Goal: Task Accomplishment & Management: Complete application form

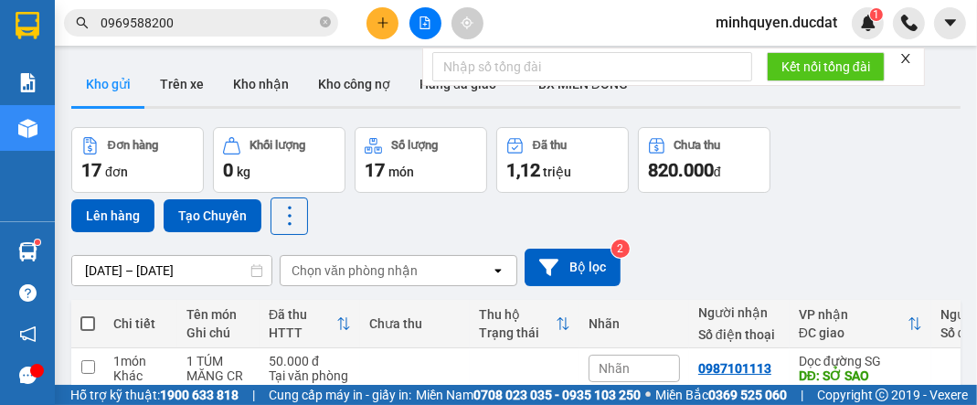
click at [371, 26] on button at bounding box center [383, 23] width 32 height 32
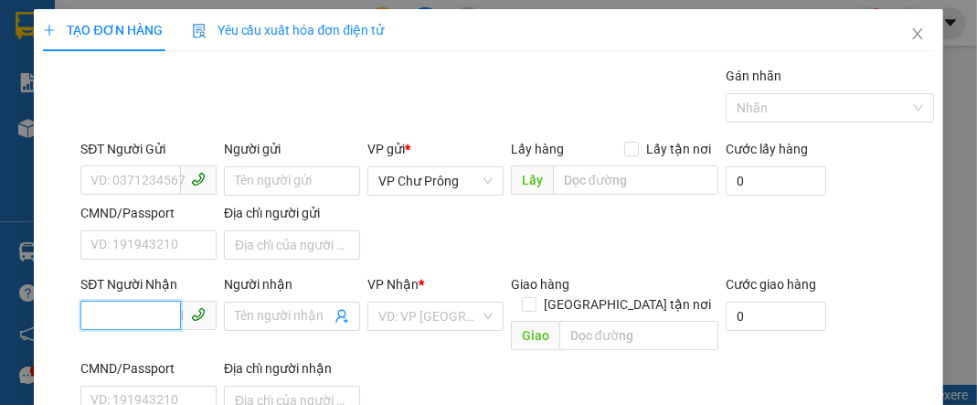
click at [148, 314] on input "SĐT Người Nhận" at bounding box center [130, 315] width 101 height 29
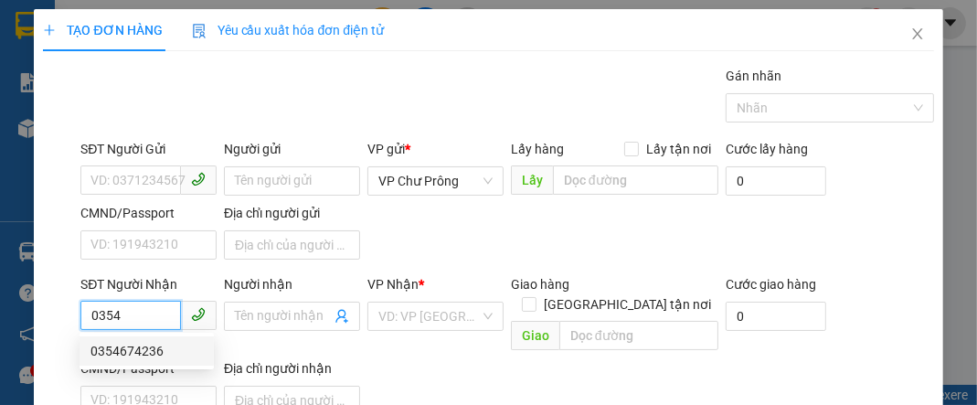
click at [165, 357] on div "0354674236" at bounding box center [146, 351] width 112 height 20
type input "0354674236"
type input "N4 CHƠN THÀNH"
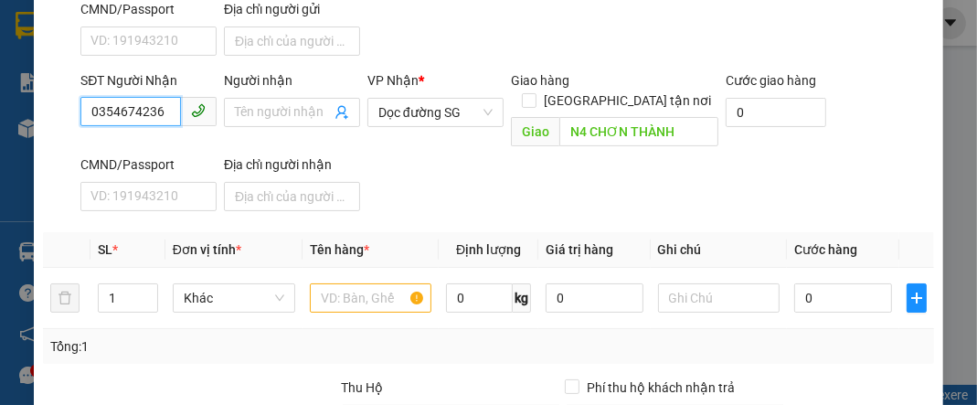
scroll to position [218, 0]
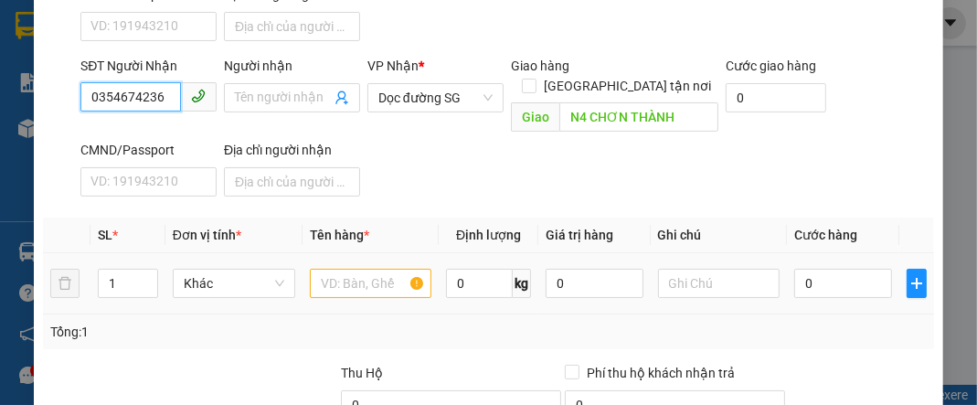
type input "0354674236"
click at [363, 269] on input "text" at bounding box center [371, 283] width 122 height 29
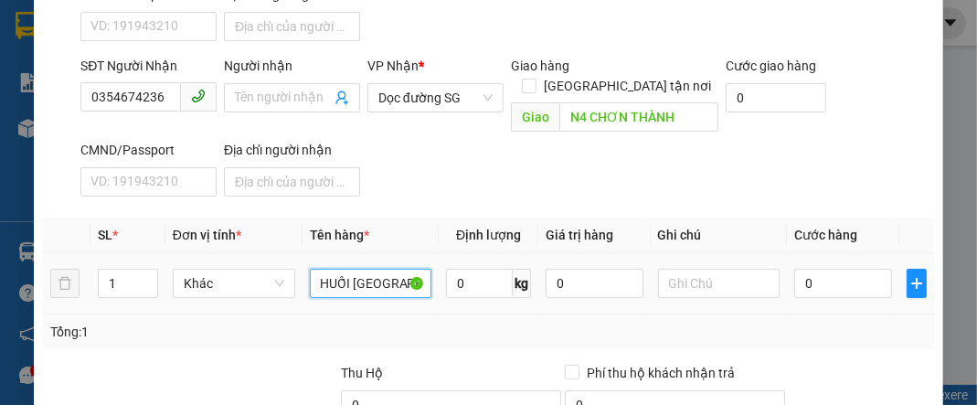
scroll to position [0, 13]
type input "CHUỐI [GEOGRAPHIC_DATA]"
click at [837, 269] on input "0" at bounding box center [842, 283] width 97 height 29
type input "1"
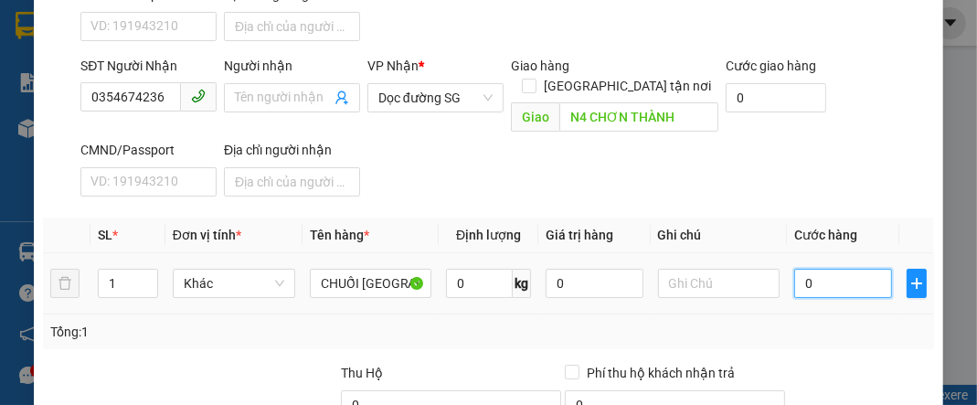
type input "1"
type input "15"
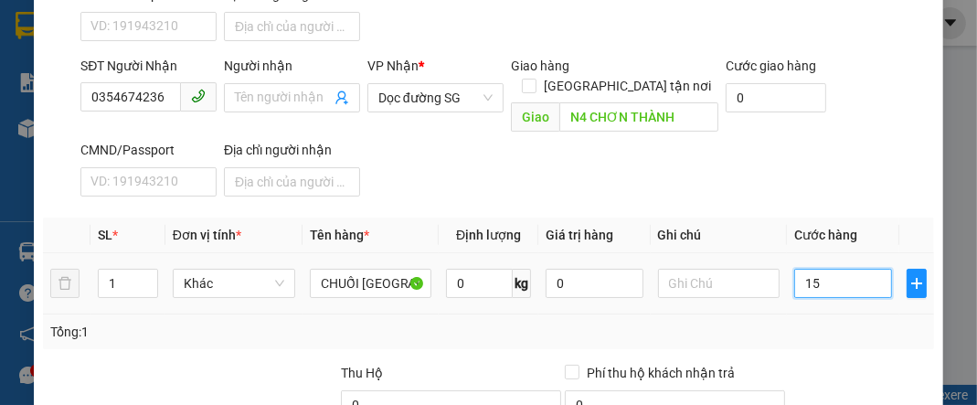
type input "150"
type input "1.500"
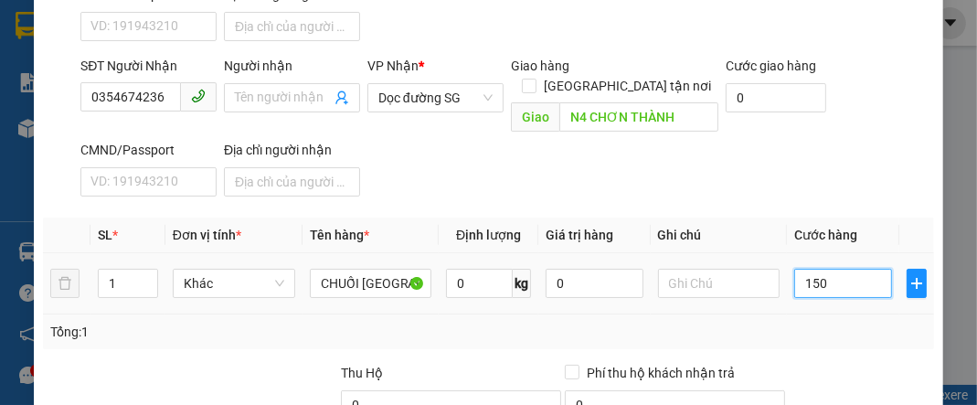
type input "1.500"
type input "15.000"
type input "150.000"
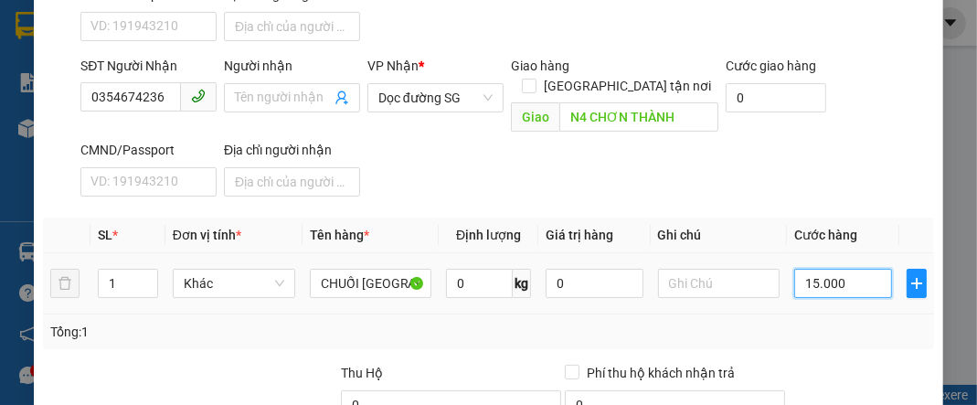
type input "150.000"
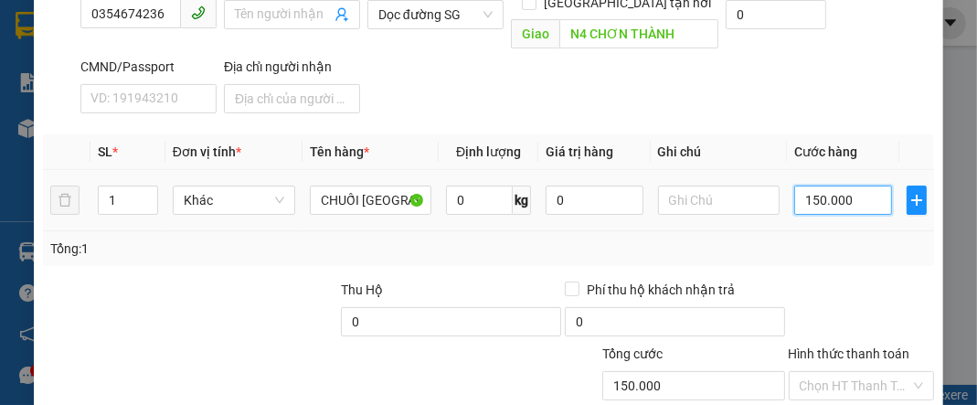
scroll to position [395, 0]
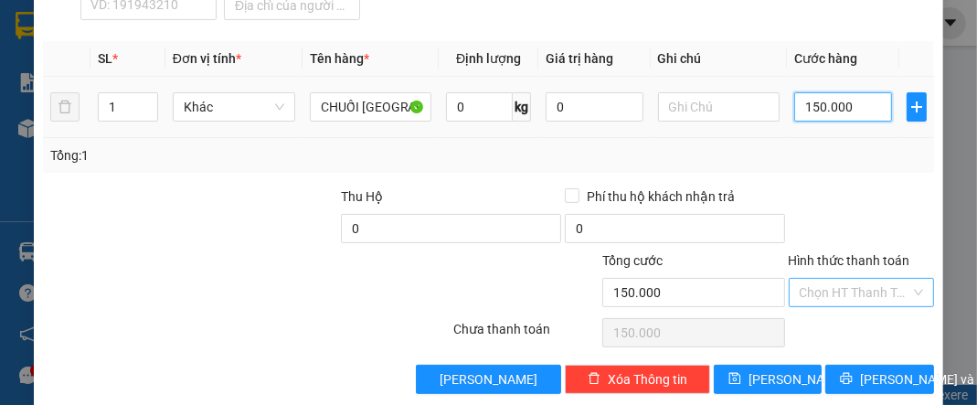
type input "150.000"
click at [838, 279] on input "Hình thức thanh toán" at bounding box center [855, 292] width 111 height 27
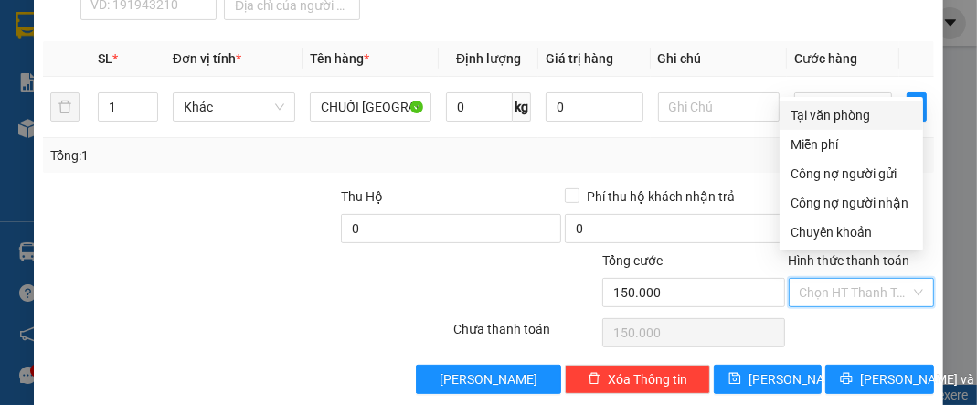
click at [841, 118] on div "Tại văn phòng" at bounding box center [852, 115] width 122 height 20
type input "0"
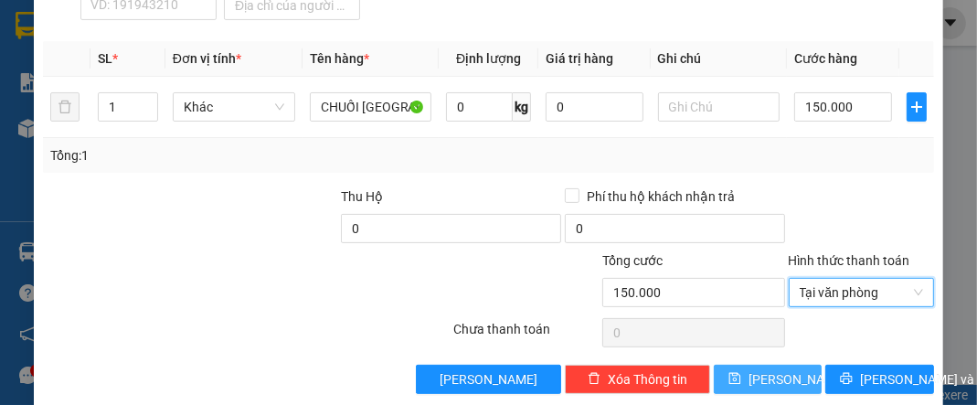
click at [782, 365] on button "[PERSON_NAME]" at bounding box center [768, 379] width 108 height 29
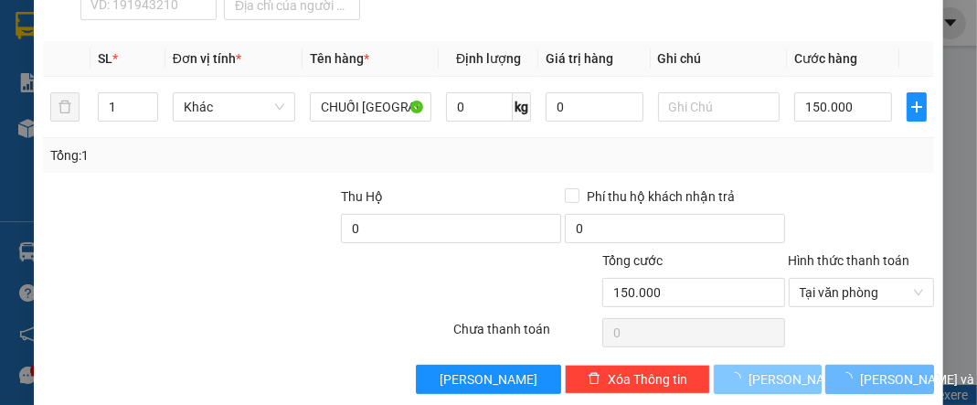
type input "0"
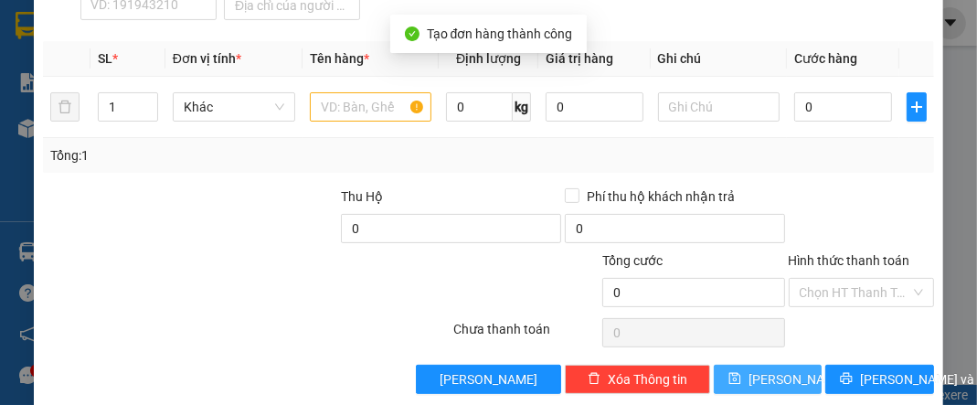
click at [714, 365] on button "[PERSON_NAME]" at bounding box center [768, 379] width 108 height 29
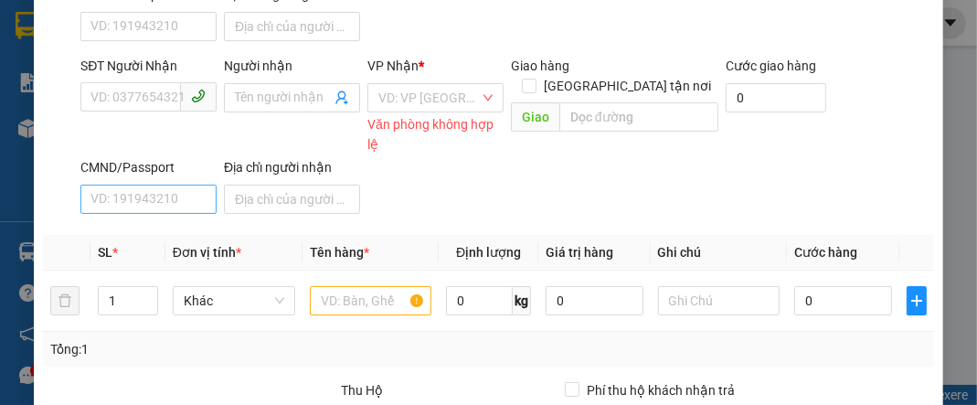
scroll to position [73, 0]
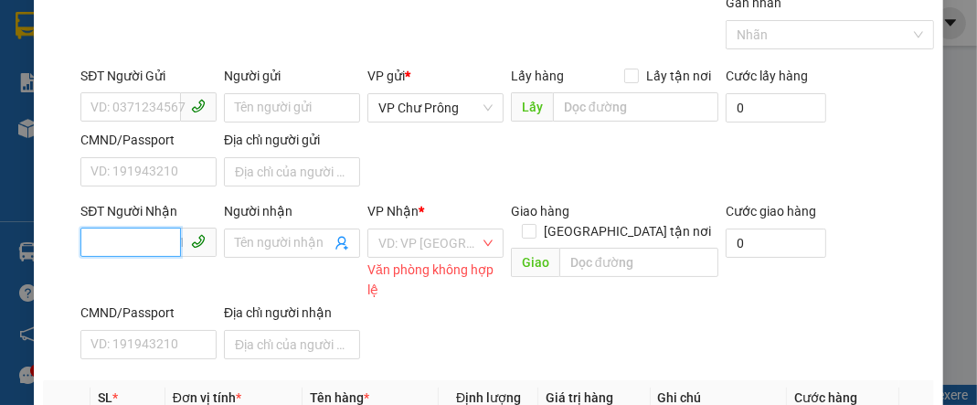
click at [133, 241] on input "SĐT Người Nhận" at bounding box center [130, 242] width 101 height 29
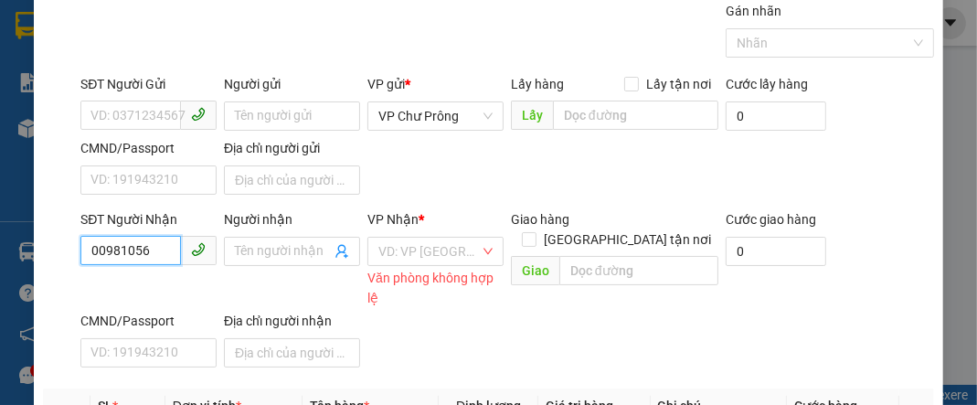
scroll to position [0, 0]
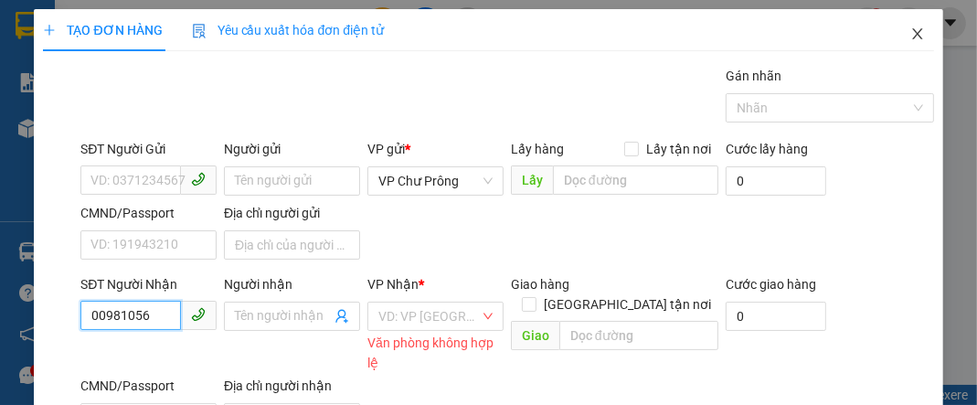
type input "00981056"
click at [910, 30] on icon "close" at bounding box center [917, 34] width 15 height 15
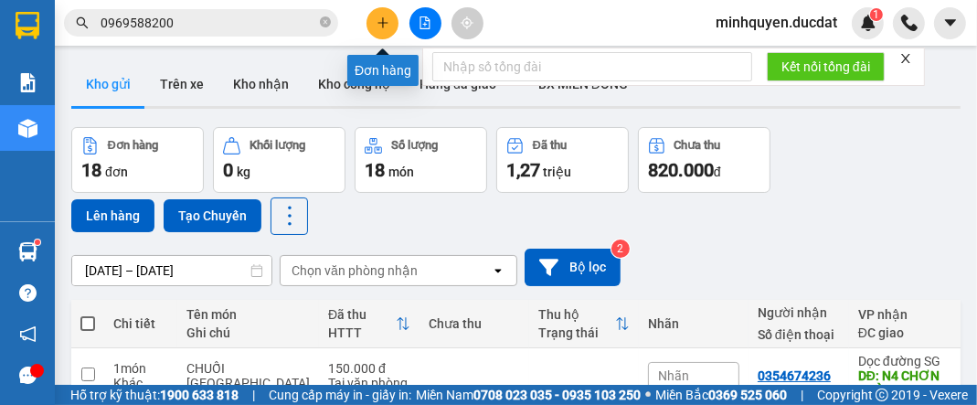
click at [380, 26] on icon "plus" at bounding box center [383, 22] width 13 height 13
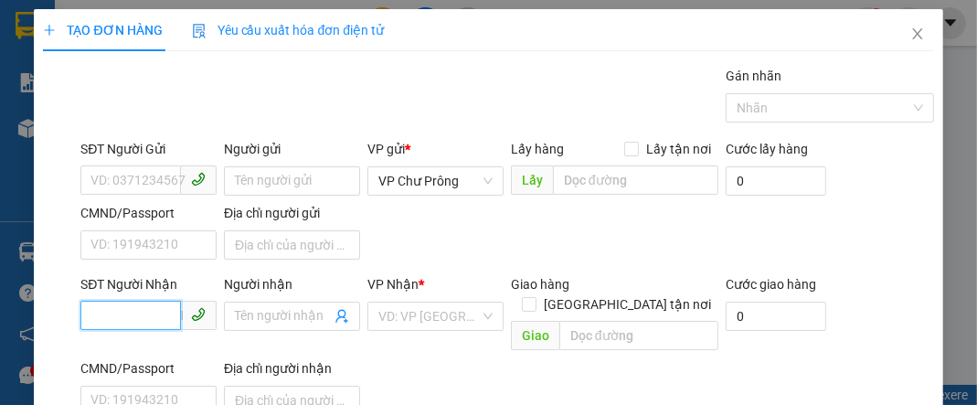
click at [150, 314] on input "SĐT Người Nhận" at bounding box center [130, 315] width 101 height 29
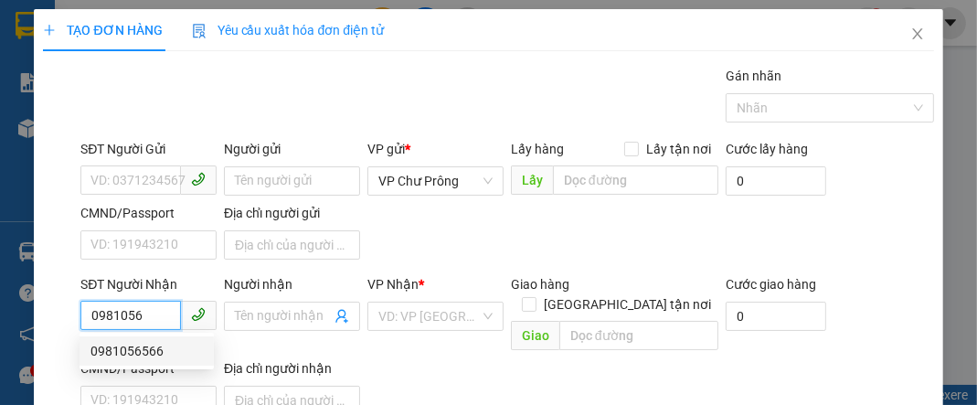
click at [162, 349] on div "0981056566" at bounding box center [146, 351] width 112 height 20
type input "0981056566"
type input "ĐỒNG XOÀI"
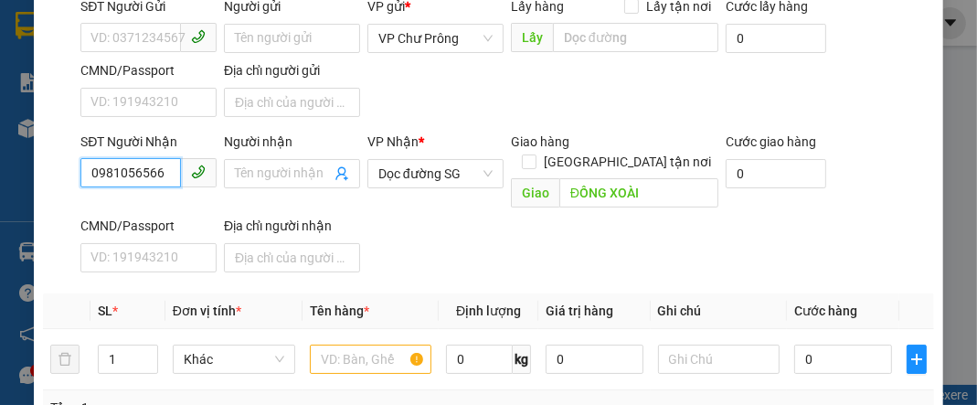
scroll to position [146, 0]
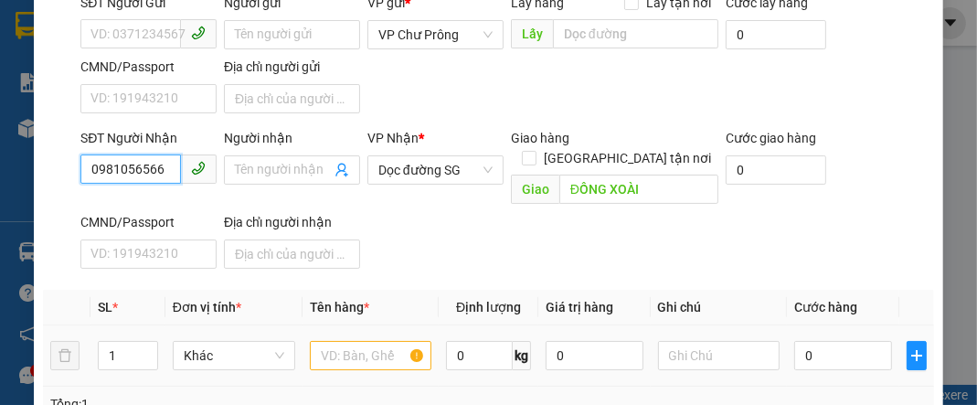
type input "0981056566"
click at [355, 341] on input "text" at bounding box center [371, 355] width 122 height 29
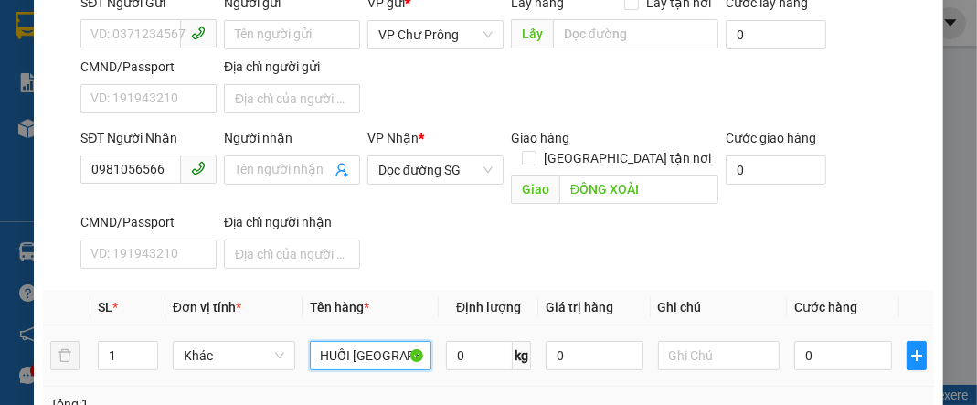
scroll to position [0, 13]
type input "CHUỐI [GEOGRAPHIC_DATA]"
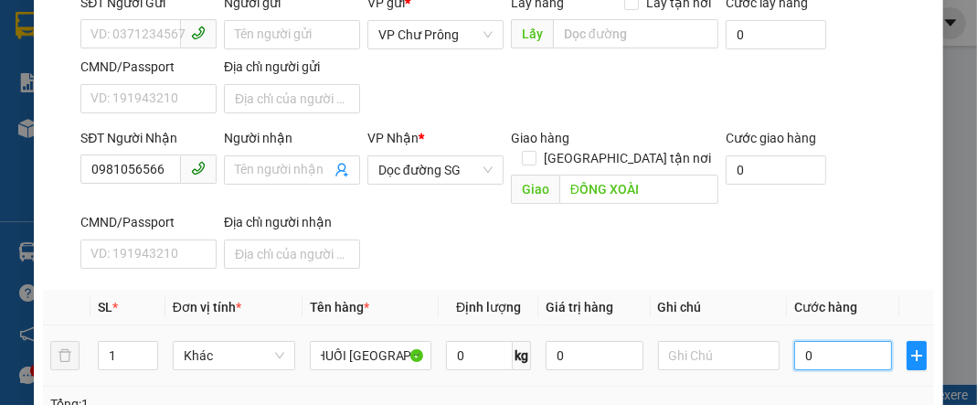
click at [831, 341] on input "0" at bounding box center [842, 355] width 97 height 29
type input "3"
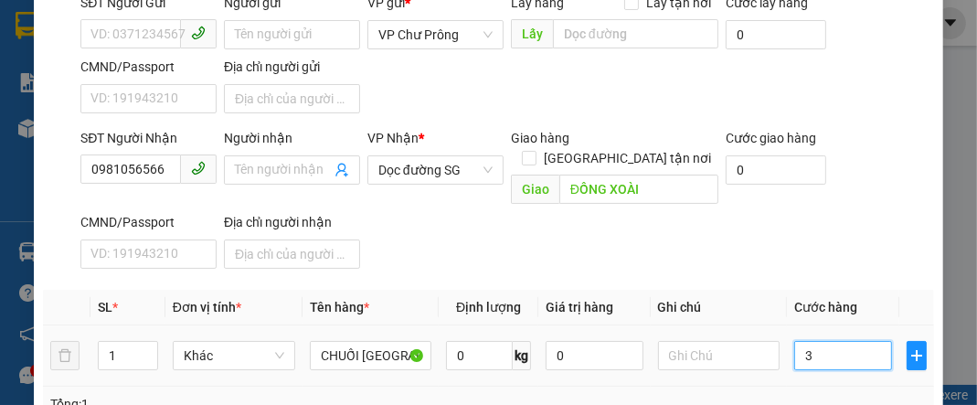
type input "34"
type input "340"
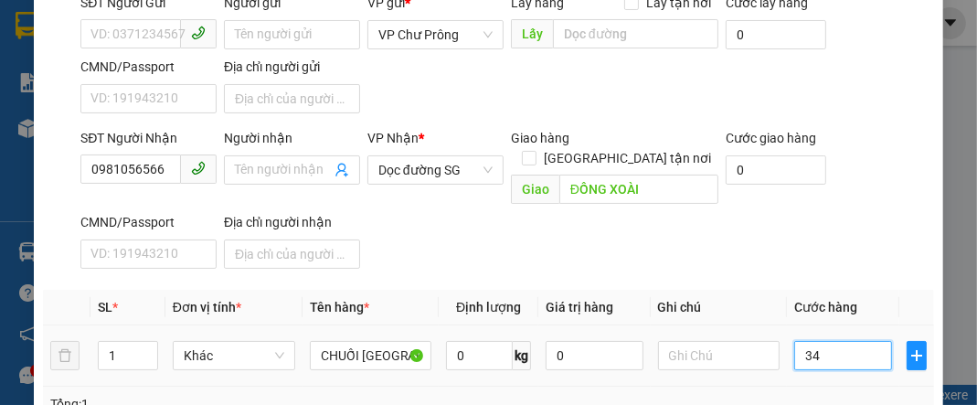
type input "340"
type input "3.400"
type input "34.000"
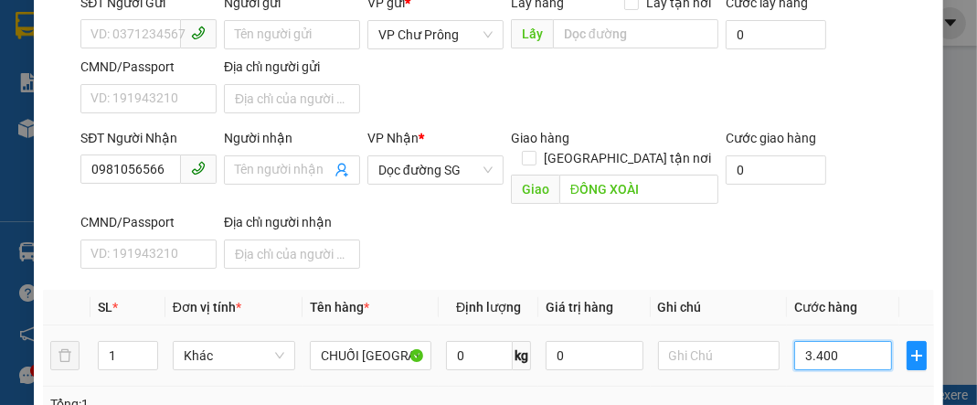
type input "34.000"
type input "340.000"
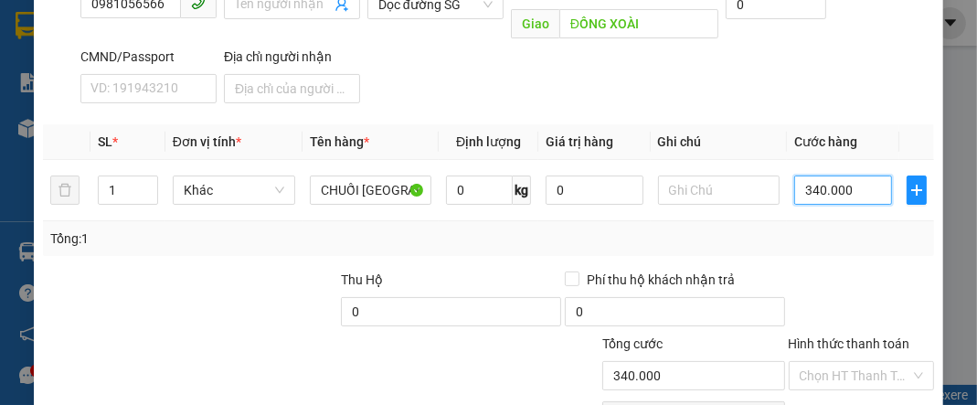
scroll to position [366, 0]
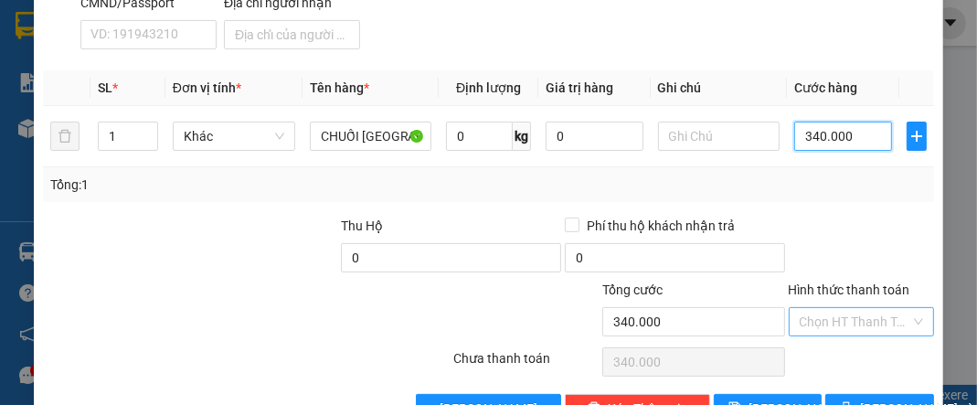
type input "340.000"
click at [848, 308] on input "Hình thức thanh toán" at bounding box center [855, 321] width 111 height 27
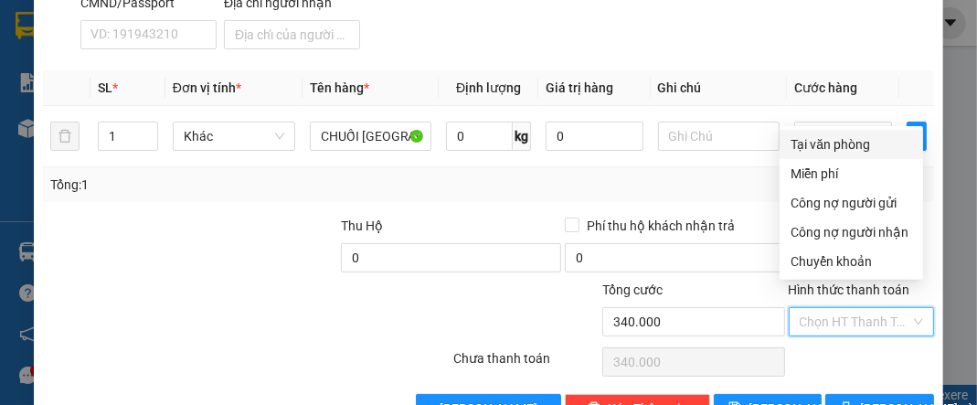
click at [873, 144] on div "Tại văn phòng" at bounding box center [852, 144] width 122 height 20
type input "0"
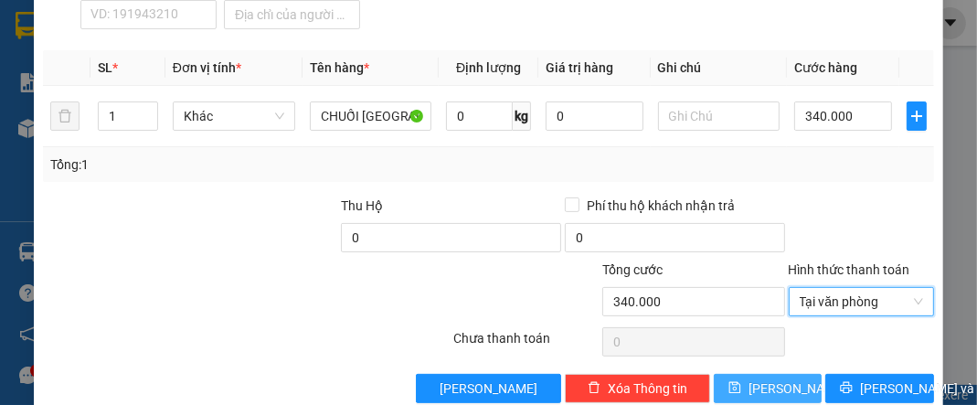
scroll to position [395, 0]
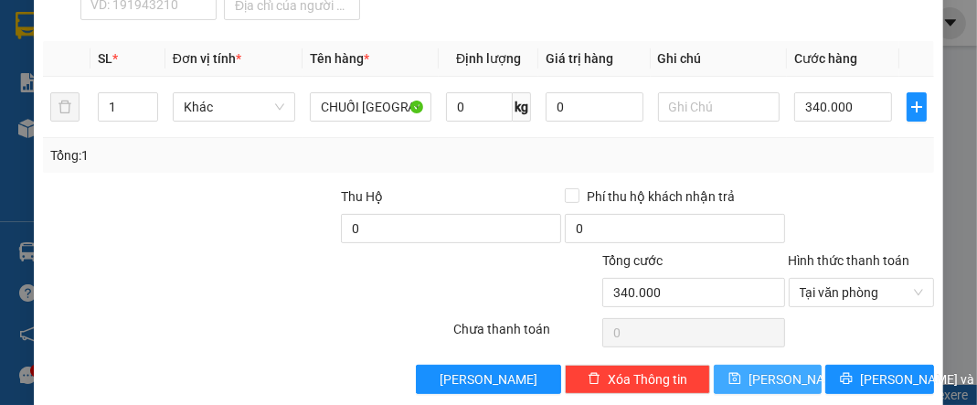
click at [766, 369] on span "[PERSON_NAME]" at bounding box center [798, 379] width 98 height 20
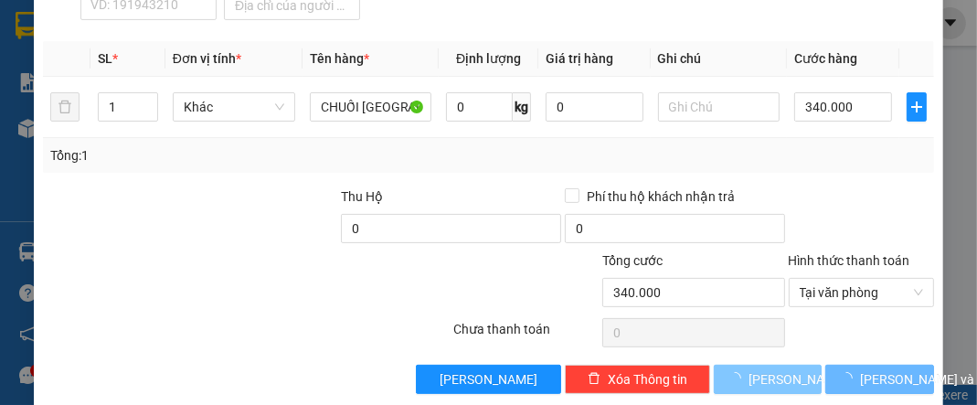
type input "0"
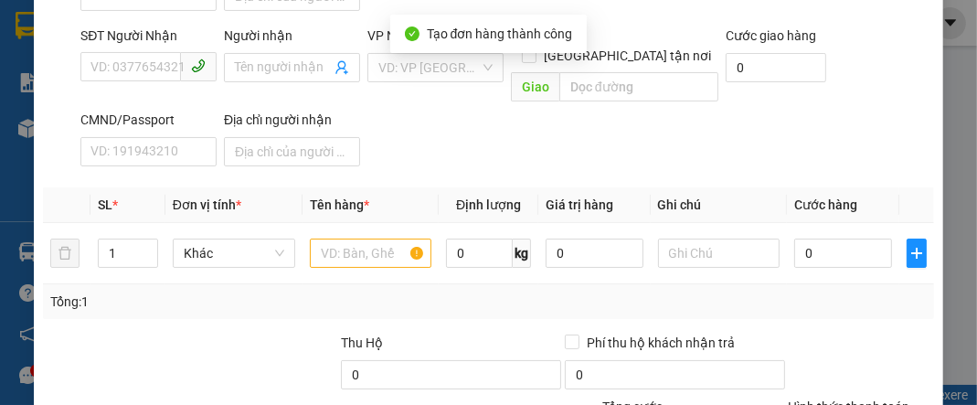
scroll to position [102, 0]
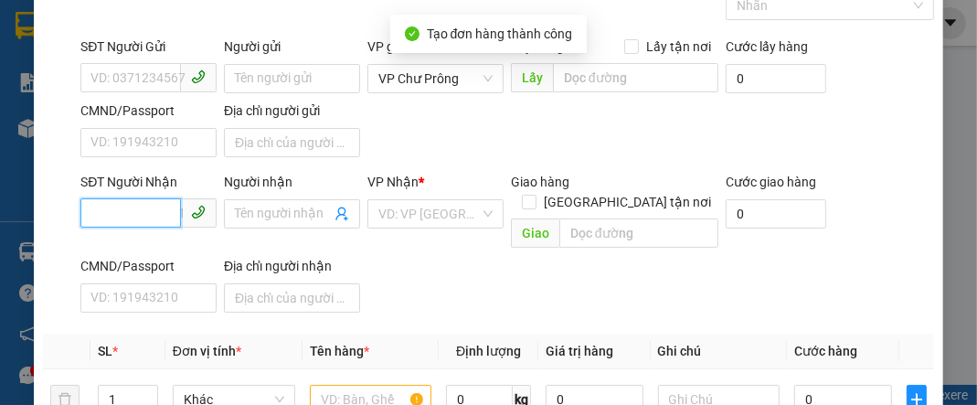
click at [126, 201] on input "SĐT Người Nhận" at bounding box center [130, 212] width 101 height 29
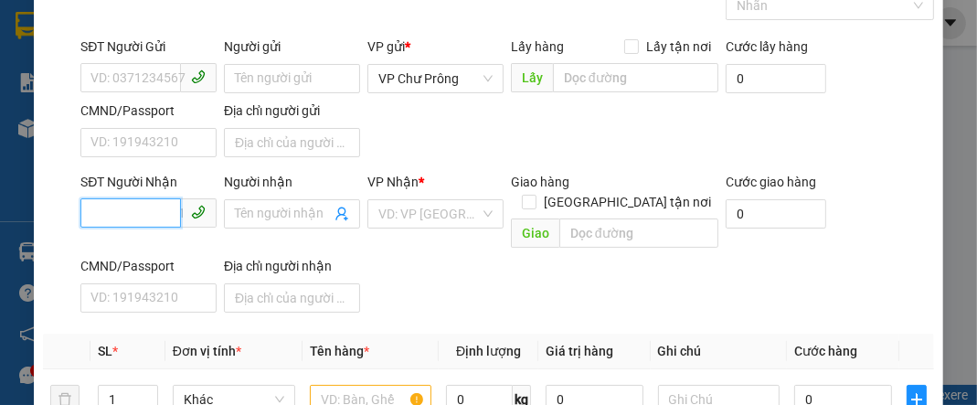
click at [126, 201] on input "SĐT Người Nhận" at bounding box center [130, 212] width 101 height 29
type input "0988067589"
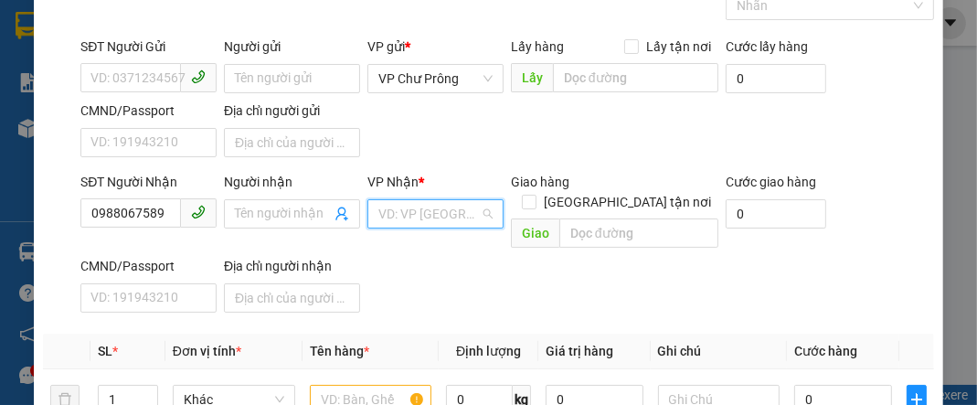
click at [441, 224] on input "search" at bounding box center [428, 213] width 101 height 27
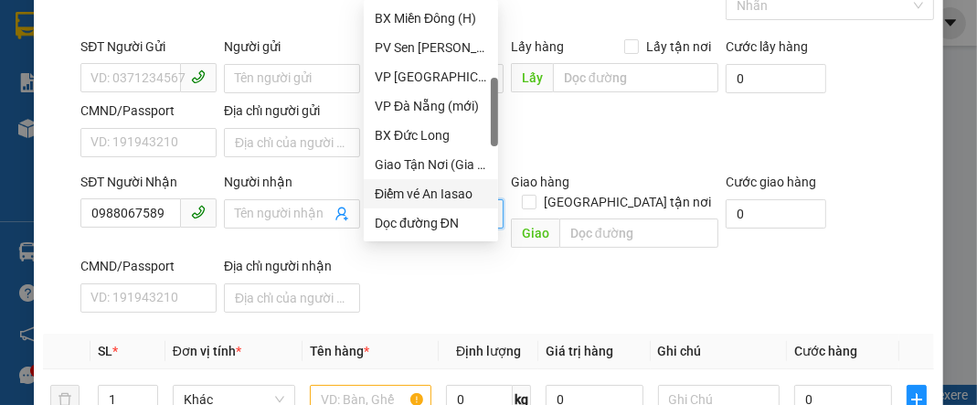
scroll to position [366, 0]
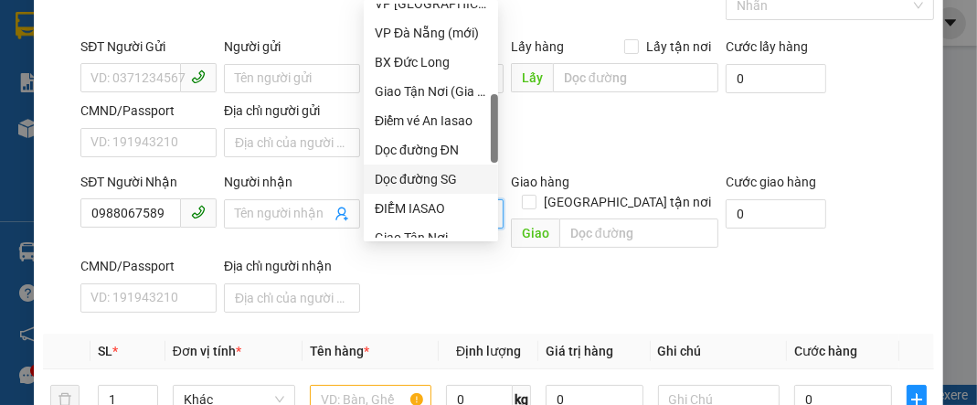
click at [452, 179] on div "Dọc đường SG" at bounding box center [431, 179] width 112 height 20
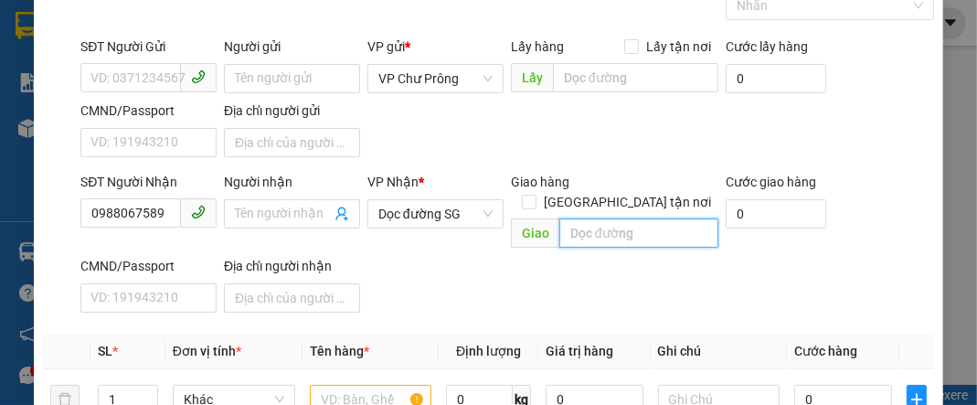
click at [585, 218] on input "text" at bounding box center [638, 232] width 159 height 29
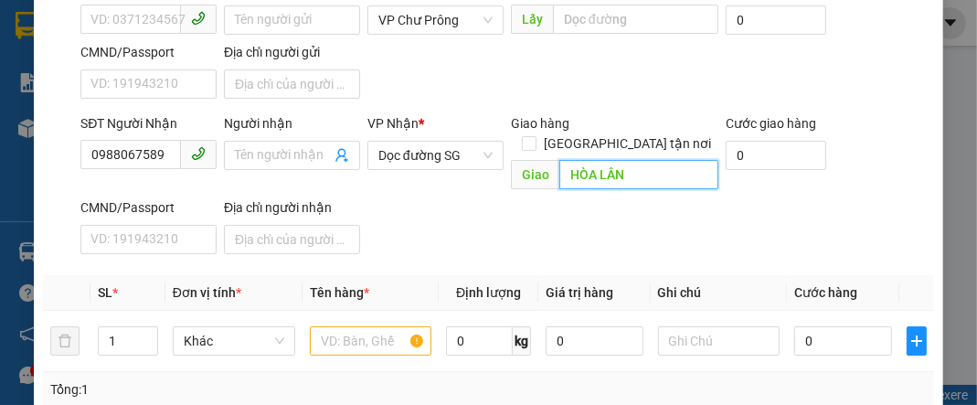
scroll to position [249, 0]
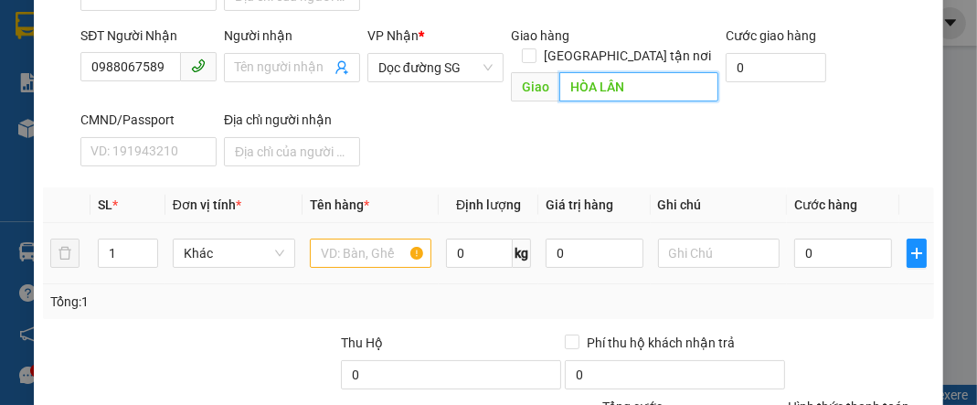
type input "HÒA LÂN"
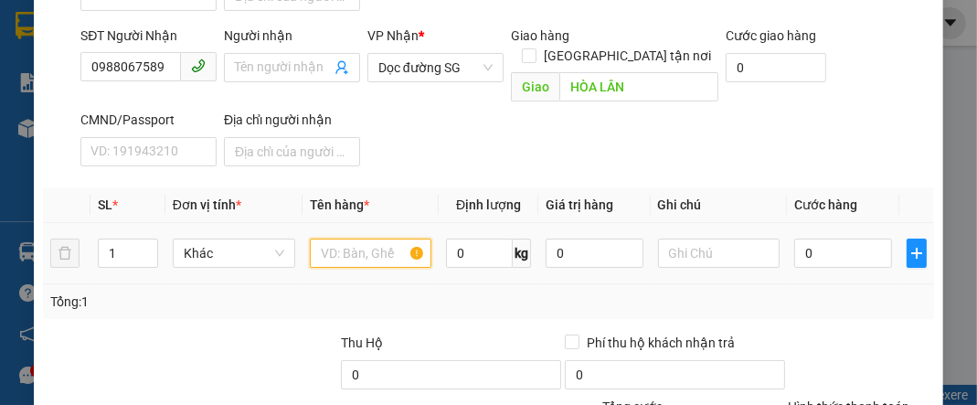
click at [323, 239] on input "text" at bounding box center [371, 253] width 122 height 29
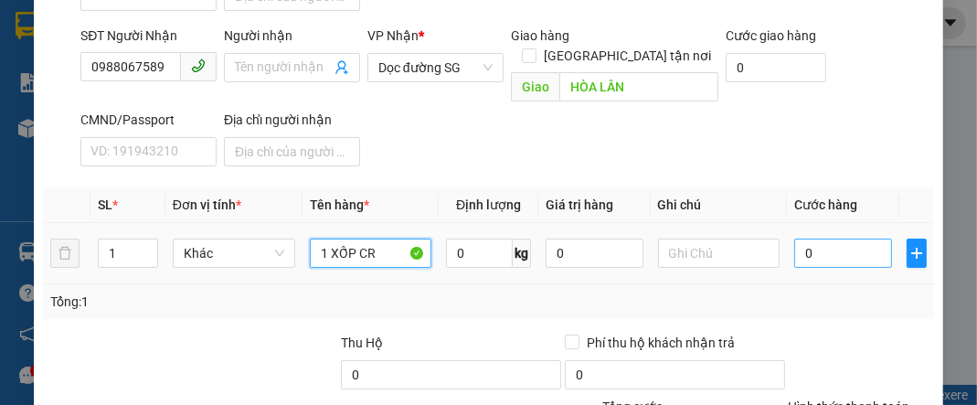
type input "1 XỐP CR"
click at [828, 239] on input "0" at bounding box center [842, 253] width 97 height 29
type input "5"
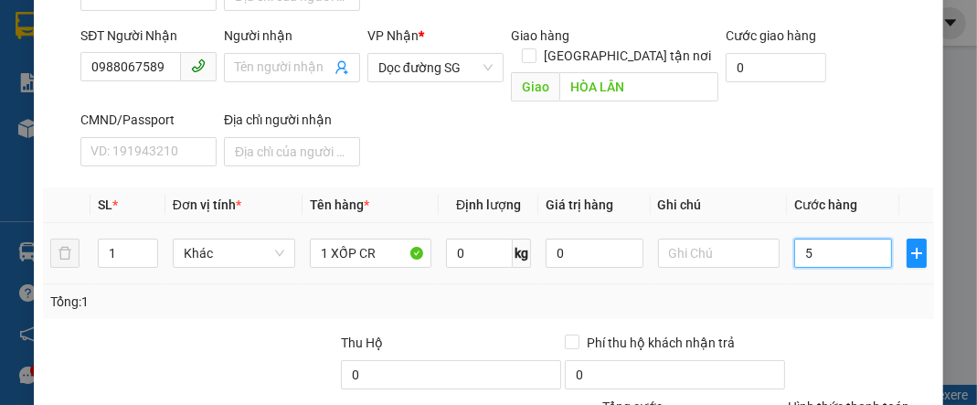
type input "50"
type input "500"
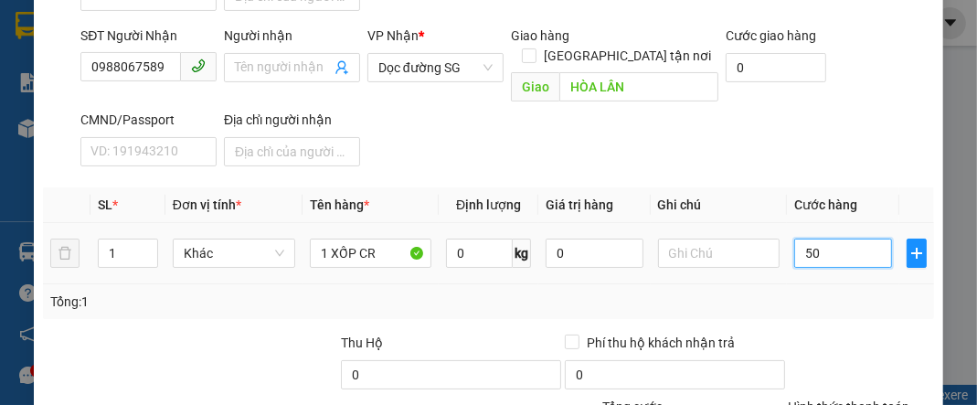
type input "500"
type input "5.000"
type input "50.000"
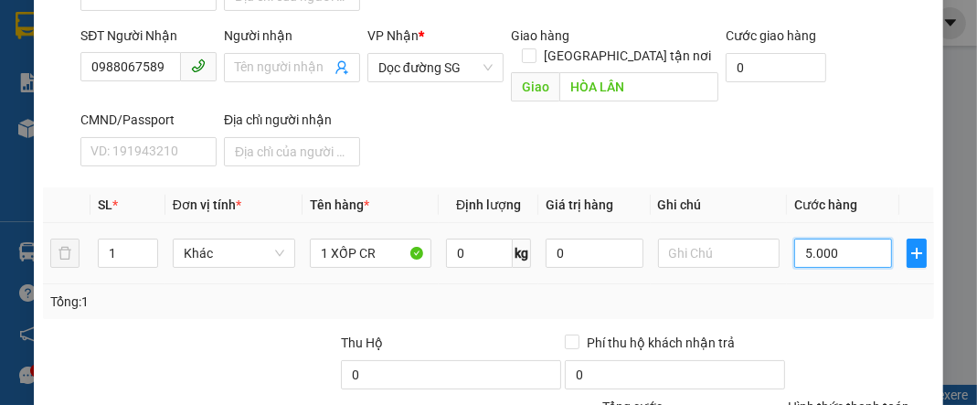
type input "50.000"
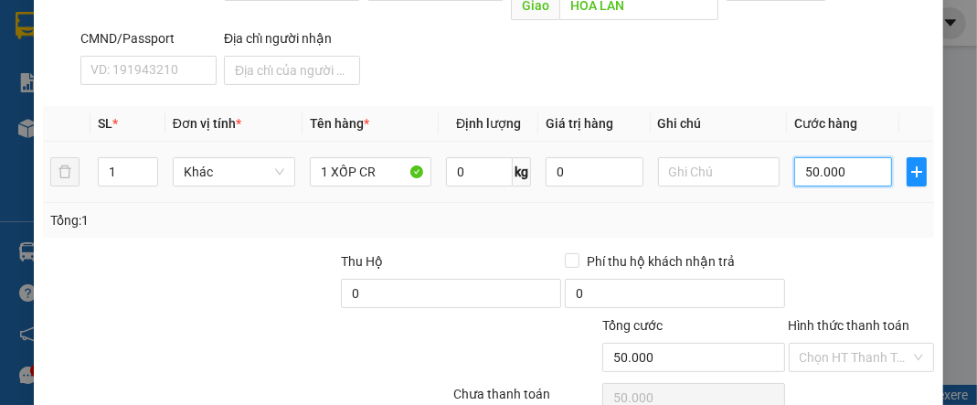
scroll to position [395, 0]
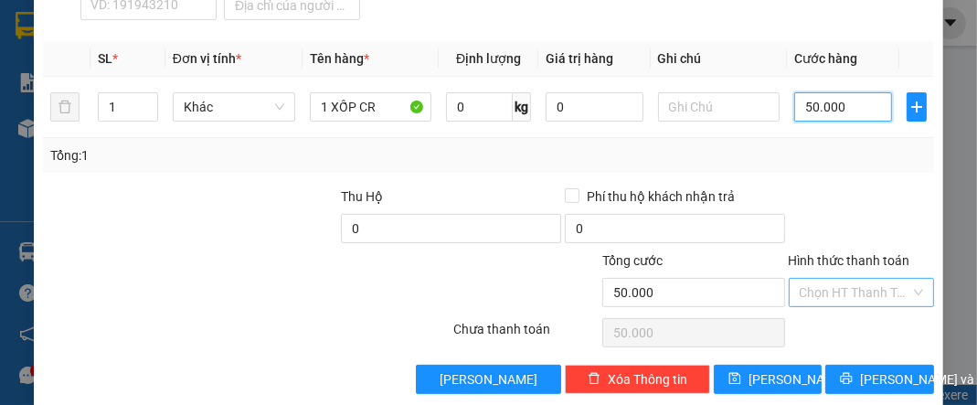
type input "50.000"
click at [835, 279] on input "Hình thức thanh toán" at bounding box center [855, 292] width 111 height 27
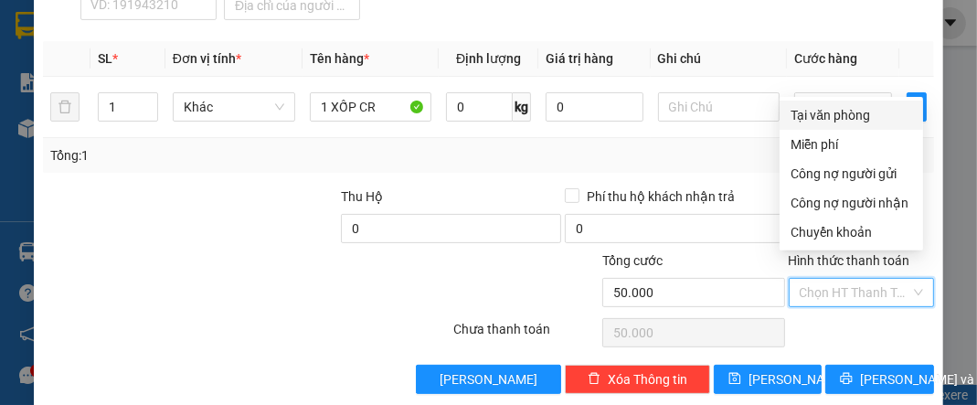
click at [846, 112] on div "Tại văn phòng" at bounding box center [852, 115] width 122 height 20
type input "0"
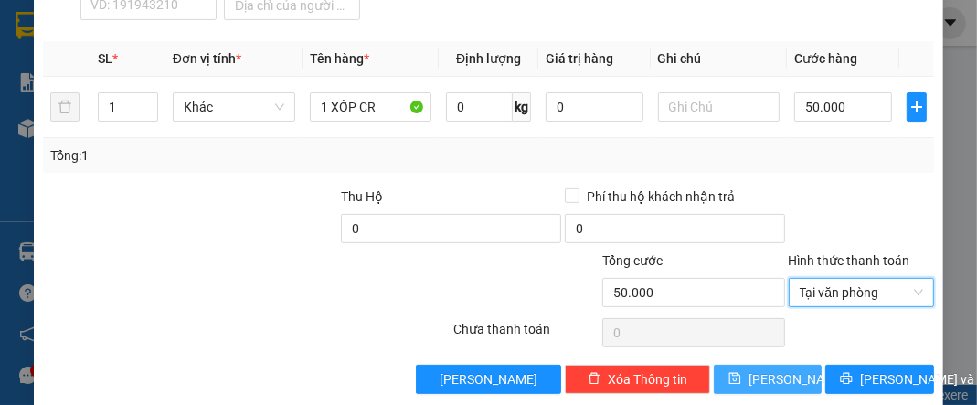
click at [741, 372] on icon "save" at bounding box center [735, 378] width 13 height 13
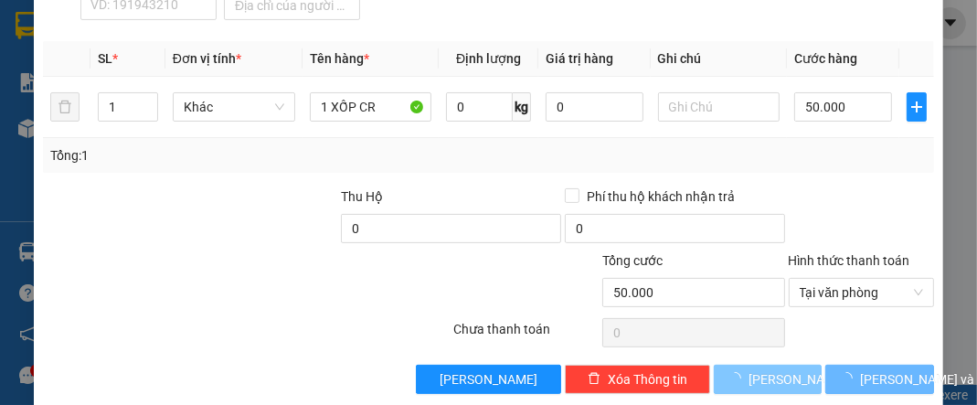
type input "0"
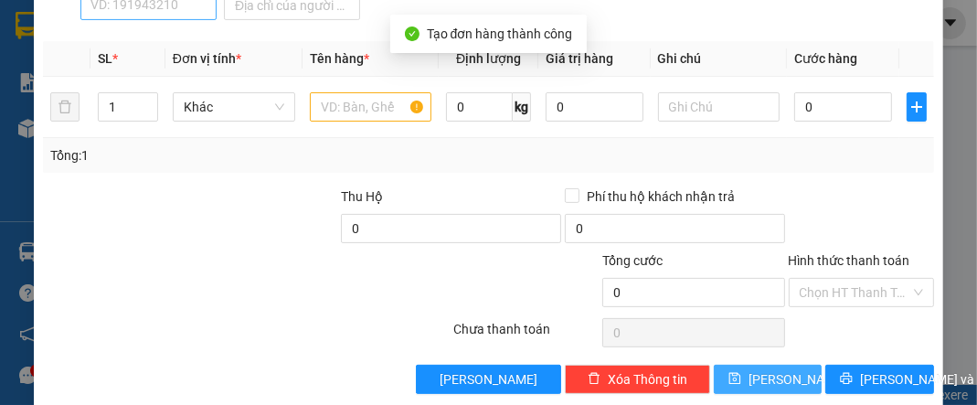
scroll to position [176, 0]
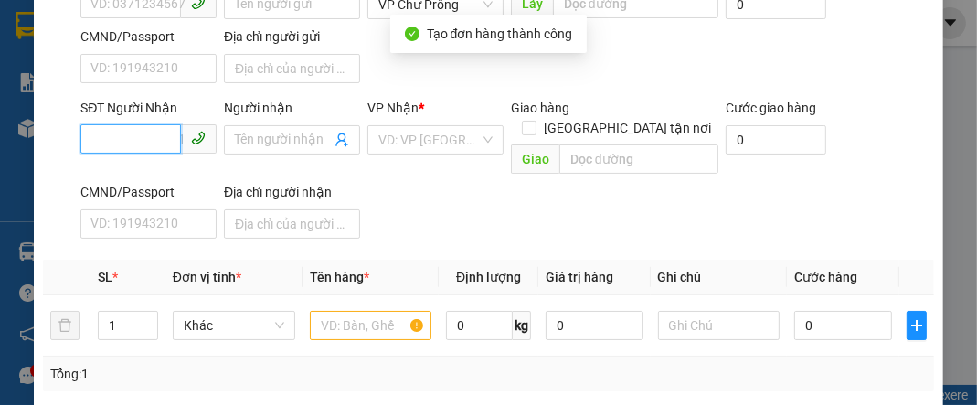
click at [137, 144] on input "SĐT Người Nhận" at bounding box center [130, 138] width 101 height 29
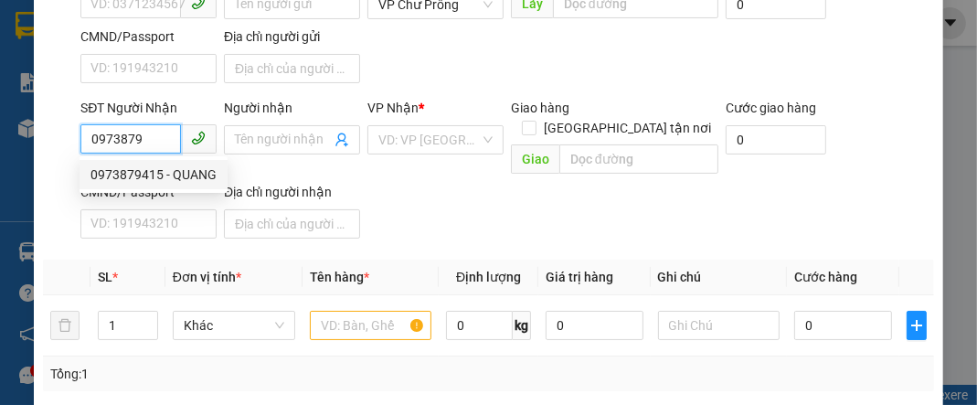
click at [159, 175] on div "0973879415 - QUANG" at bounding box center [153, 175] width 126 height 20
type input "0973879415"
type input "QUANG"
type input "0973879415"
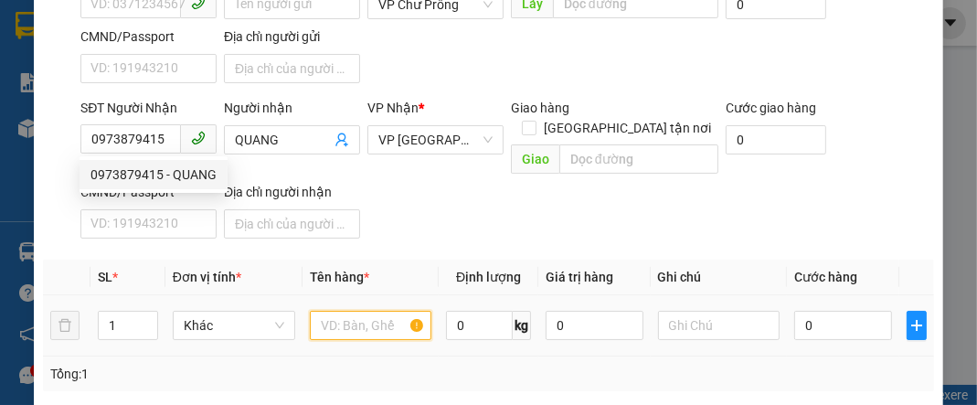
click at [390, 311] on input "text" at bounding box center [371, 325] width 122 height 29
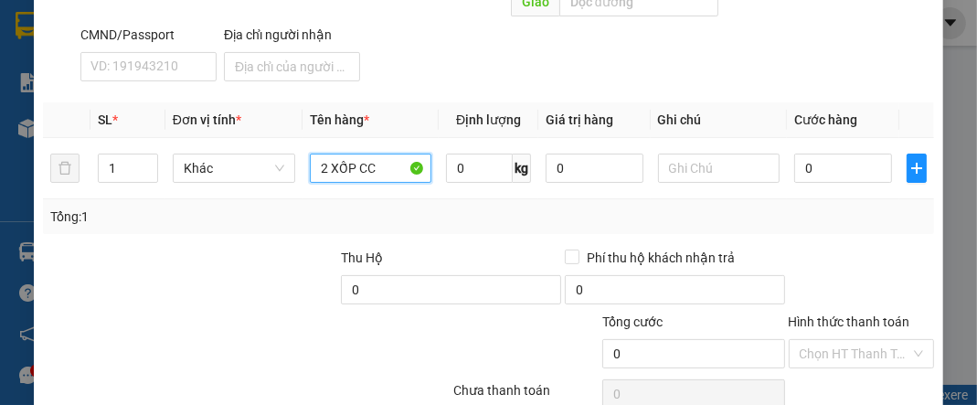
scroll to position [395, 0]
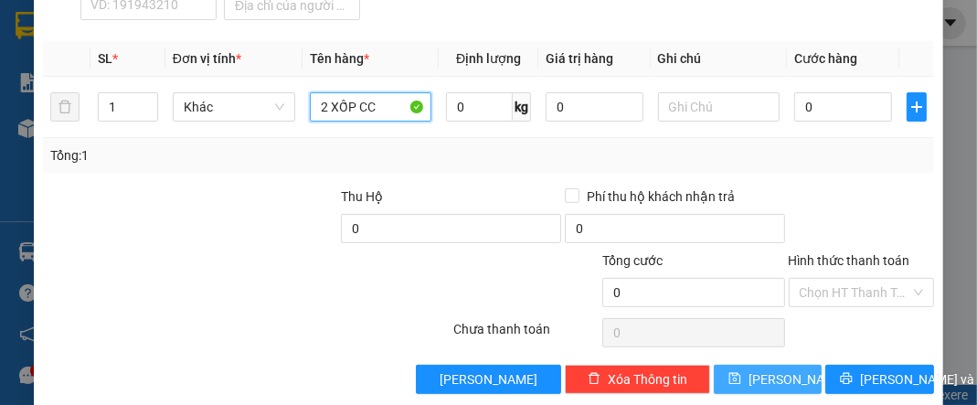
type input "2 XỐP CC"
click at [757, 365] on button "[PERSON_NAME]" at bounding box center [768, 379] width 108 height 29
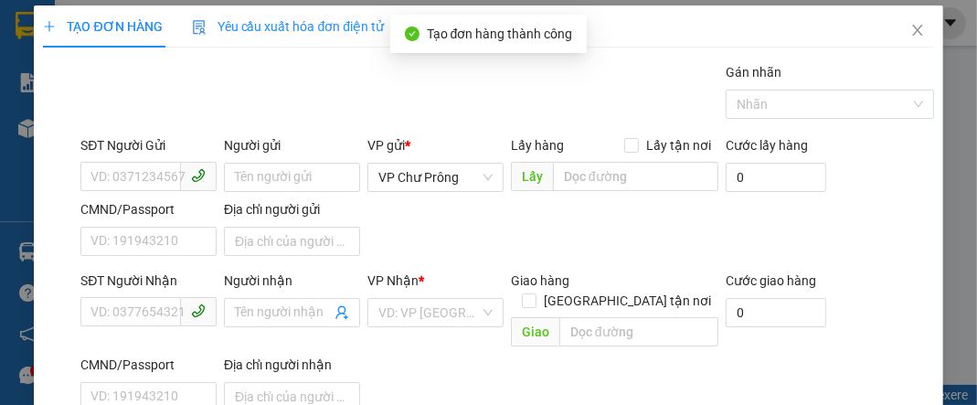
scroll to position [0, 0]
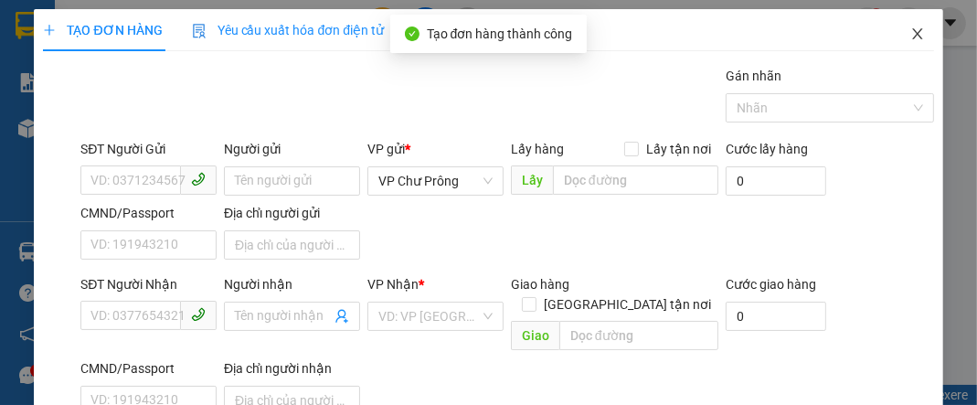
click at [910, 30] on icon "close" at bounding box center [917, 34] width 15 height 15
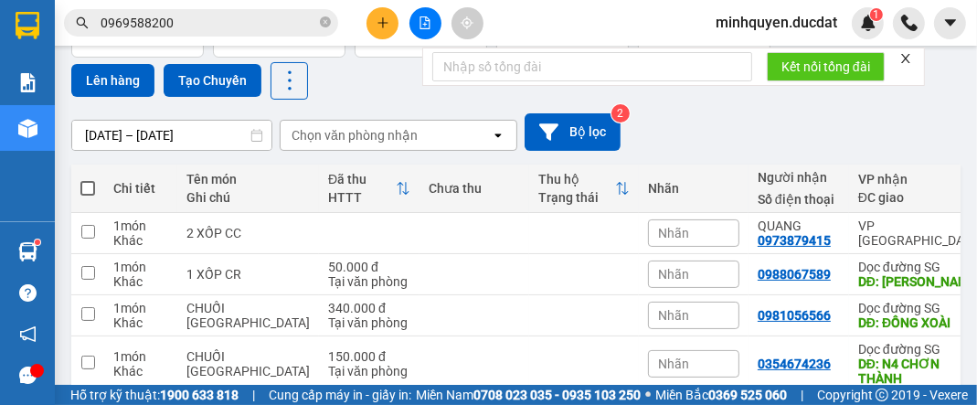
scroll to position [146, 0]
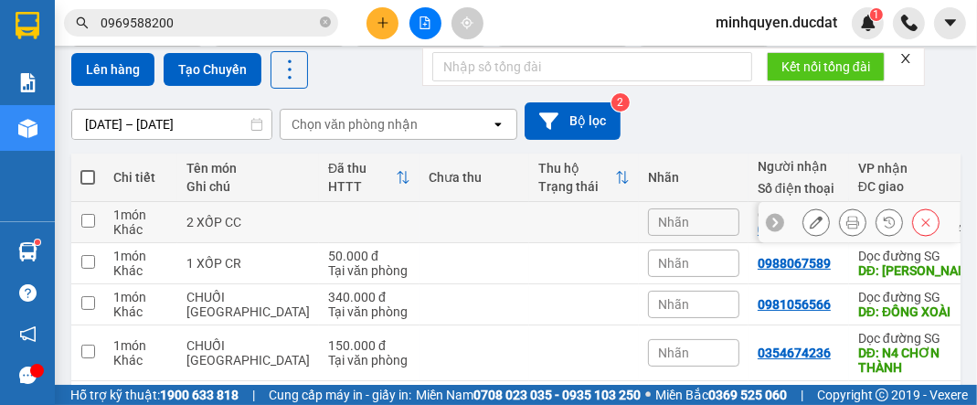
click at [420, 218] on td at bounding box center [475, 222] width 110 height 41
checkbox input "true"
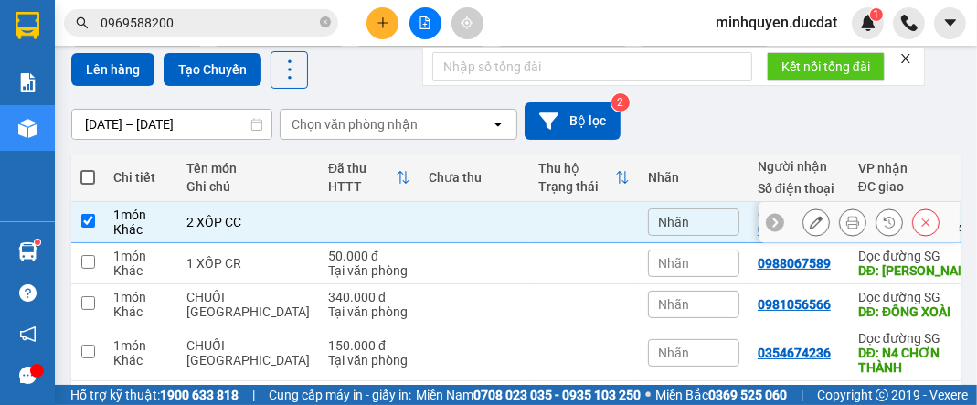
click at [420, 271] on td at bounding box center [475, 263] width 110 height 41
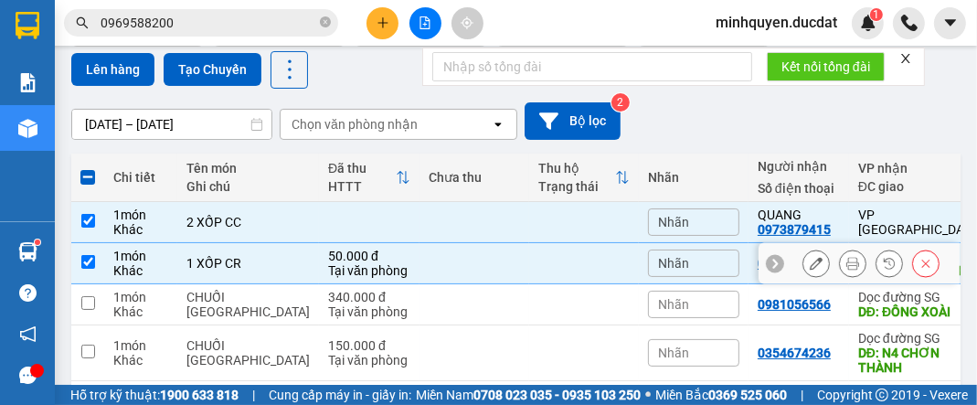
checkbox input "true"
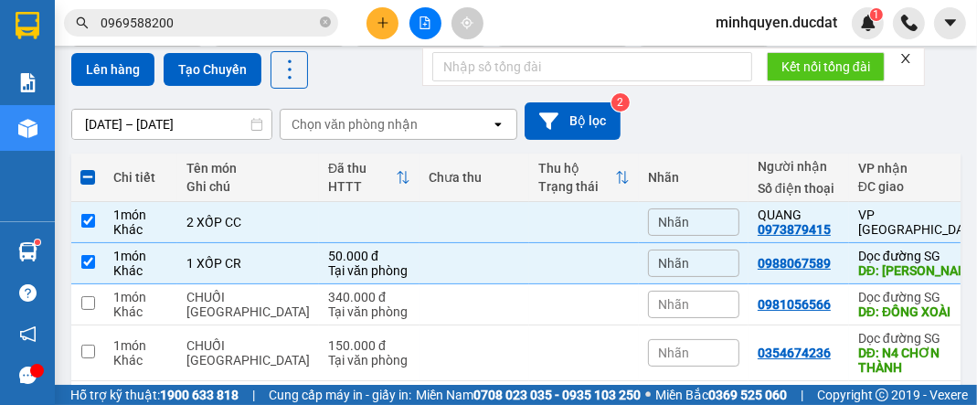
scroll to position [218, 0]
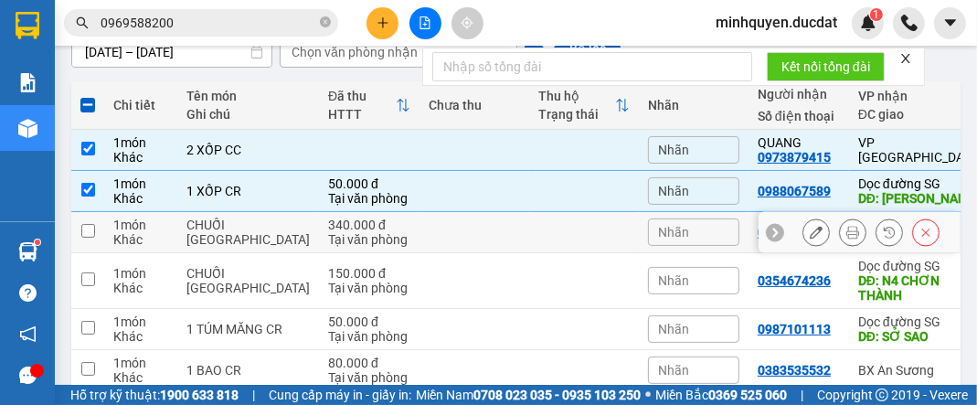
click at [420, 251] on td at bounding box center [475, 232] width 110 height 41
checkbox input "true"
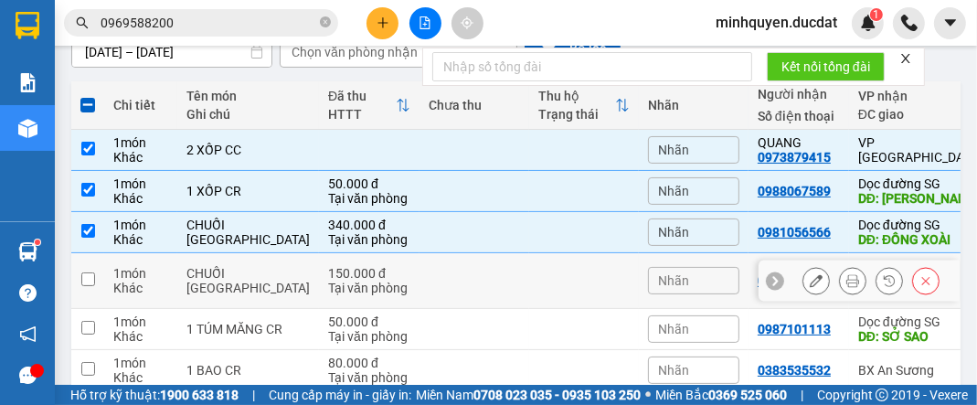
click at [328, 295] on div "Tại văn phòng" at bounding box center [369, 288] width 82 height 15
checkbox input "true"
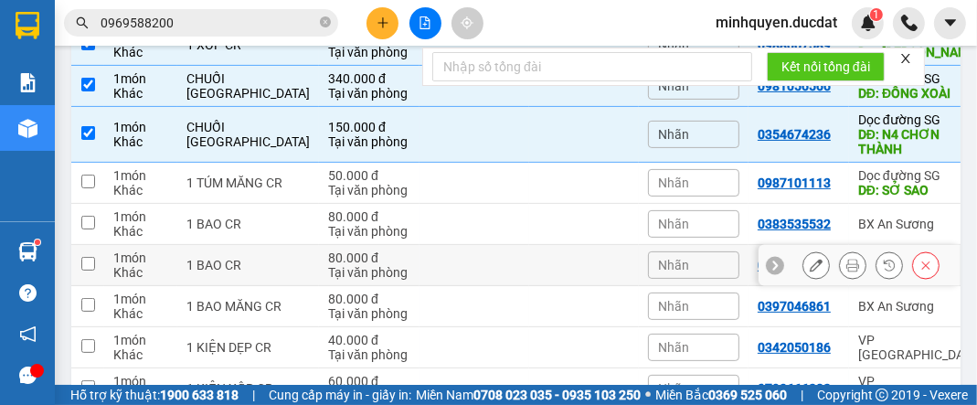
scroll to position [366, 0]
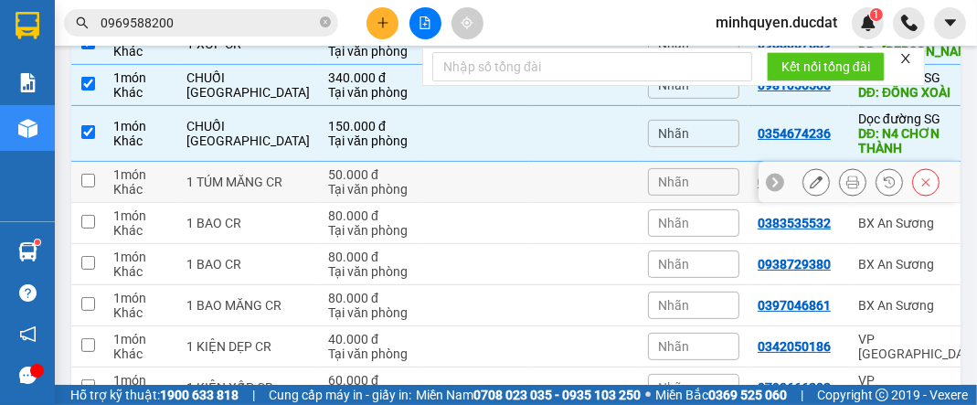
click at [331, 182] on div "50.000 đ" at bounding box center [369, 174] width 82 height 15
checkbox input "true"
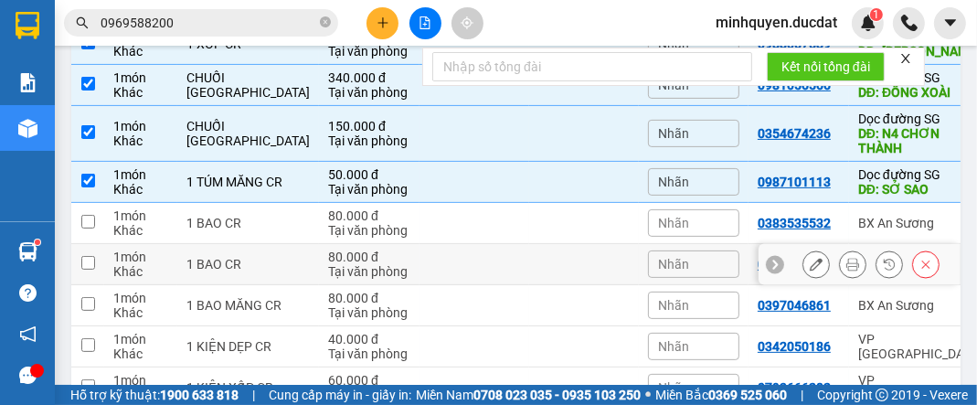
scroll to position [439, 0]
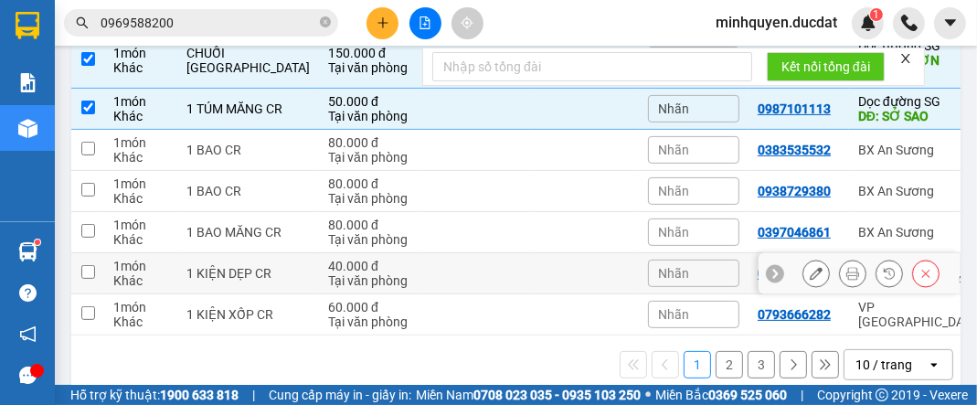
click at [420, 283] on td at bounding box center [475, 273] width 110 height 41
checkbox input "true"
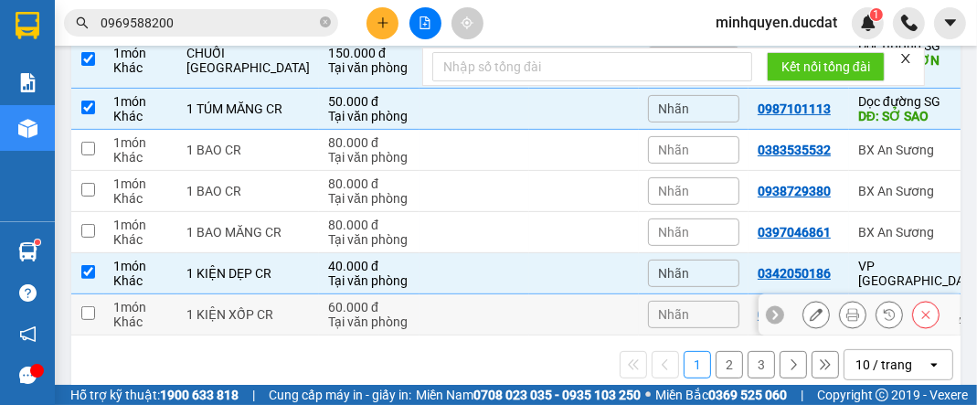
click at [420, 335] on td at bounding box center [475, 314] width 110 height 41
checkbox input "true"
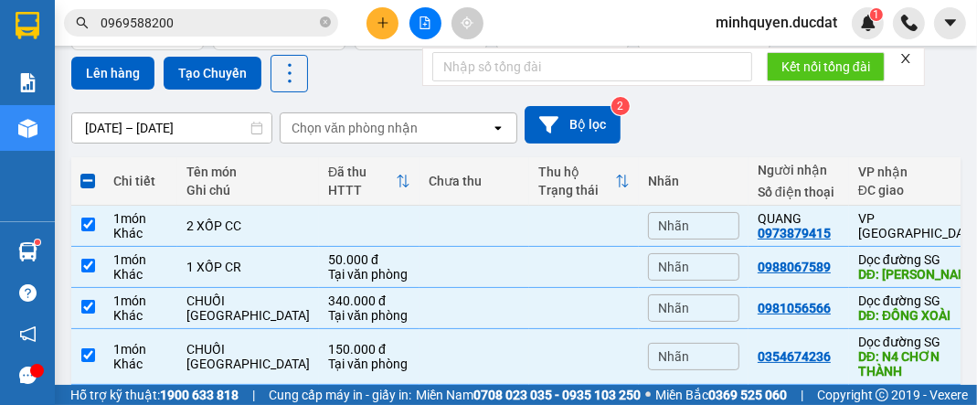
scroll to position [0, 0]
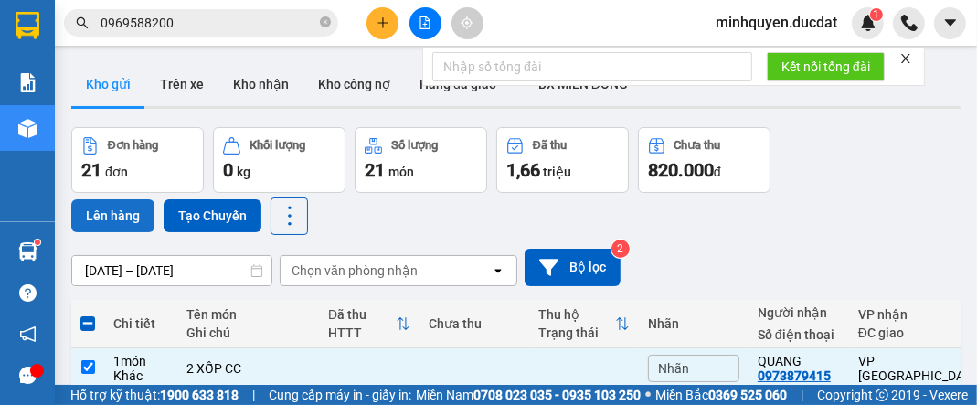
click at [108, 218] on button "Lên hàng" at bounding box center [112, 215] width 83 height 33
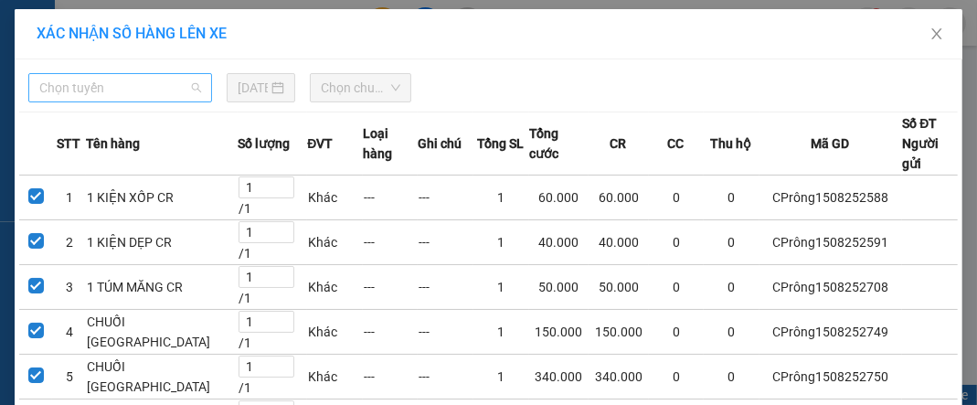
click at [104, 88] on span "Chọn tuyến" at bounding box center [120, 87] width 162 height 27
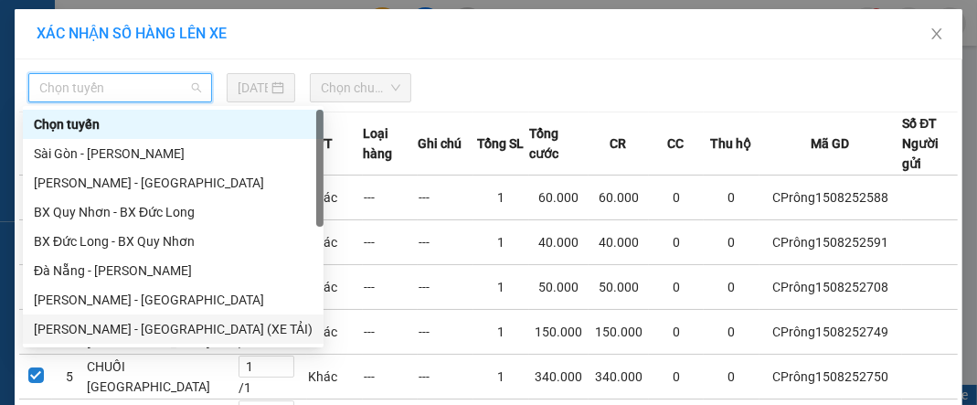
click at [137, 328] on div "[PERSON_NAME] - [GEOGRAPHIC_DATA] (XE TẢI)" at bounding box center [173, 329] width 279 height 20
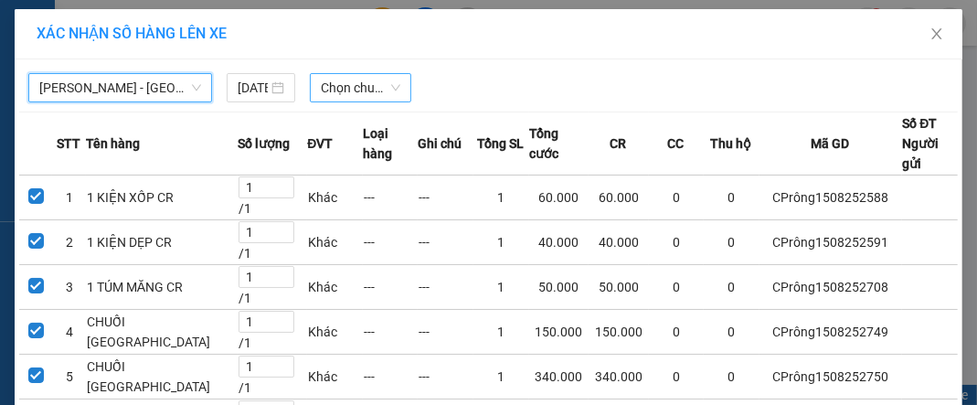
click at [324, 90] on span "Chọn chuyến" at bounding box center [361, 87] width 80 height 27
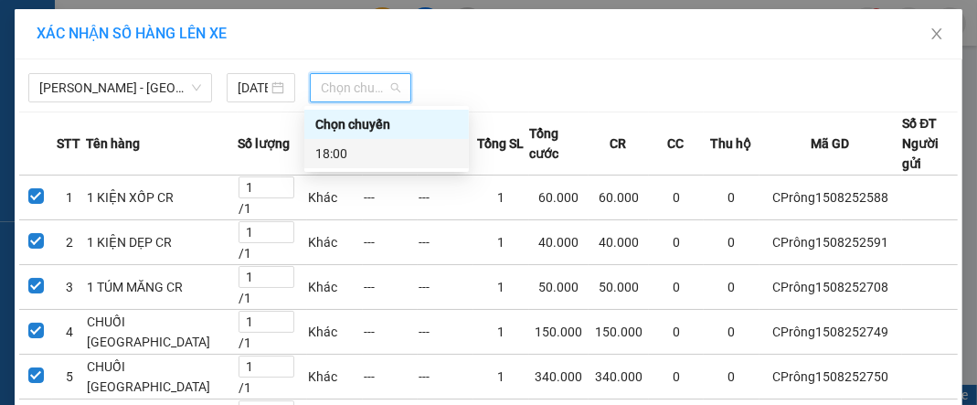
click at [361, 151] on div "18:00" at bounding box center [386, 154] width 143 height 20
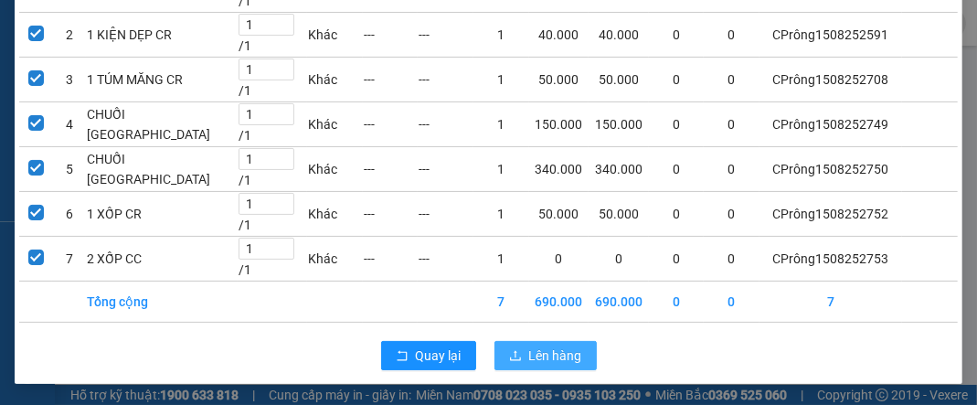
scroll to position [243, 0]
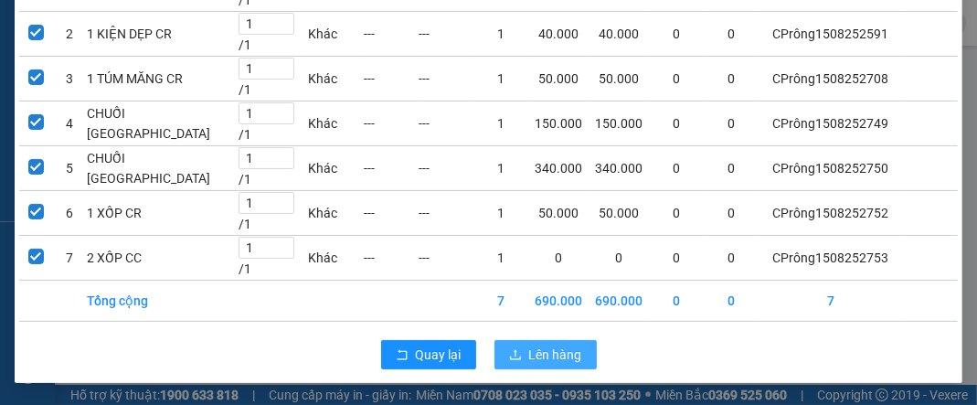
click at [547, 364] on span "Lên hàng" at bounding box center [555, 355] width 53 height 20
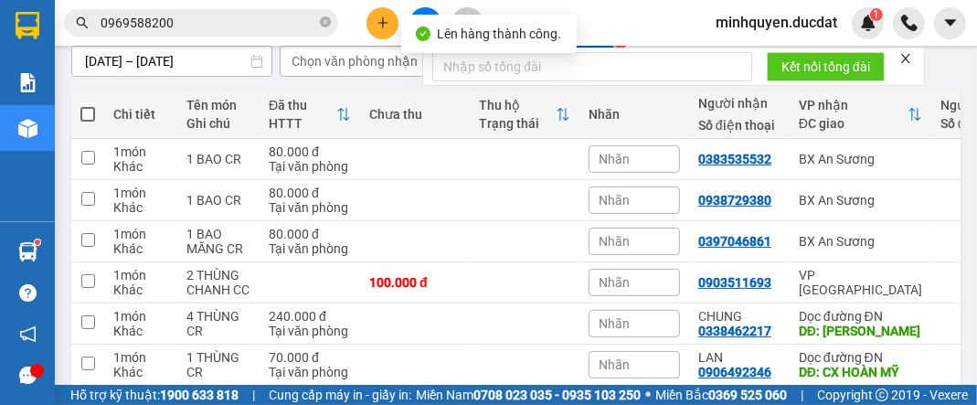
scroll to position [218, 0]
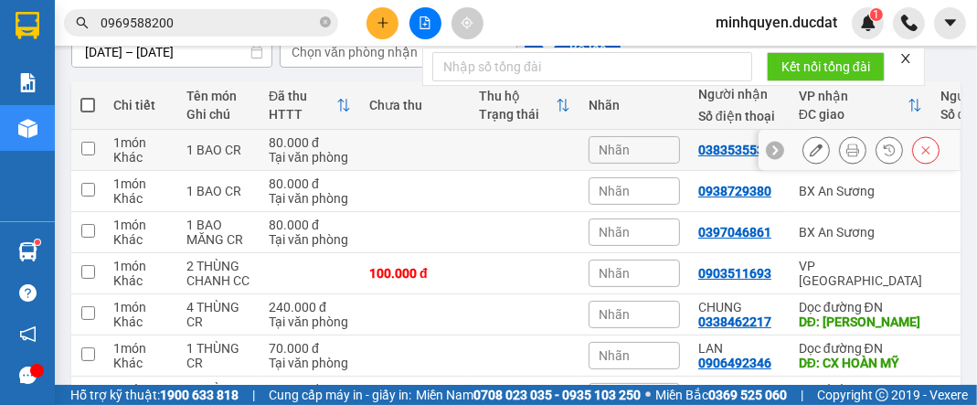
click at [282, 150] on div "Tại văn phòng" at bounding box center [310, 157] width 82 height 15
checkbox input "true"
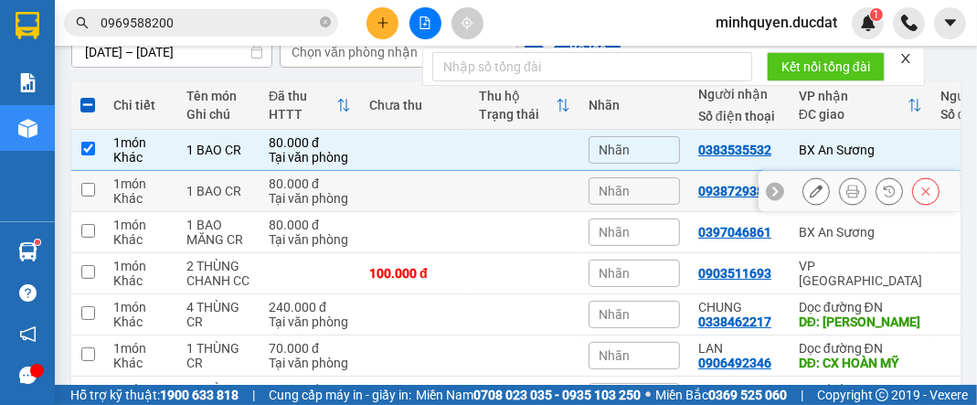
click at [266, 199] on td "80.000 đ Tại văn phòng" at bounding box center [310, 191] width 101 height 41
checkbox input "true"
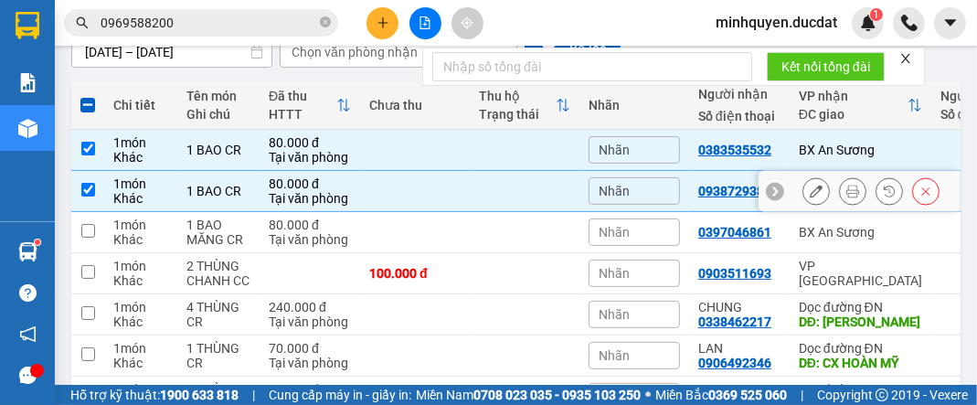
click at [253, 231] on td "1 BAO MĂNG CR" at bounding box center [218, 232] width 82 height 41
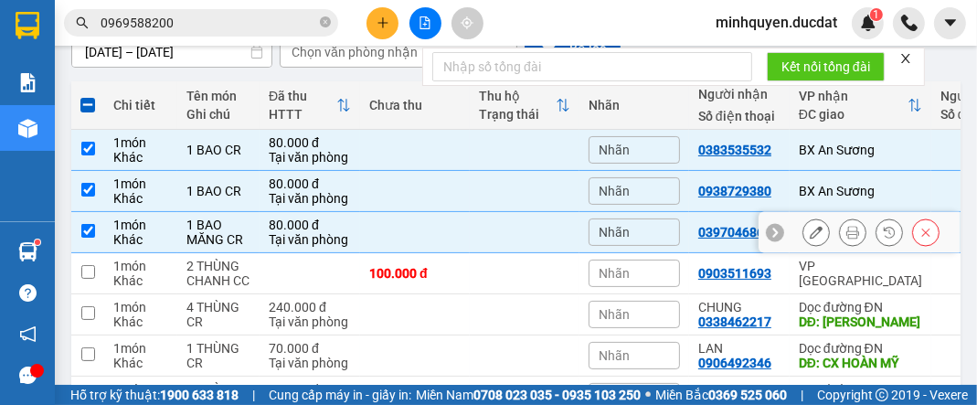
checkbox input "true"
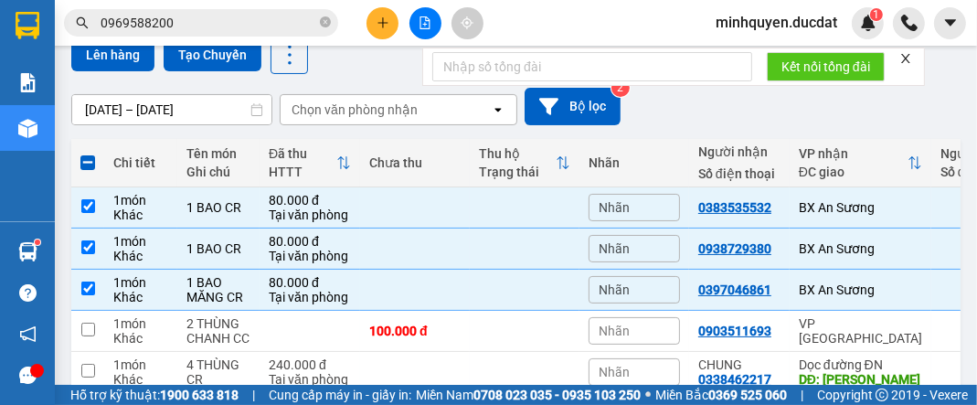
scroll to position [73, 0]
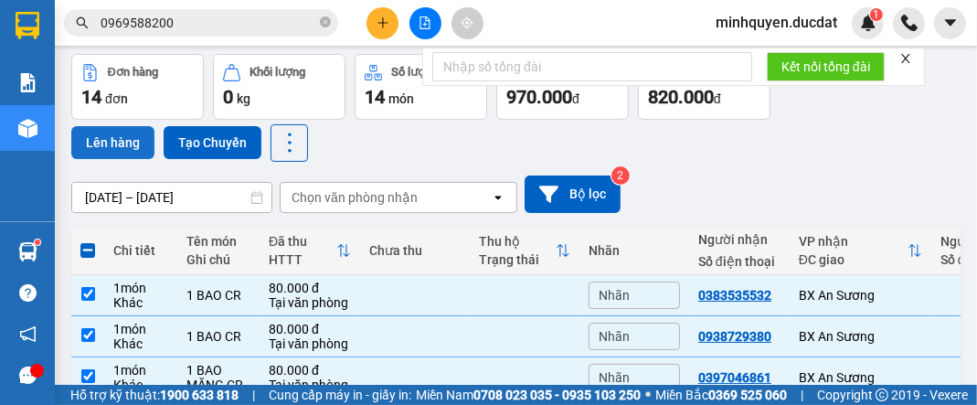
click at [107, 133] on button "Lên hàng" at bounding box center [112, 142] width 83 height 33
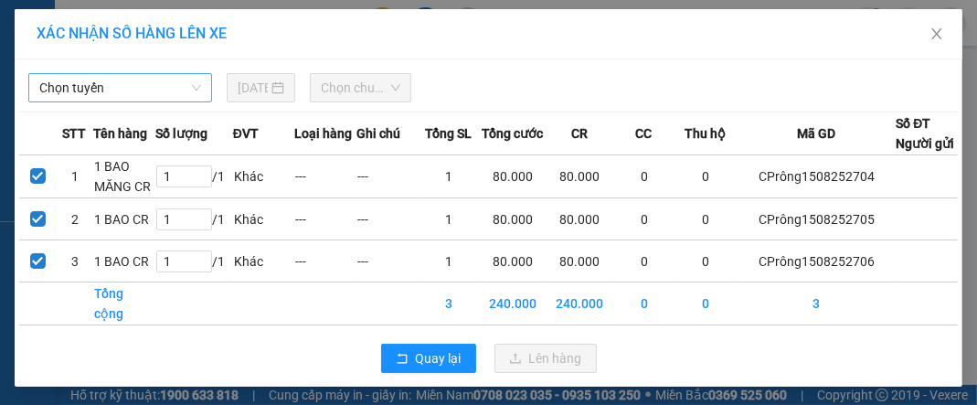
click at [112, 89] on span "Chọn tuyến" at bounding box center [120, 87] width 162 height 27
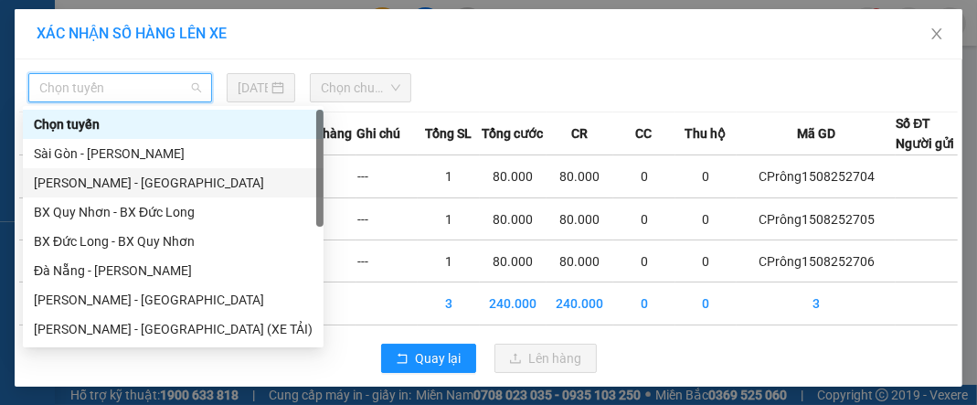
click at [126, 186] on div "[PERSON_NAME] - [GEOGRAPHIC_DATA]" at bounding box center [173, 183] width 279 height 20
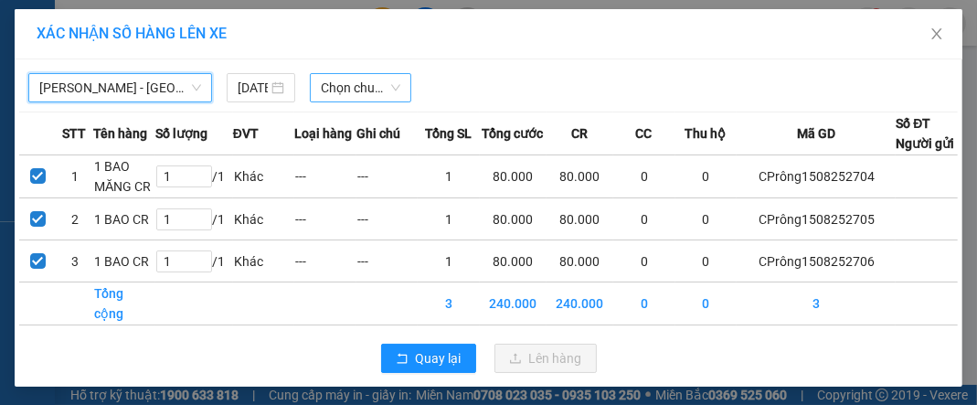
click at [379, 95] on span "Chọn chuyến" at bounding box center [361, 87] width 80 height 27
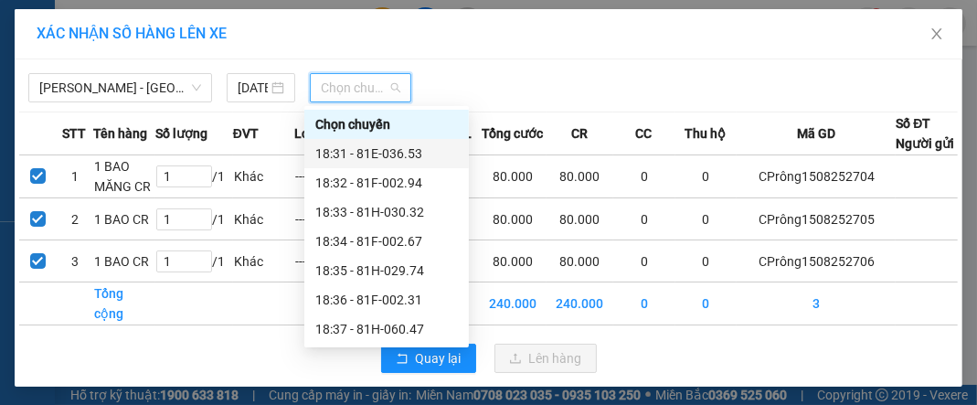
click at [402, 150] on div "18:31 - 81E-036.53" at bounding box center [386, 154] width 143 height 20
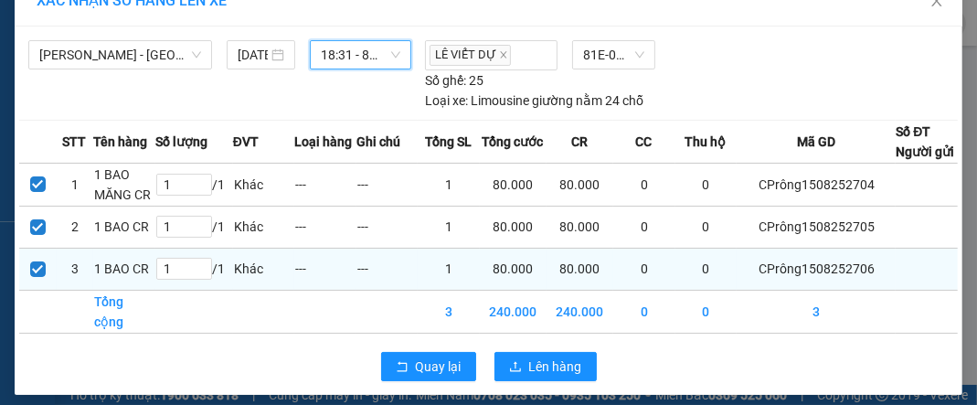
scroll to position [61, 0]
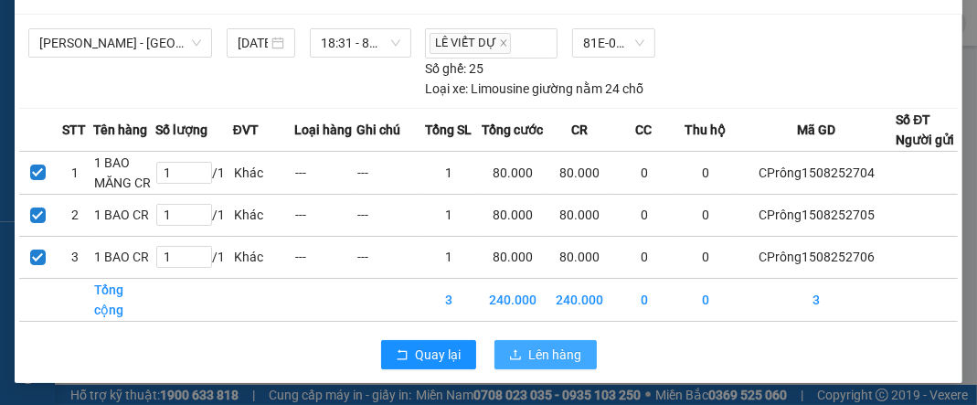
click at [547, 361] on span "Lên hàng" at bounding box center [555, 355] width 53 height 20
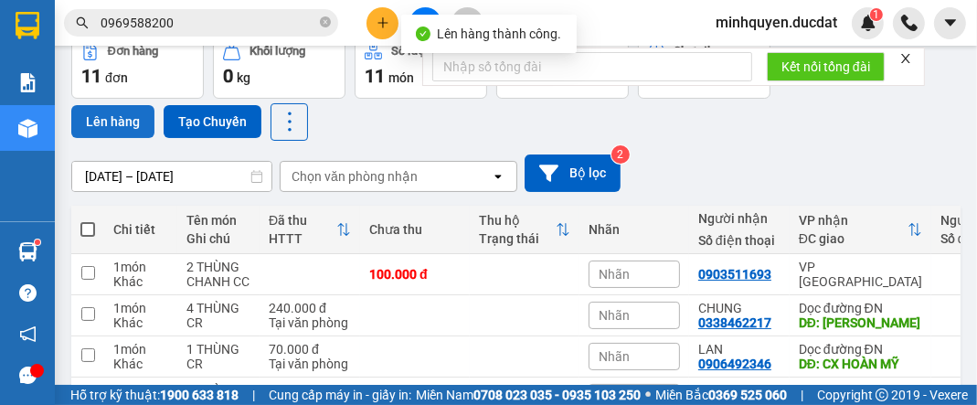
scroll to position [218, 0]
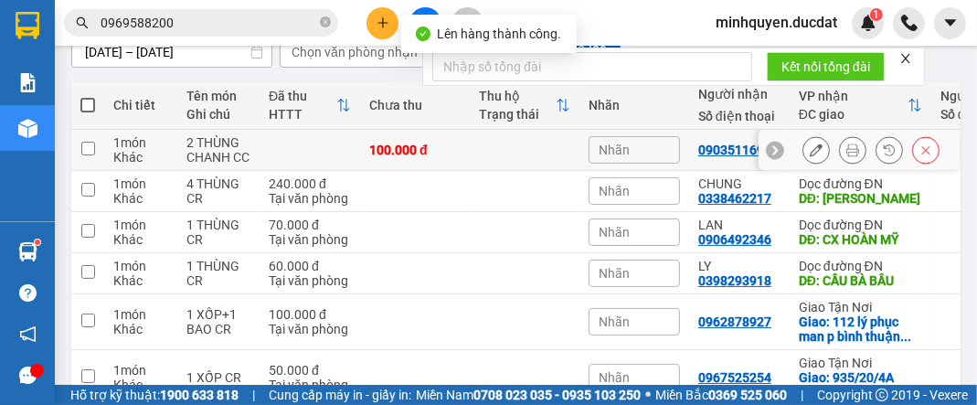
click at [242, 140] on div "2 THÙNG CHANH CC" at bounding box center [218, 149] width 64 height 29
checkbox input "true"
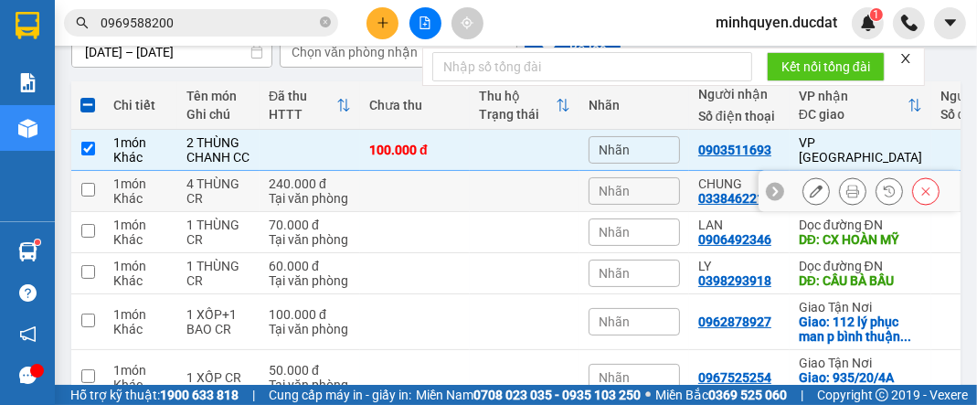
click at [222, 197] on div "4 THÙNG CR" at bounding box center [218, 190] width 64 height 29
checkbox input "true"
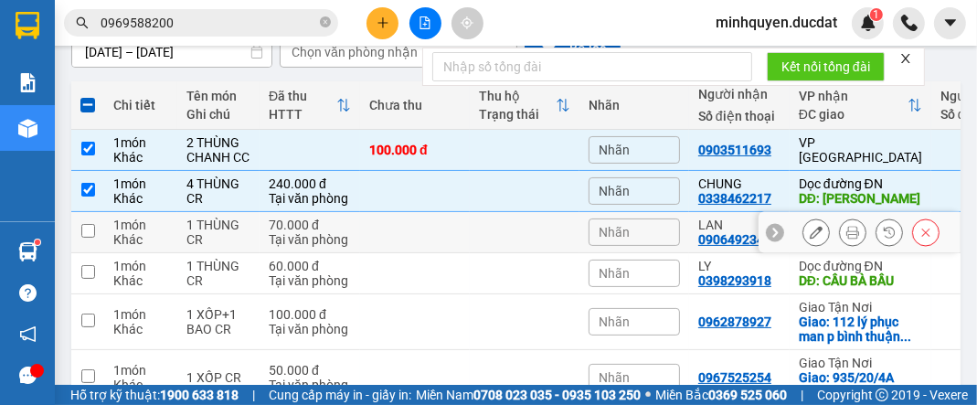
click at [204, 243] on div "1 THÙNG CR" at bounding box center [218, 232] width 64 height 29
checkbox input "true"
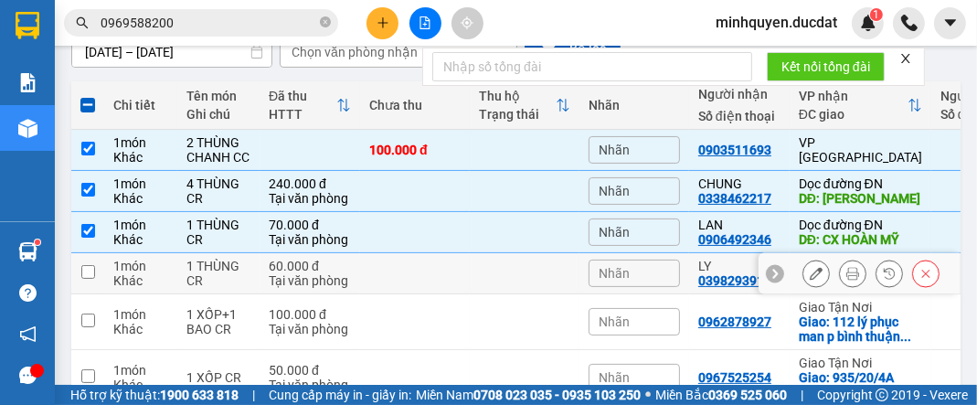
click at [201, 281] on div "1 THÙNG CR" at bounding box center [218, 273] width 64 height 29
checkbox input "true"
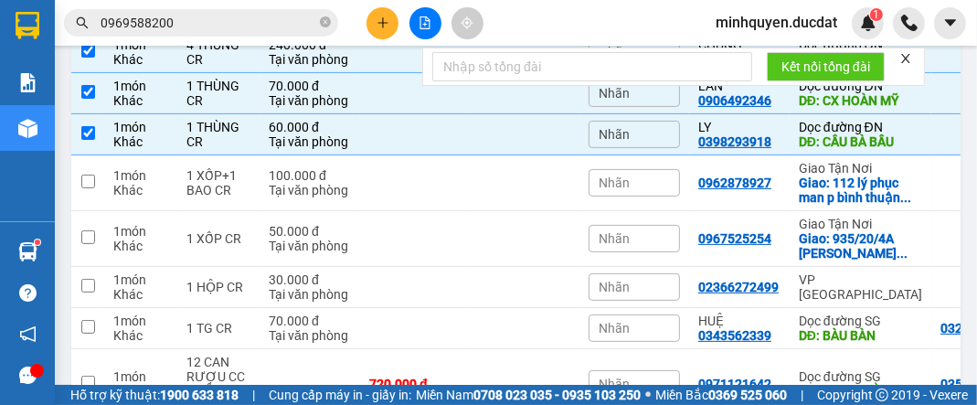
scroll to position [366, 0]
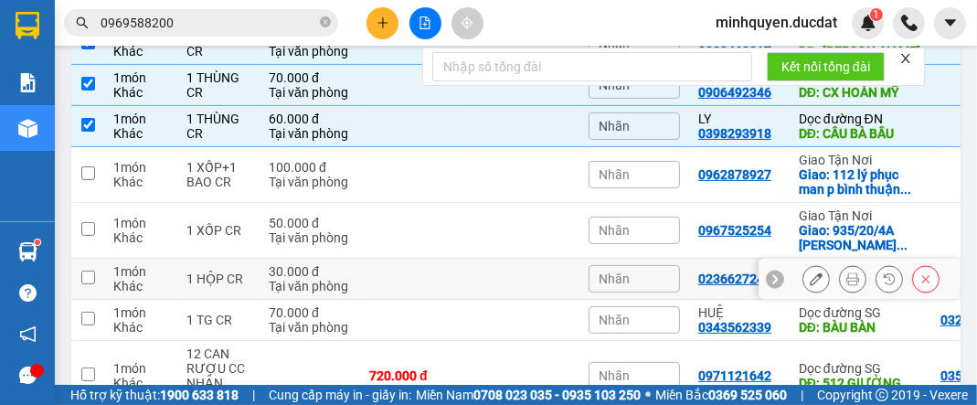
click at [375, 282] on td at bounding box center [415, 279] width 110 height 41
checkbox input "true"
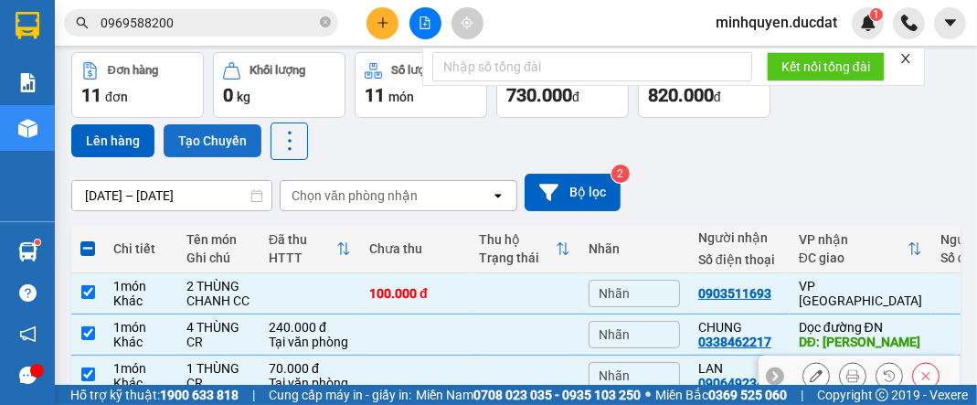
scroll to position [0, 0]
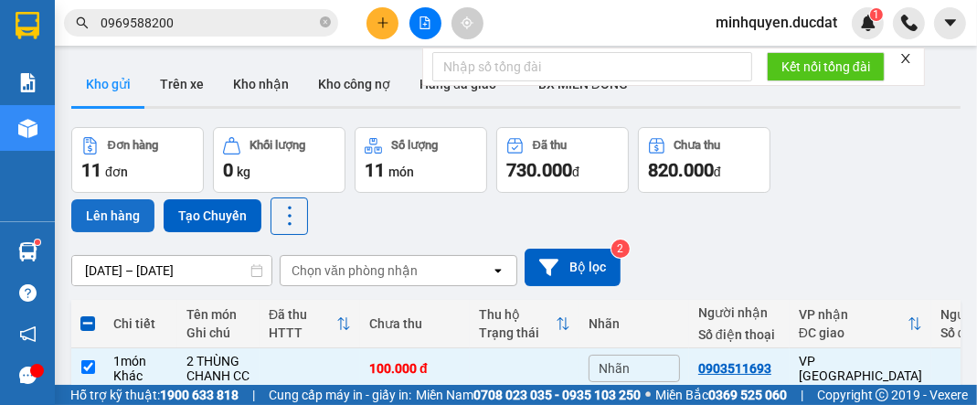
click at [108, 215] on button "Lên hàng" at bounding box center [112, 215] width 83 height 33
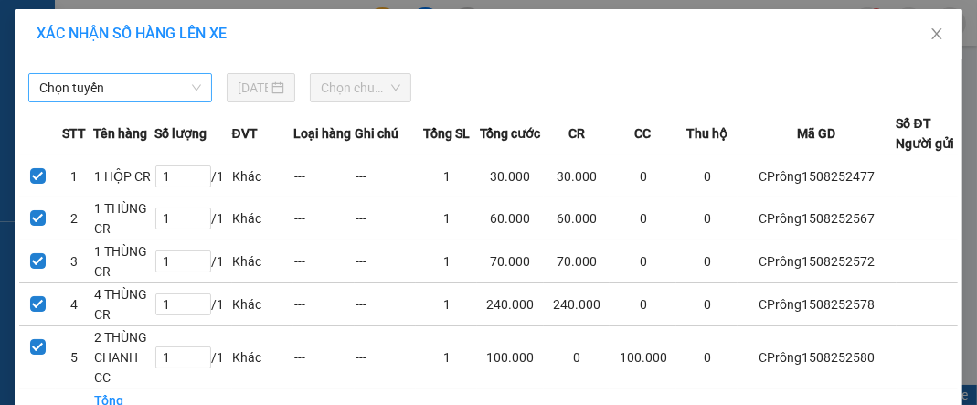
click at [152, 80] on span "Chọn tuyến" at bounding box center [120, 87] width 162 height 27
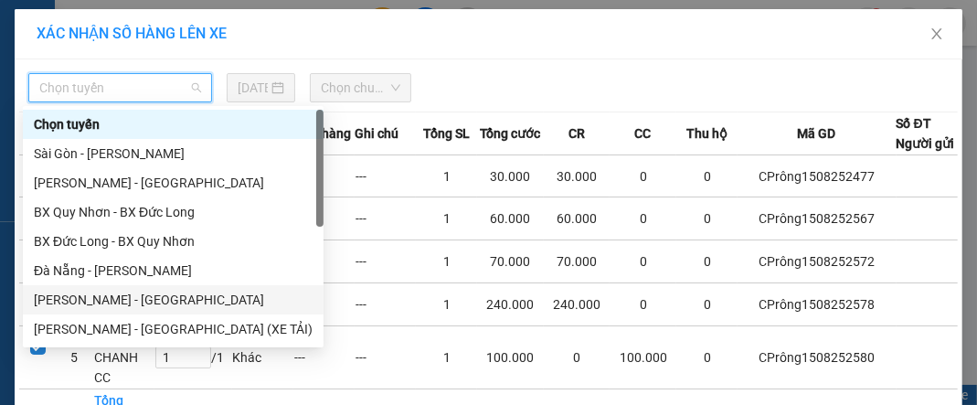
click at [123, 301] on div "[PERSON_NAME] - [GEOGRAPHIC_DATA]" at bounding box center [173, 300] width 279 height 20
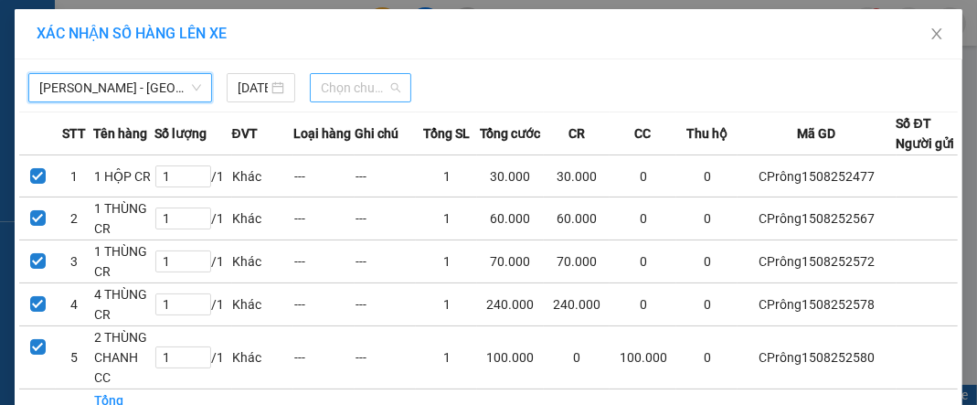
click at [376, 94] on span "Chọn chuyến" at bounding box center [361, 87] width 80 height 27
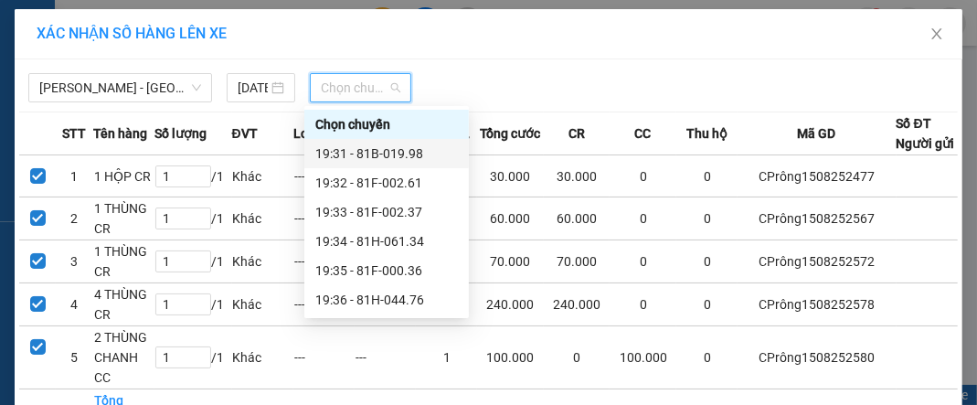
click at [382, 151] on div "19:31 - 81B-019.98" at bounding box center [386, 154] width 143 height 20
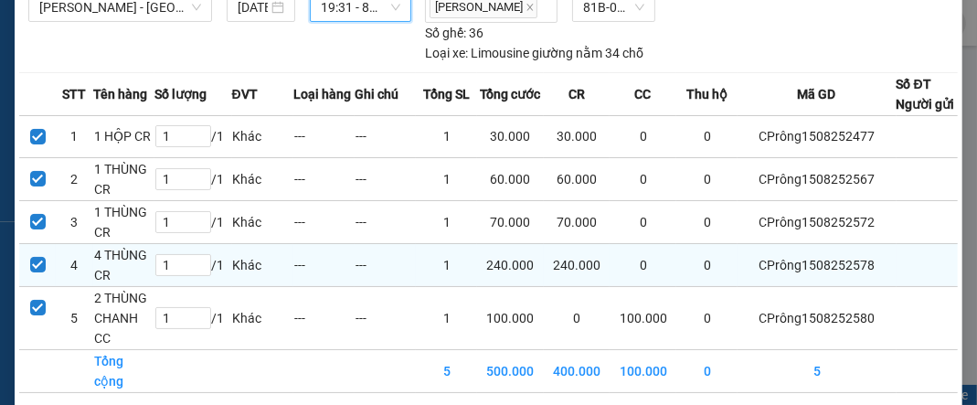
scroll to position [205, 0]
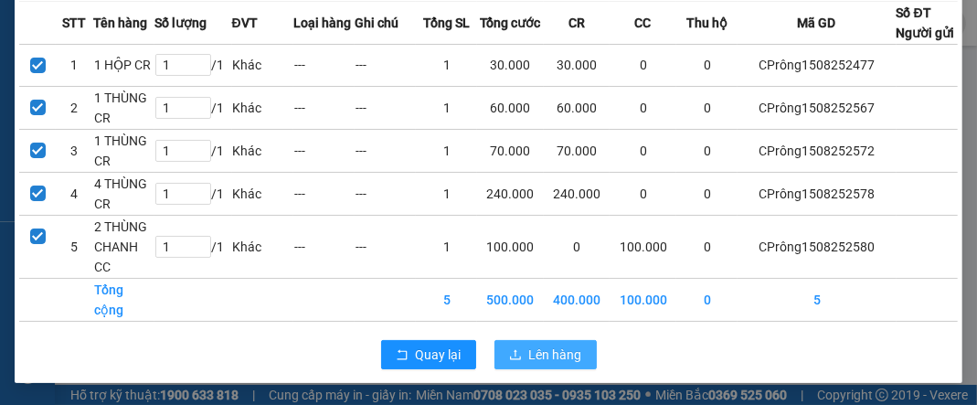
click at [537, 359] on span "Lên hàng" at bounding box center [555, 355] width 53 height 20
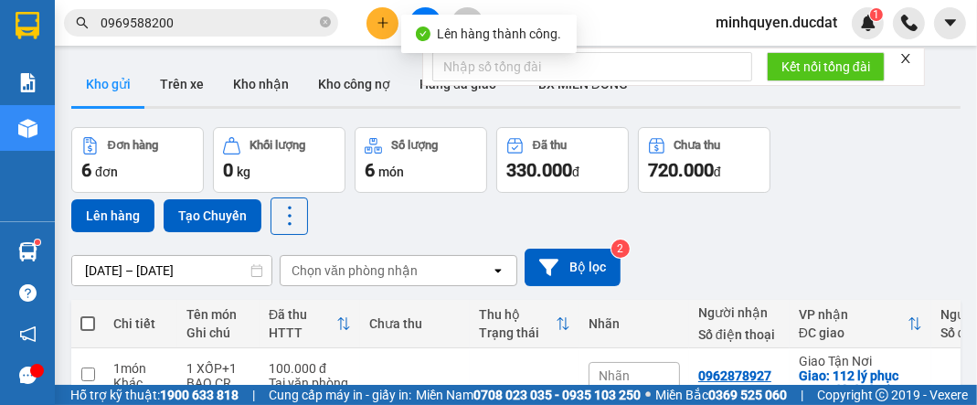
scroll to position [218, 0]
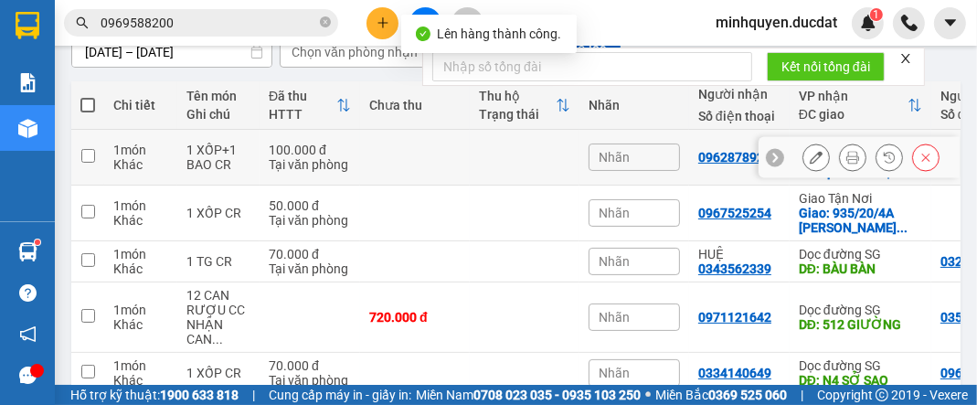
click at [182, 155] on td "1 XỐP+1 BAO CR" at bounding box center [218, 158] width 82 height 56
checkbox input "true"
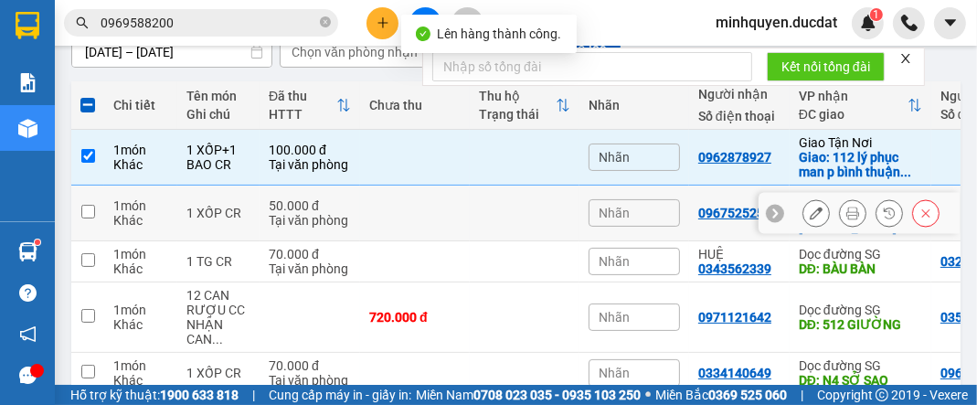
click at [181, 210] on td "1 XỐP CR" at bounding box center [218, 214] width 82 height 56
checkbox input "true"
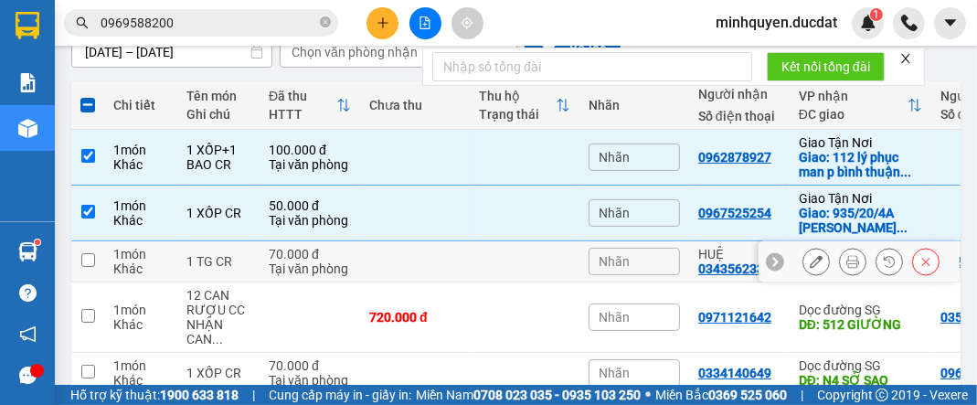
click at [368, 266] on td at bounding box center [415, 261] width 110 height 41
checkbox input "true"
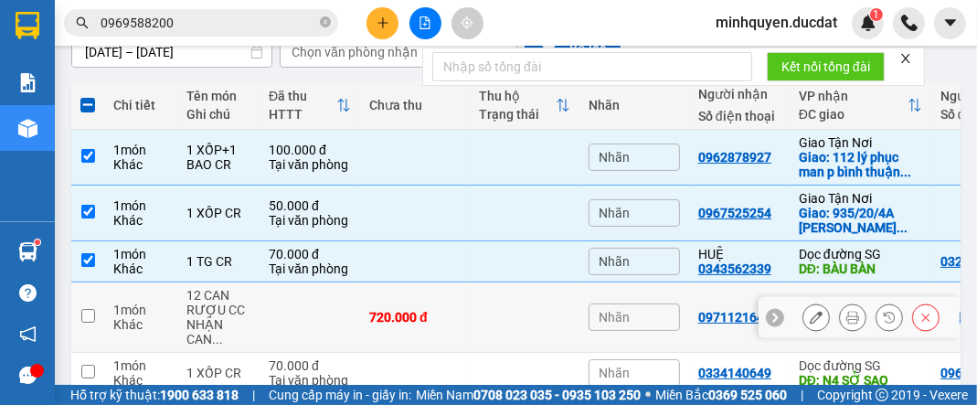
click at [281, 312] on td at bounding box center [310, 317] width 101 height 70
checkbox input "true"
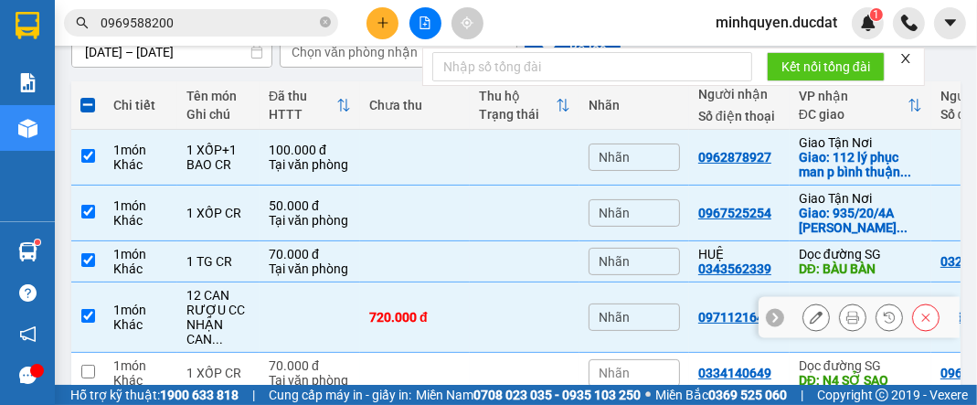
scroll to position [351, 0]
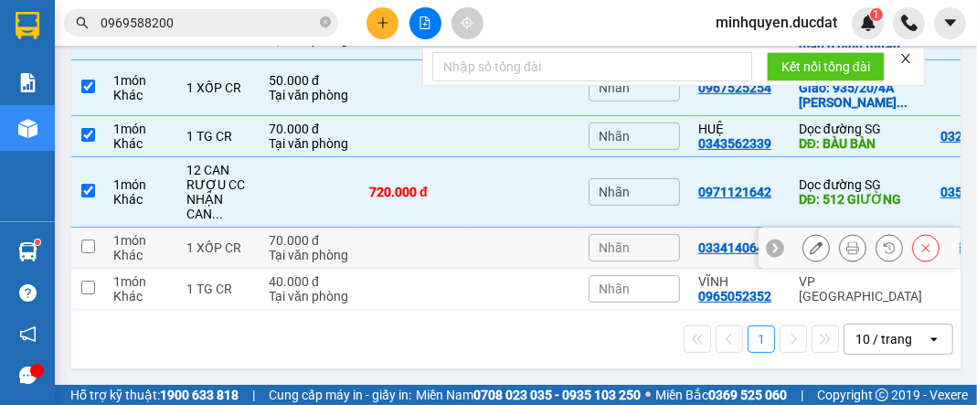
click at [369, 239] on td at bounding box center [415, 248] width 110 height 41
checkbox input "true"
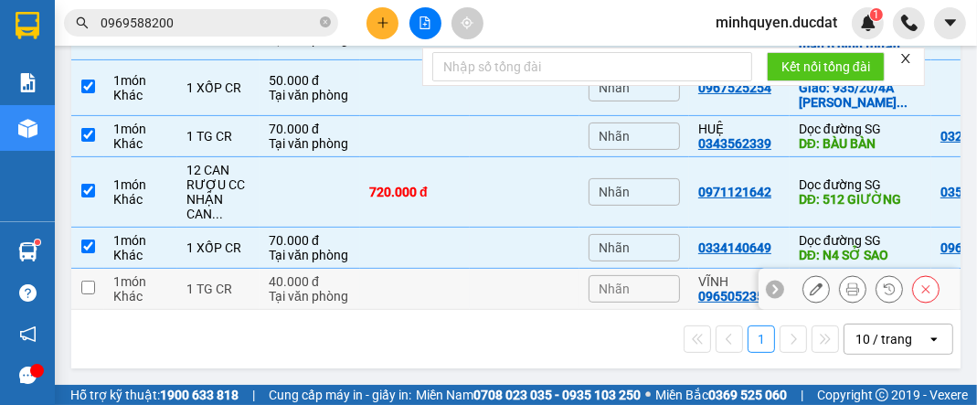
click at [304, 296] on div "Tại văn phòng" at bounding box center [310, 296] width 82 height 15
checkbox input "true"
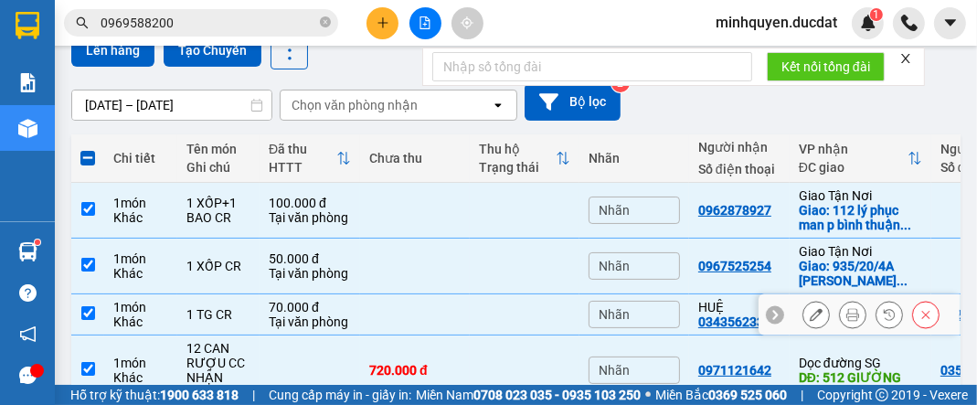
scroll to position [132, 0]
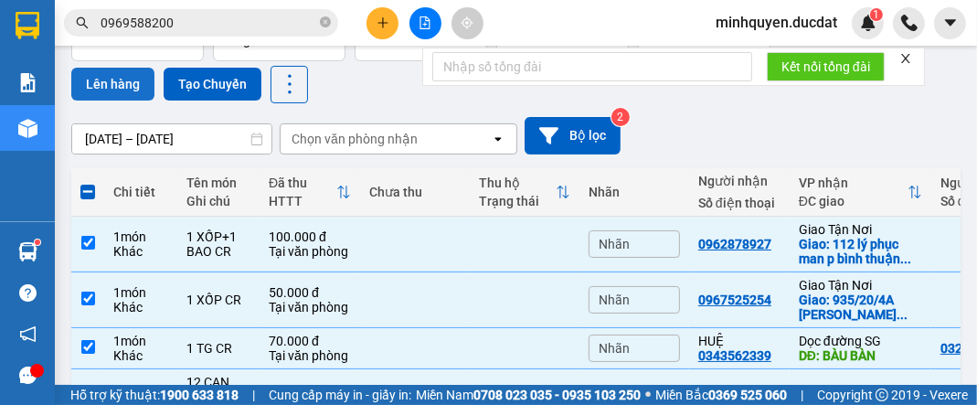
click at [112, 83] on button "Lên hàng" at bounding box center [112, 84] width 83 height 33
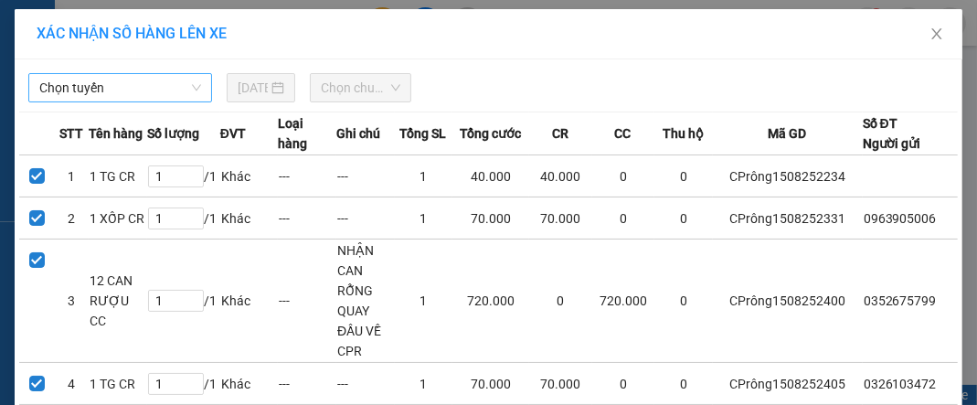
click at [124, 83] on span "Chọn tuyến" at bounding box center [120, 87] width 162 height 27
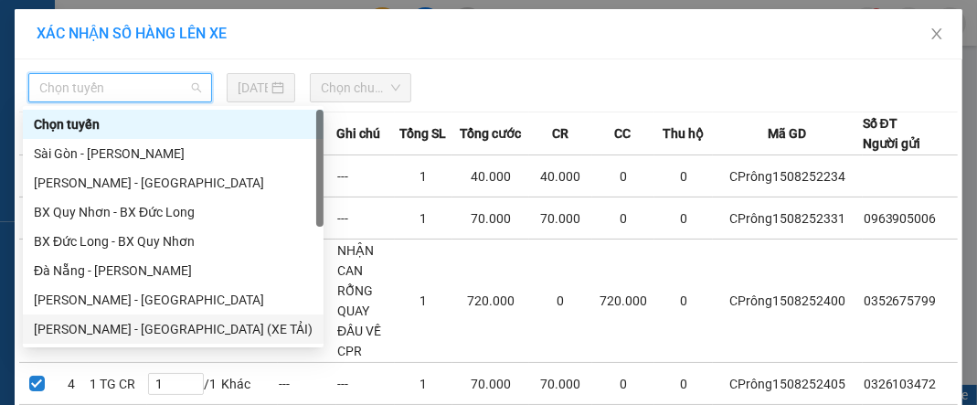
click at [148, 329] on div "[PERSON_NAME] - [GEOGRAPHIC_DATA] (XE TẢI)" at bounding box center [173, 329] width 279 height 20
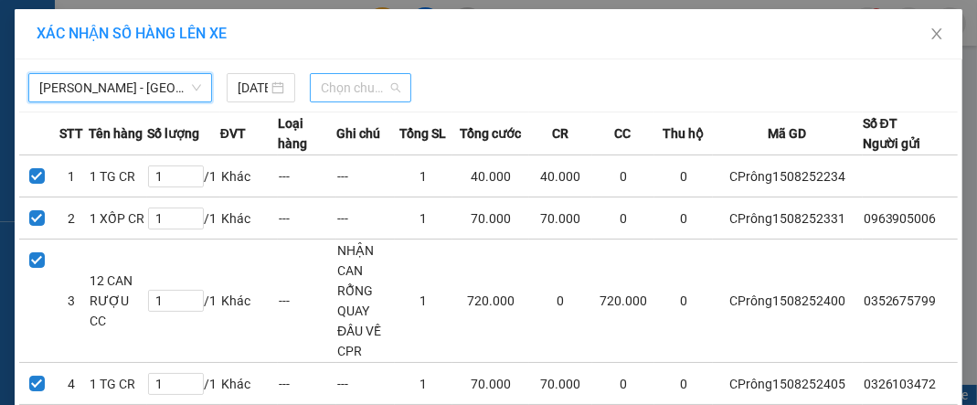
click at [365, 90] on span "Chọn chuyến" at bounding box center [361, 87] width 80 height 27
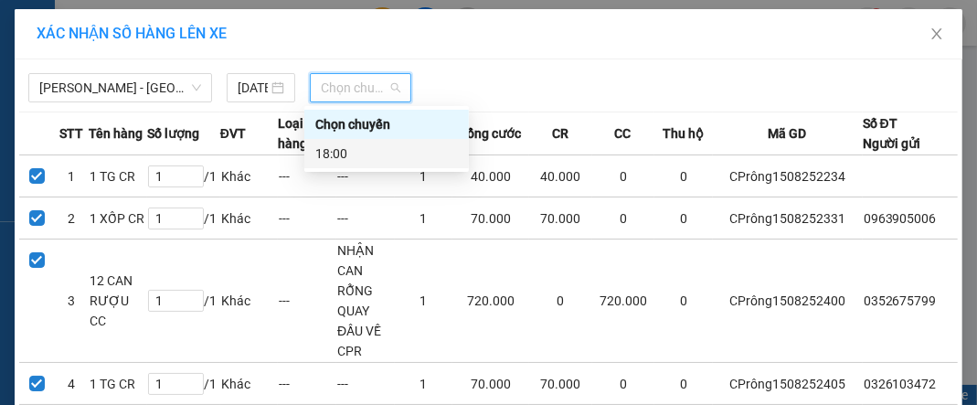
click at [378, 159] on div "18:00" at bounding box center [386, 154] width 143 height 20
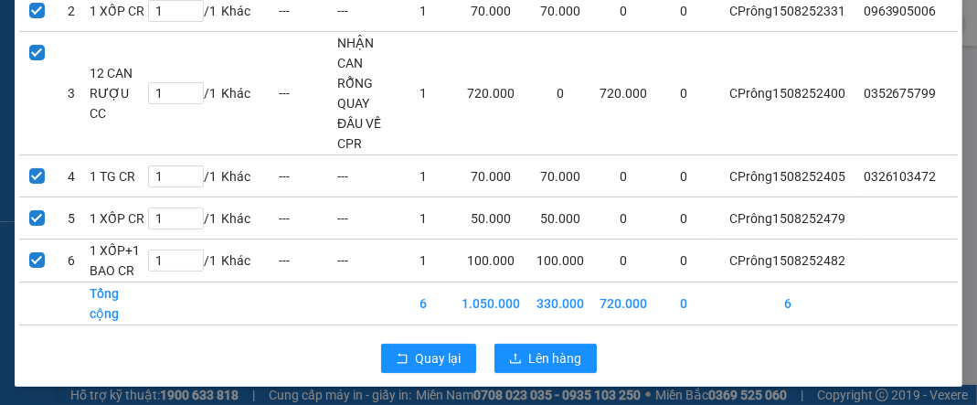
scroll to position [229, 0]
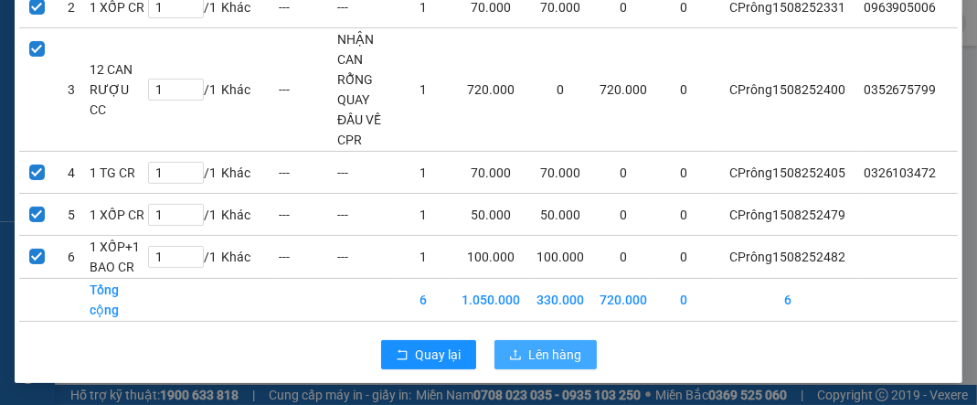
click at [532, 348] on span "Lên hàng" at bounding box center [555, 355] width 53 height 20
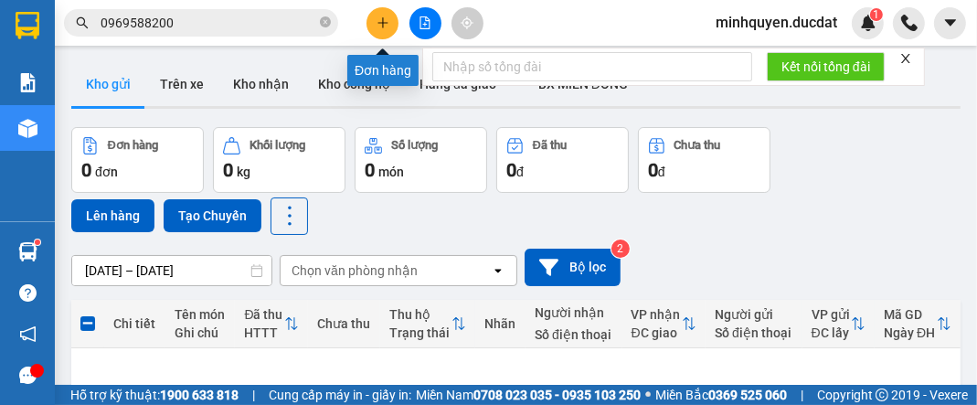
click at [375, 31] on button at bounding box center [383, 23] width 32 height 32
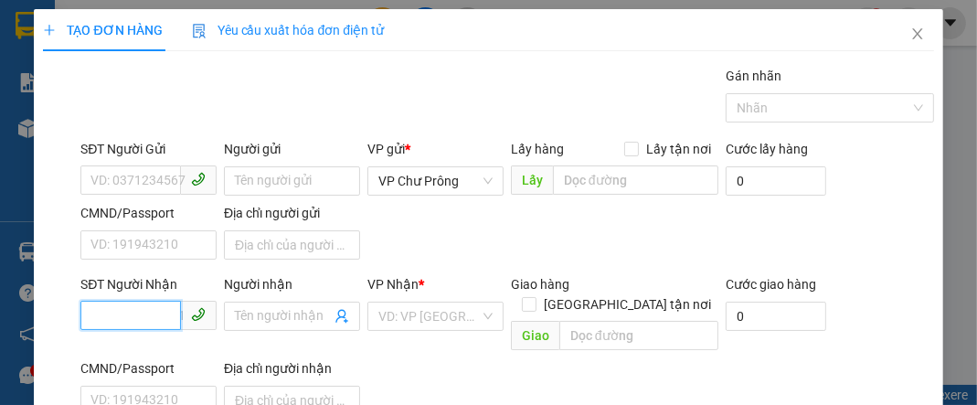
click at [116, 314] on input "SĐT Người Nhận" at bounding box center [130, 315] width 101 height 29
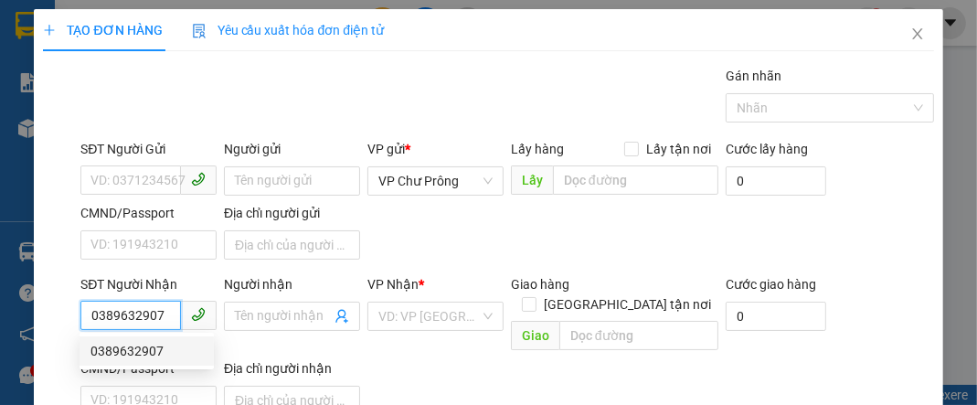
click at [159, 349] on div "0389632907" at bounding box center [146, 351] width 112 height 20
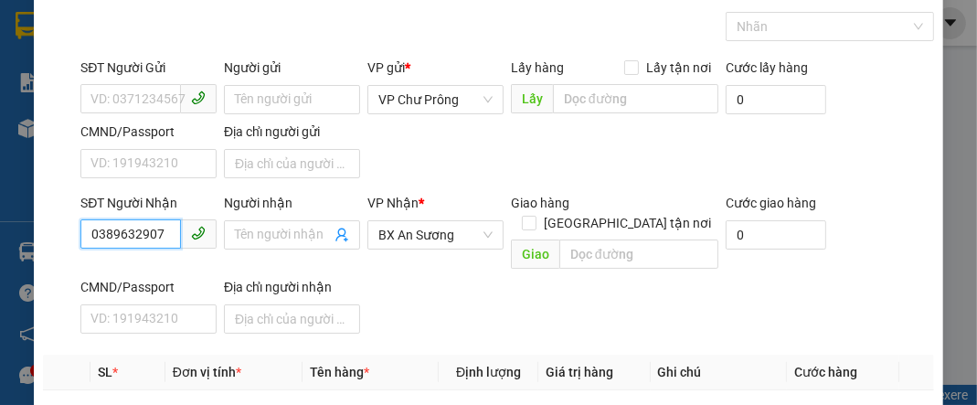
scroll to position [292, 0]
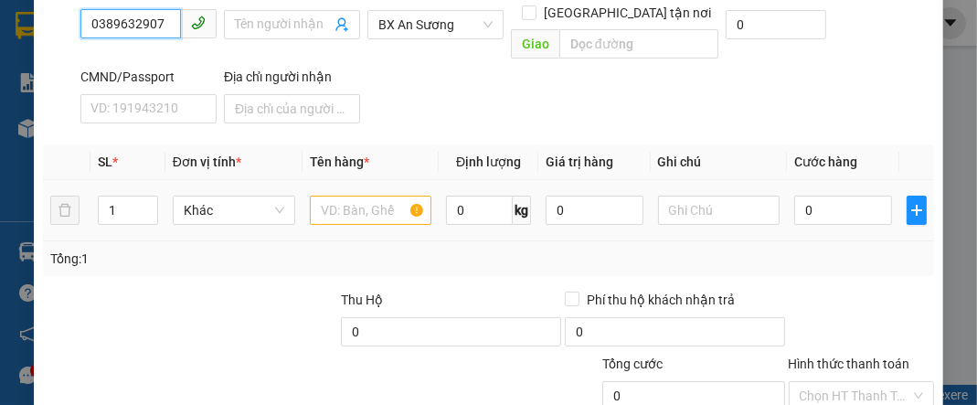
type input "0389632907"
click at [362, 196] on input "text" at bounding box center [371, 210] width 122 height 29
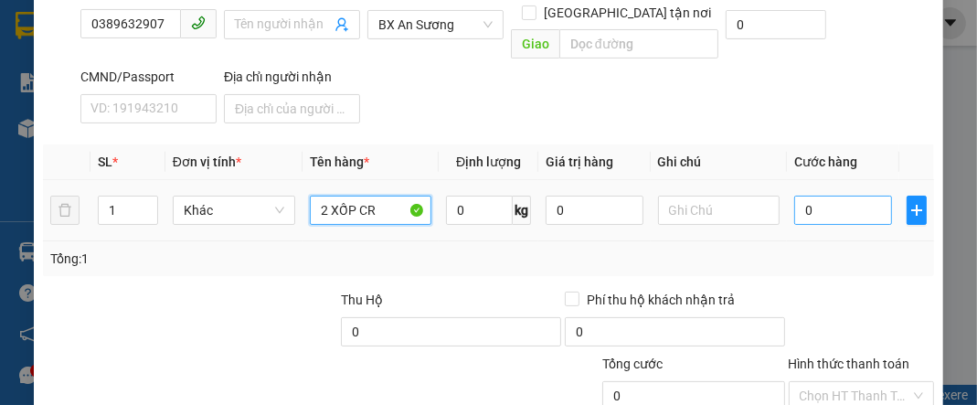
type input "2 XỐP CR"
click at [870, 196] on input "0" at bounding box center [842, 210] width 97 height 29
type input "8"
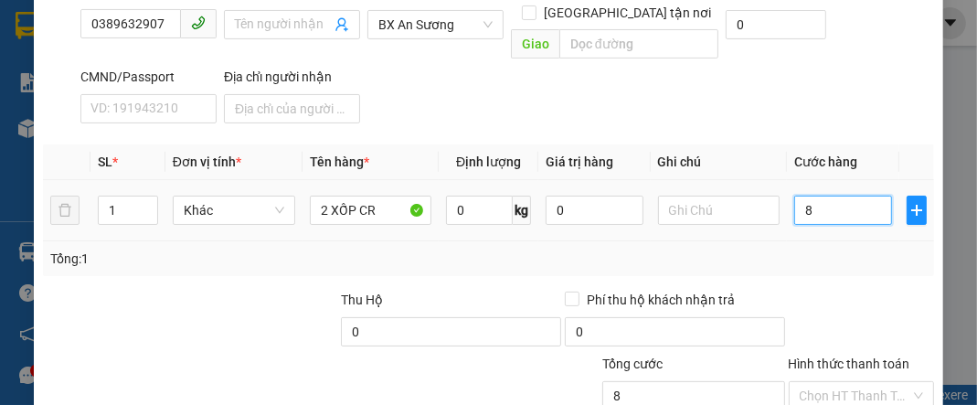
type input "80"
type input "800"
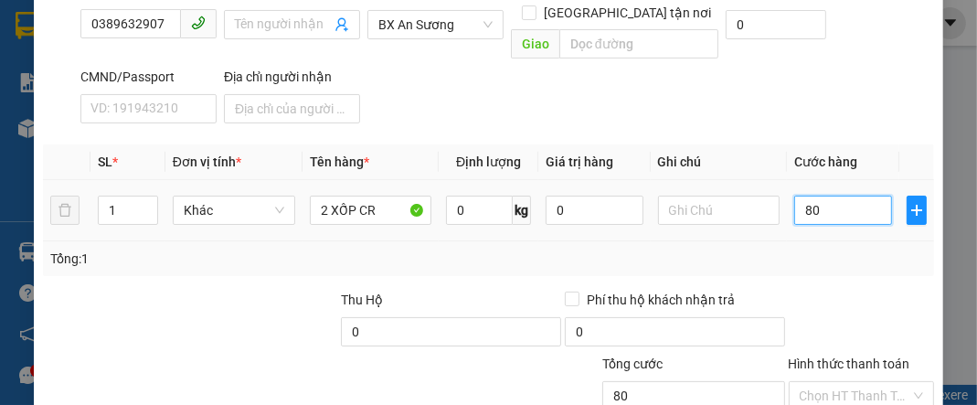
type input "800"
type input "8.000"
type input "80.000"
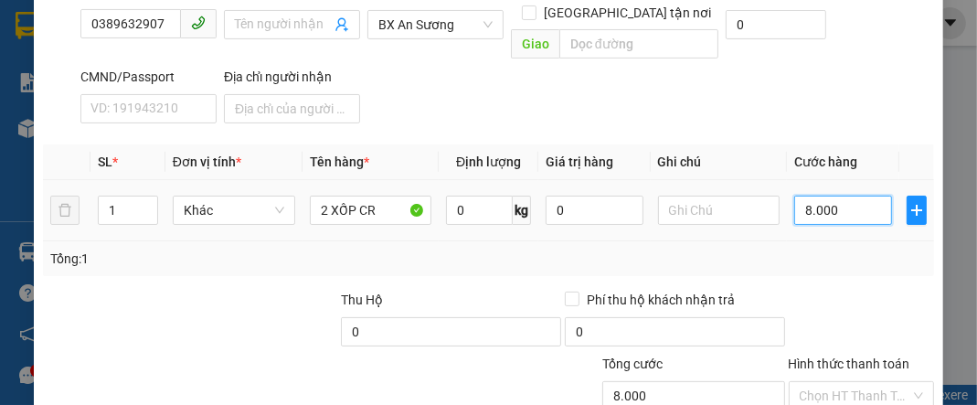
type input "80.000"
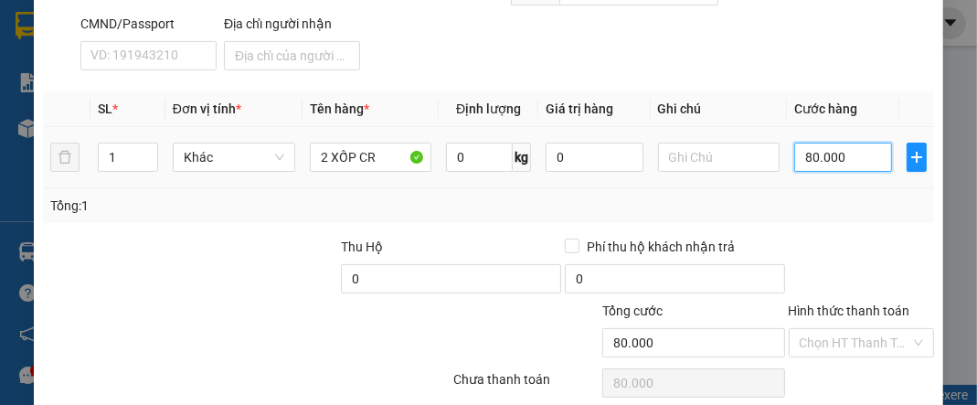
scroll to position [395, 0]
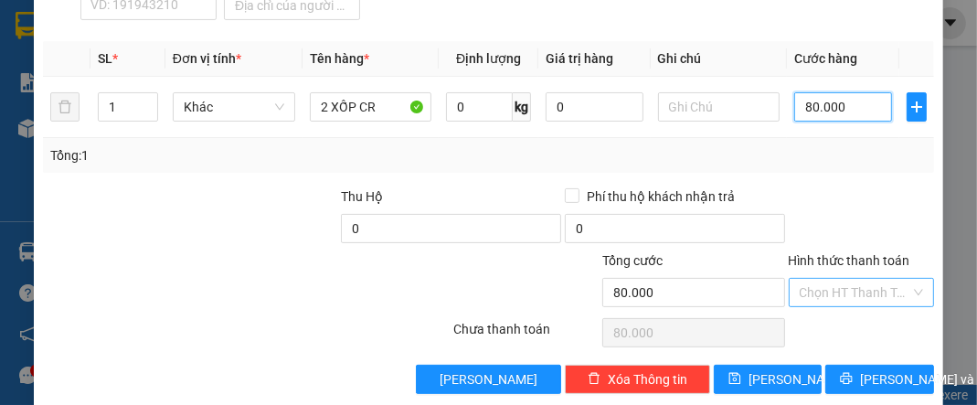
type input "80.000"
click at [861, 279] on input "Hình thức thanh toán" at bounding box center [855, 292] width 111 height 27
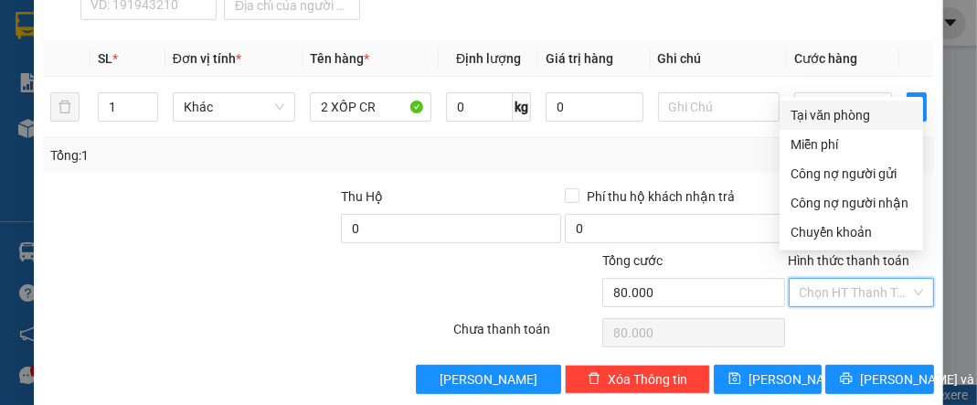
click at [852, 117] on div "Tại văn phòng" at bounding box center [852, 115] width 122 height 20
type input "0"
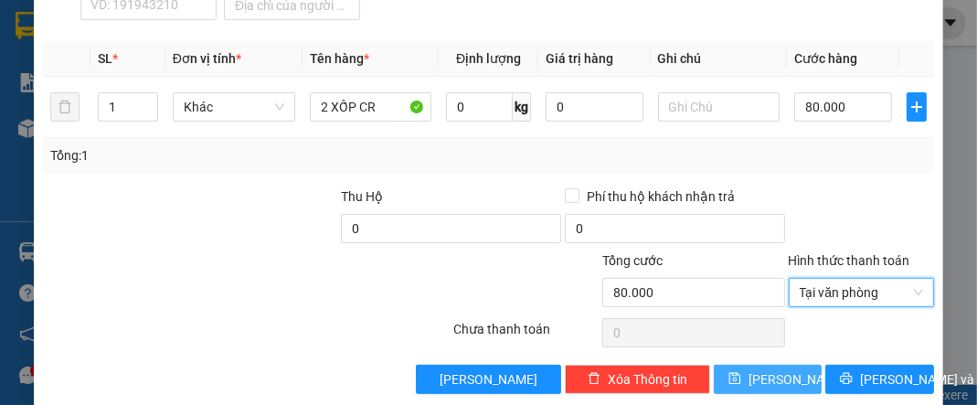
click at [755, 365] on button "[PERSON_NAME]" at bounding box center [768, 379] width 108 height 29
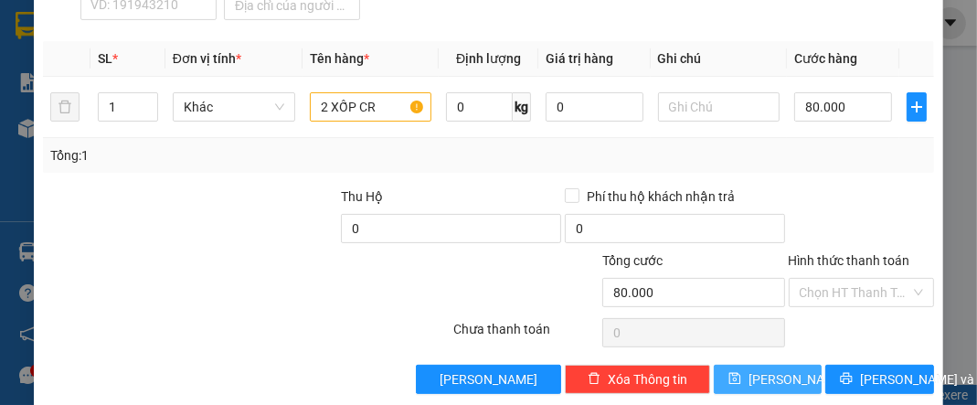
type input "0"
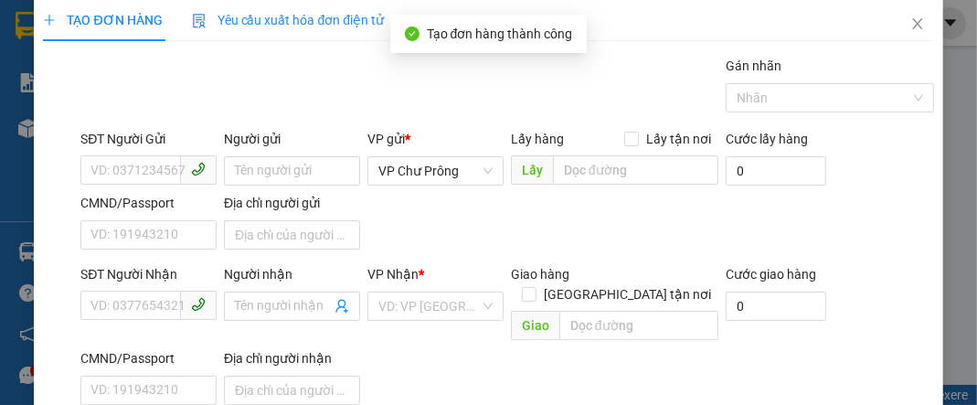
scroll to position [0, 0]
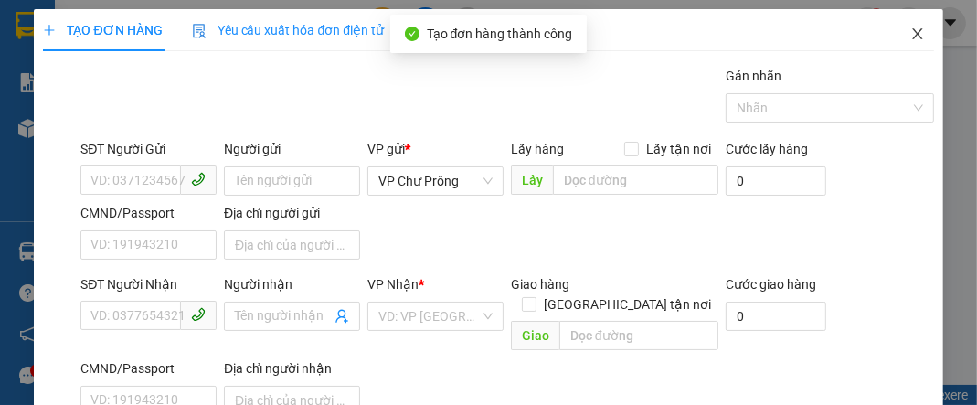
click at [910, 37] on icon "close" at bounding box center [917, 34] width 15 height 15
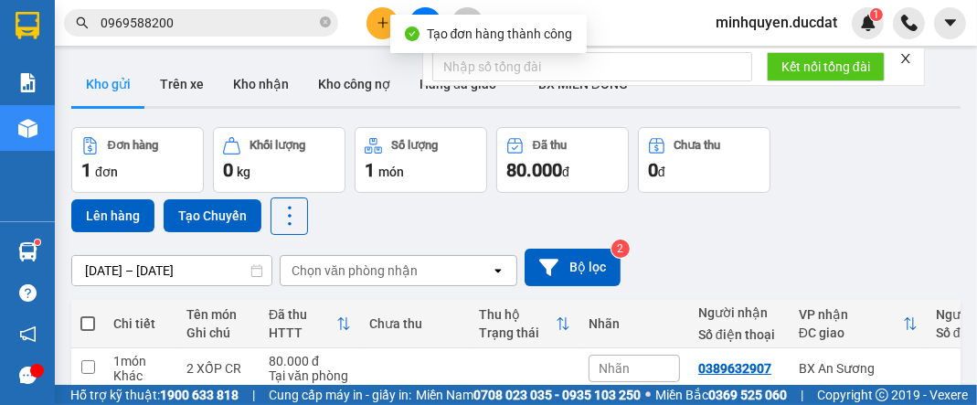
scroll to position [84, 0]
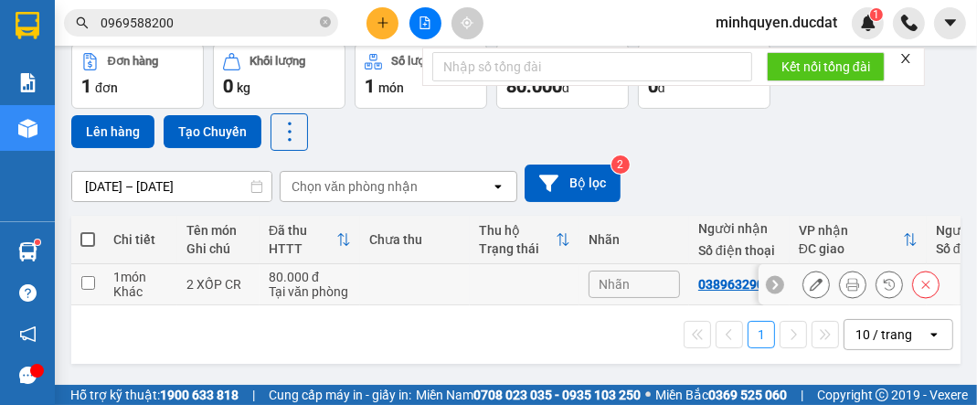
click at [82, 286] on input "checkbox" at bounding box center [88, 283] width 14 height 14
checkbox input "true"
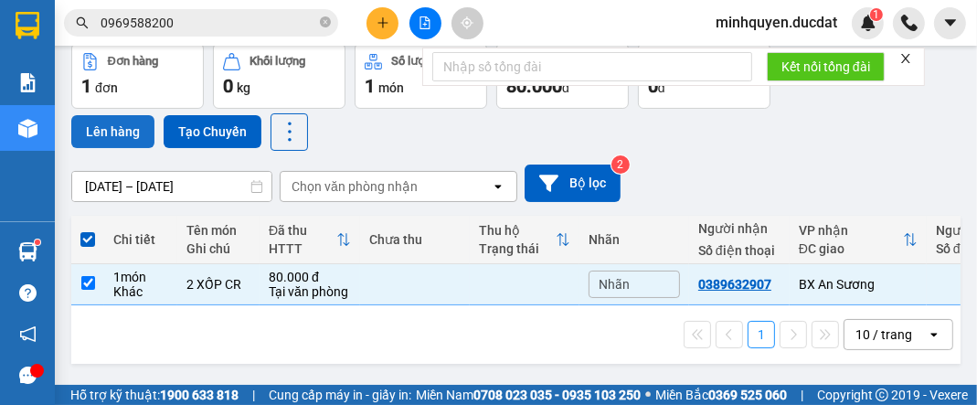
click at [122, 142] on button "Lên hàng" at bounding box center [112, 131] width 83 height 33
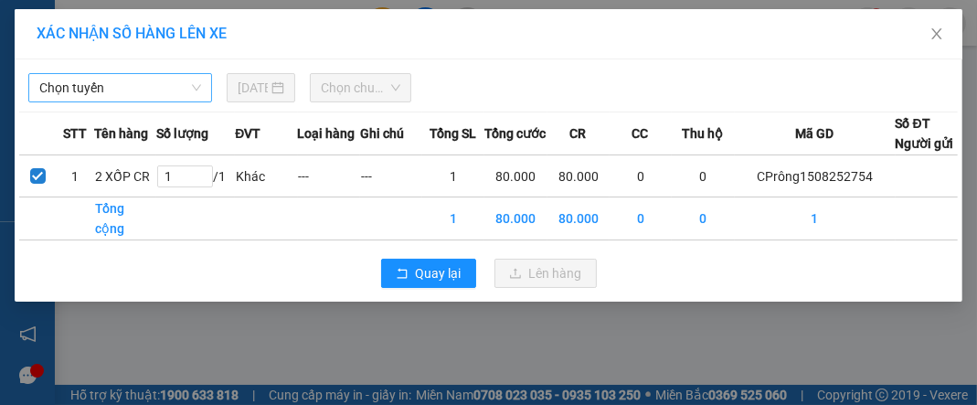
click at [125, 83] on span "Chọn tuyến" at bounding box center [120, 87] width 162 height 27
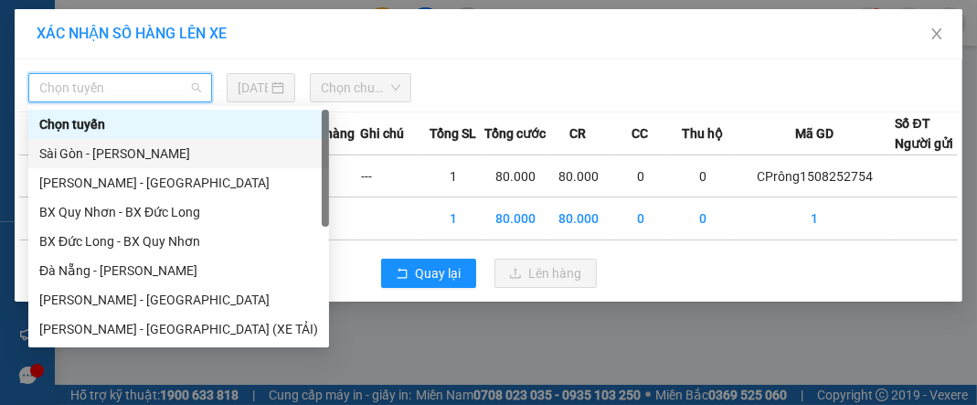
click at [126, 154] on div "Sài Gòn - [PERSON_NAME]" at bounding box center [178, 154] width 279 height 20
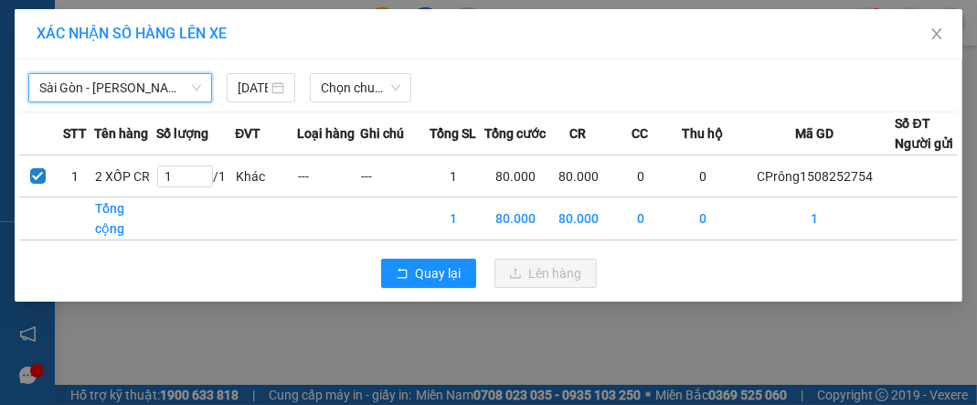
click at [135, 80] on span "Sài Gòn - [PERSON_NAME]" at bounding box center [120, 87] width 162 height 27
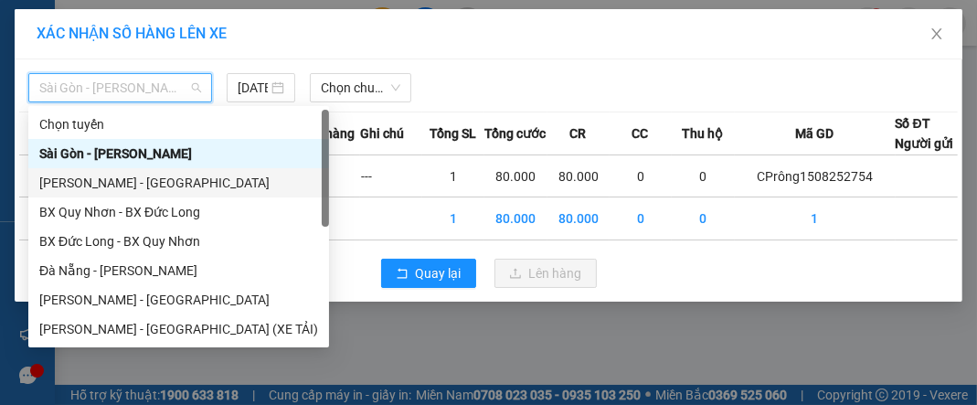
click at [133, 179] on div "[PERSON_NAME] - [GEOGRAPHIC_DATA]" at bounding box center [178, 183] width 279 height 20
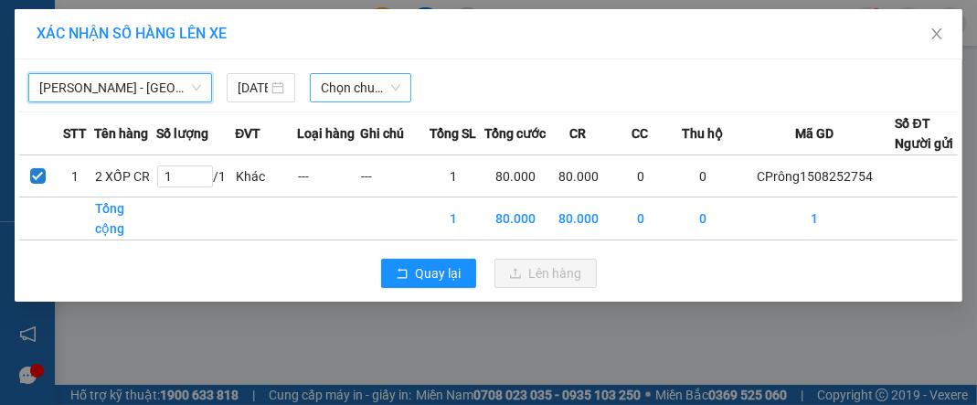
click at [364, 92] on span "Chọn chuyến" at bounding box center [361, 87] width 80 height 27
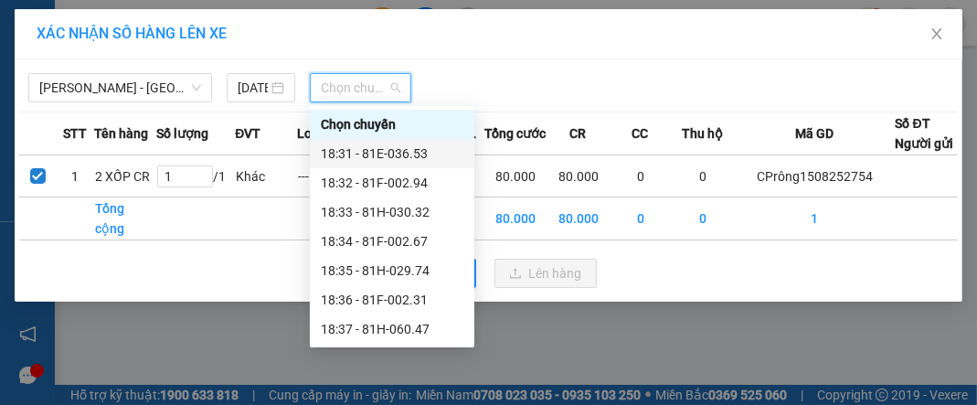
click at [392, 160] on div "18:31 - 81E-036.53" at bounding box center [392, 154] width 143 height 20
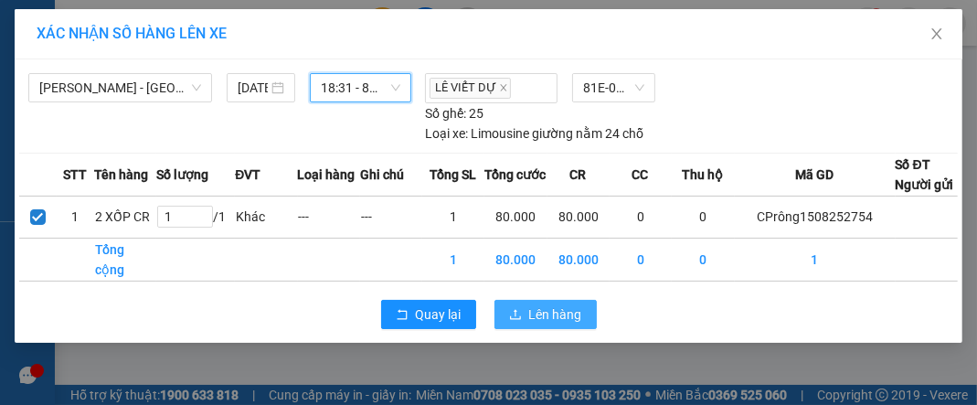
click at [551, 306] on span "Lên hàng" at bounding box center [555, 314] width 53 height 20
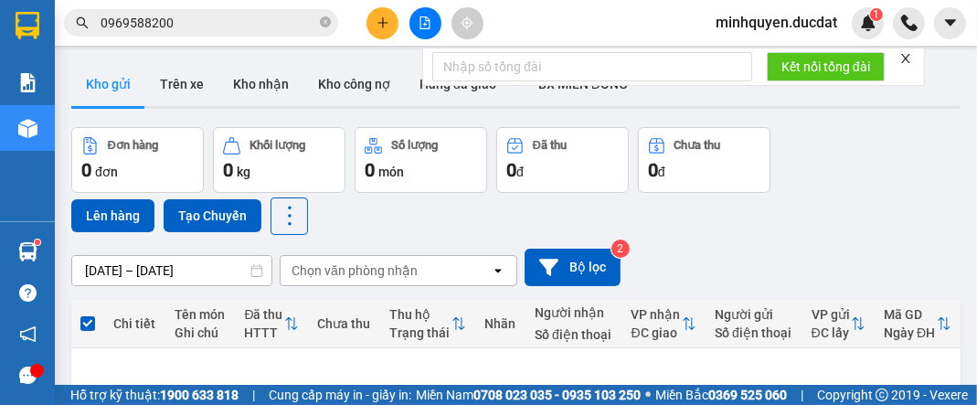
click at [391, 23] on button at bounding box center [383, 23] width 32 height 32
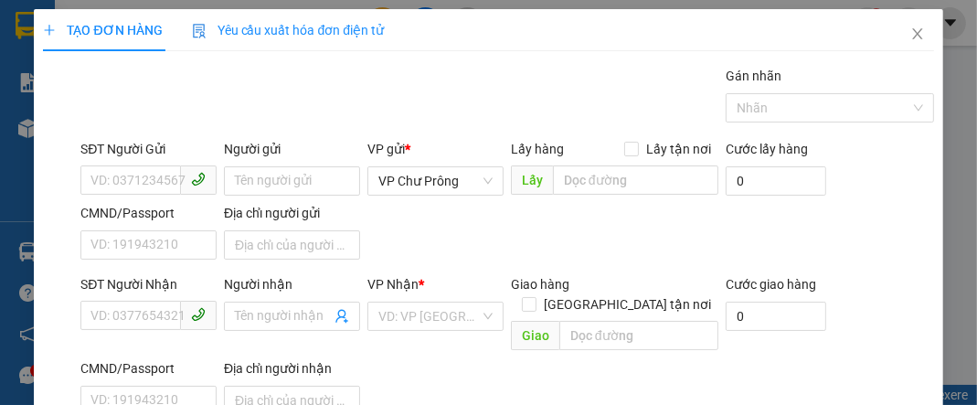
click at [112, 329] on div "SĐT Người Nhận VD: 0377654321" at bounding box center [148, 306] width 136 height 64
click at [116, 310] on input "SĐT Người Nhận" at bounding box center [130, 315] width 101 height 29
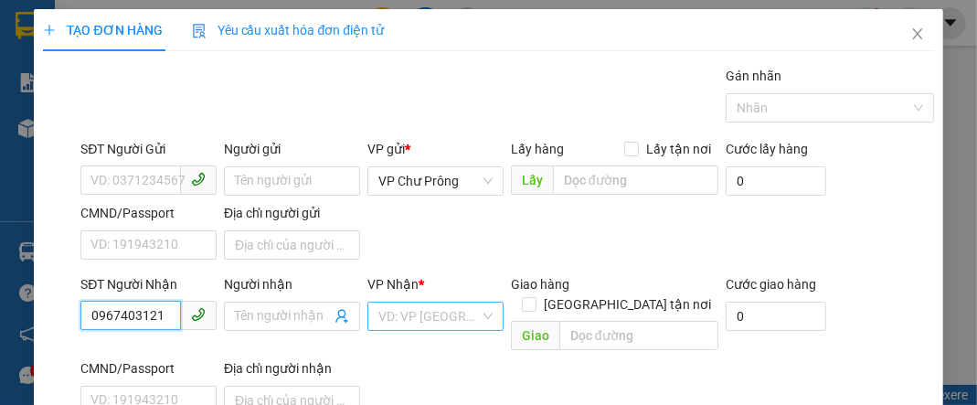
type input "0967403121"
click at [413, 311] on input "search" at bounding box center [428, 316] width 101 height 27
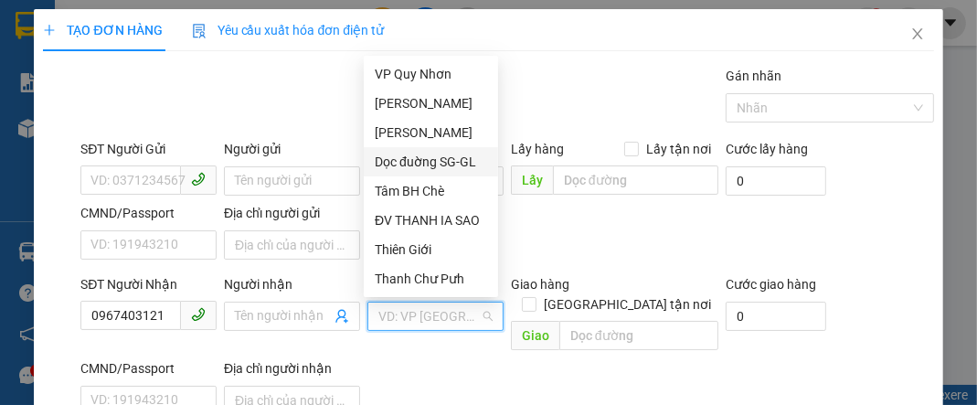
scroll to position [219, 0]
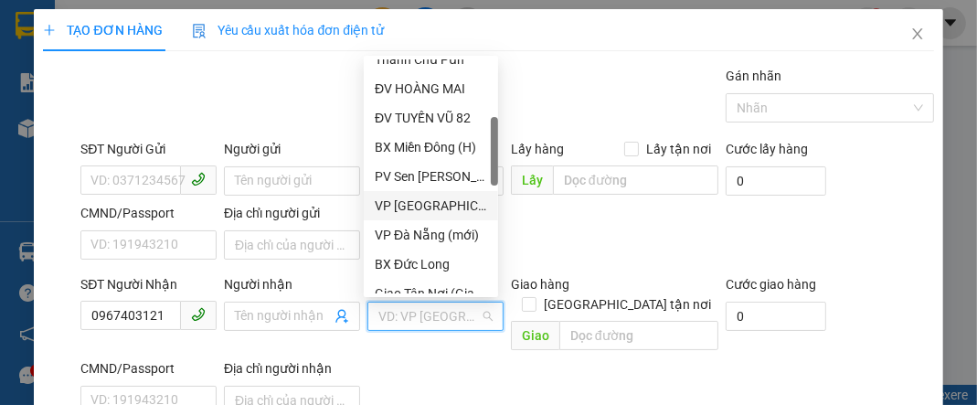
click at [430, 209] on div "VP [GEOGRAPHIC_DATA]" at bounding box center [431, 206] width 112 height 20
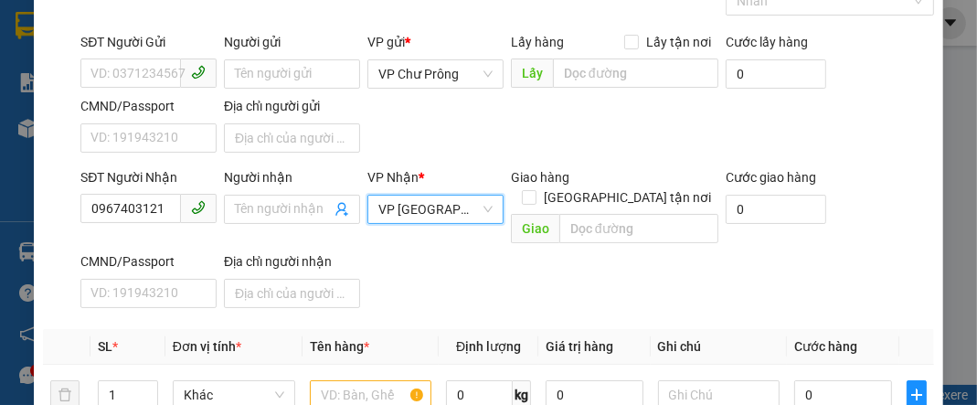
scroll to position [218, 0]
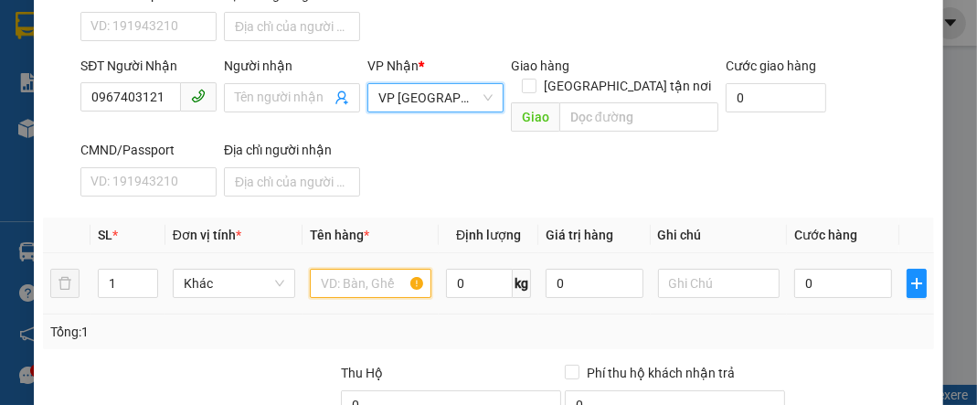
click at [382, 269] on input "text" at bounding box center [371, 283] width 122 height 29
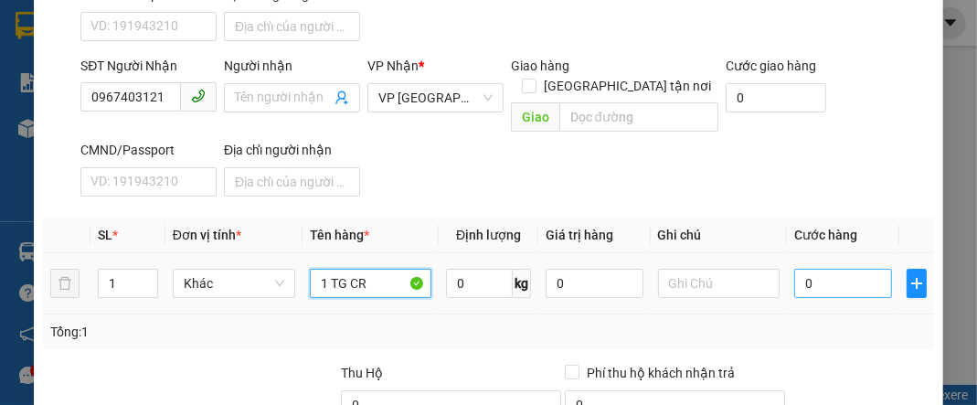
type input "1 TG CR"
click at [832, 270] on input "0" at bounding box center [842, 283] width 97 height 29
type input "5"
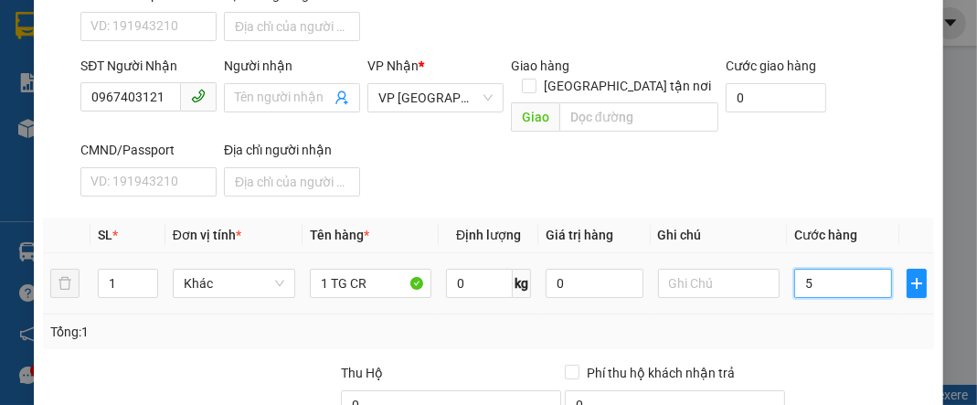
type input "50"
type input "500"
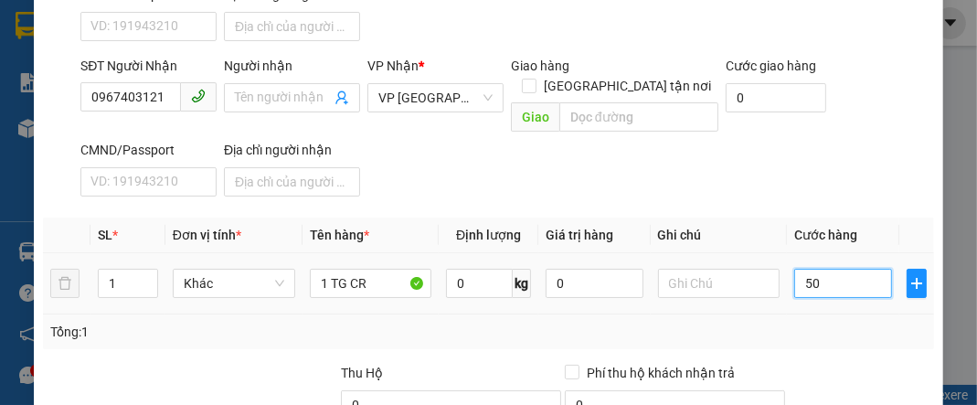
type input "500"
type input "5.000"
type input "50.000"
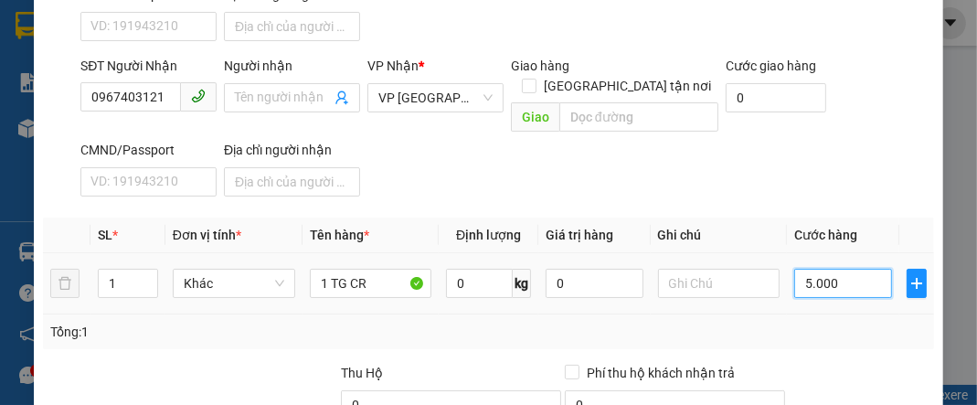
type input "50.000"
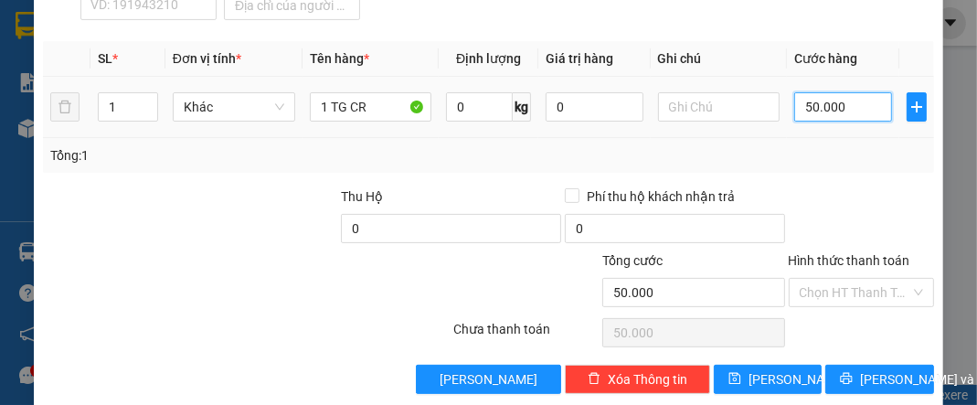
type input "50.000"
click at [832, 279] on input "Hình thức thanh toán" at bounding box center [855, 292] width 111 height 27
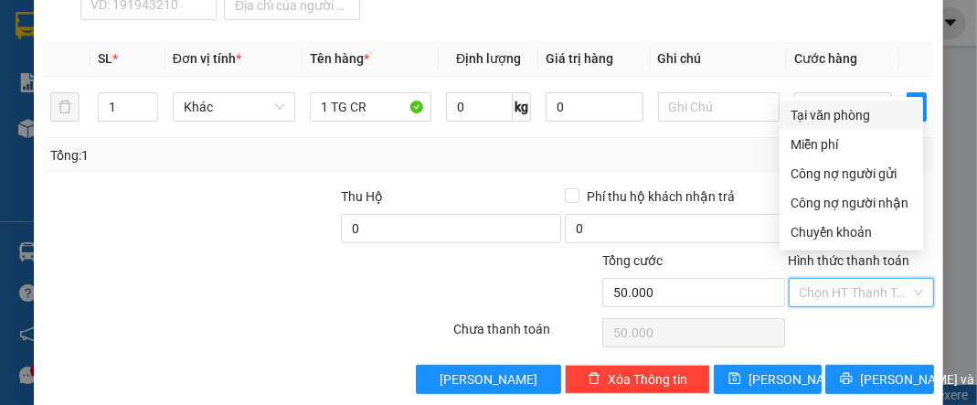
click at [867, 111] on div "Tại văn phòng" at bounding box center [852, 115] width 122 height 20
type input "0"
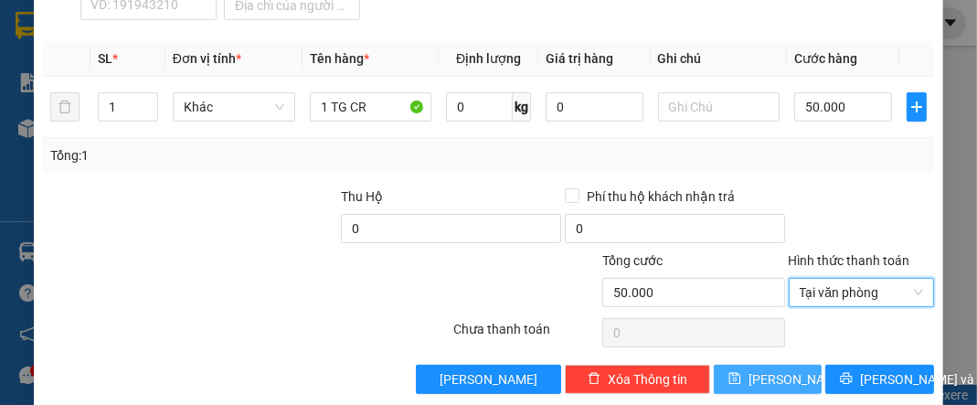
click at [784, 365] on button "[PERSON_NAME]" at bounding box center [768, 379] width 108 height 29
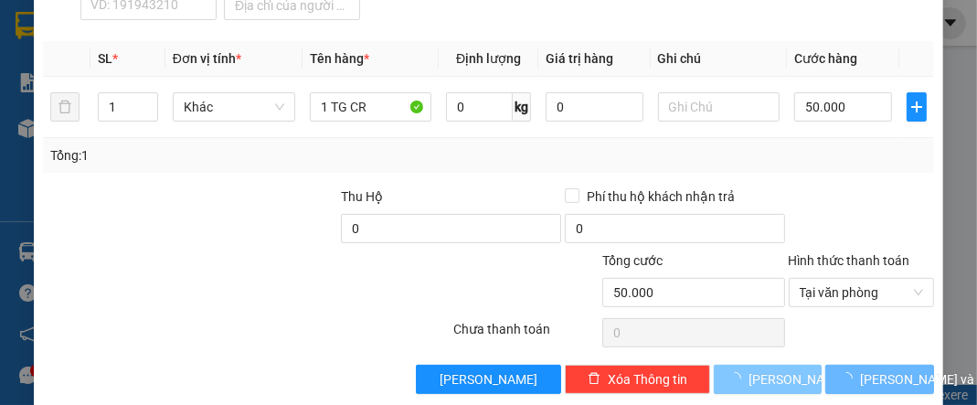
type input "0"
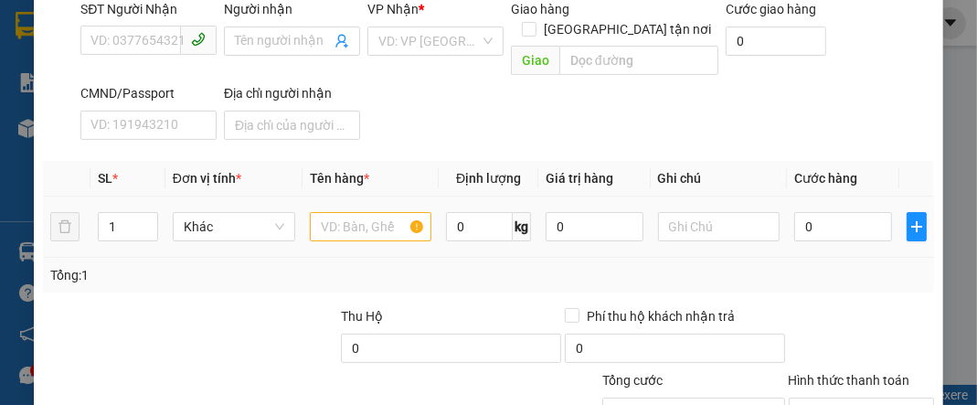
scroll to position [102, 0]
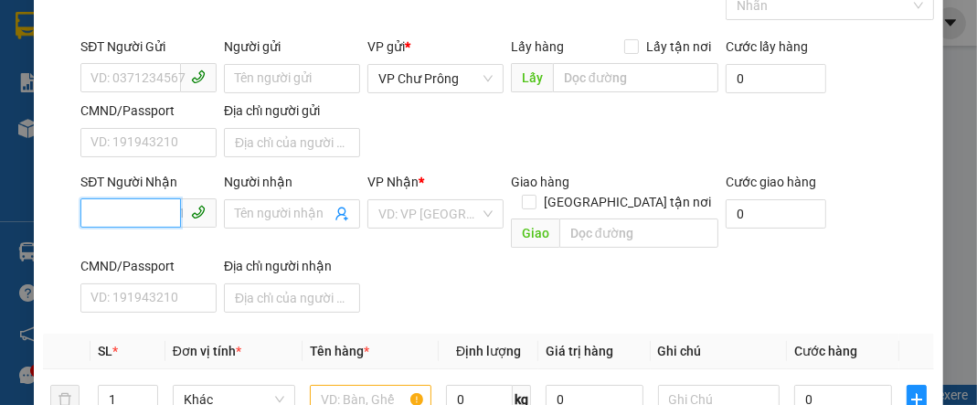
click at [122, 223] on input "SĐT Người Nhận" at bounding box center [130, 212] width 101 height 29
type input "0385287107"
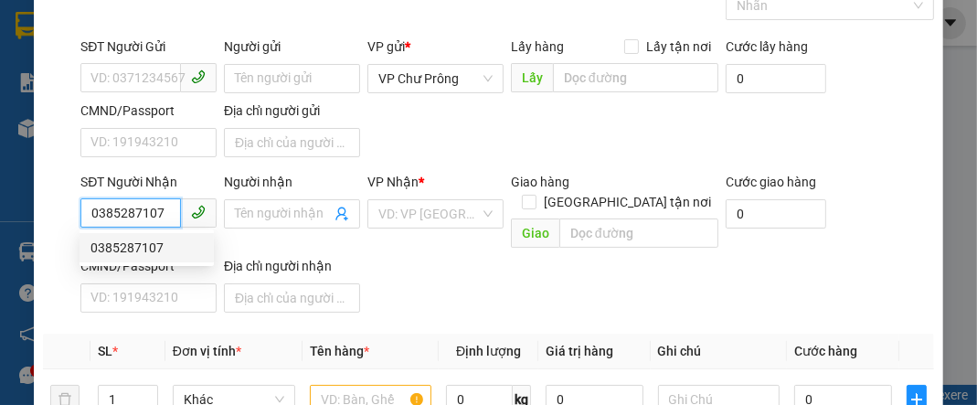
click at [169, 243] on div "0385287107" at bounding box center [146, 248] width 112 height 20
type input "[DEMOGRAPHIC_DATA]"
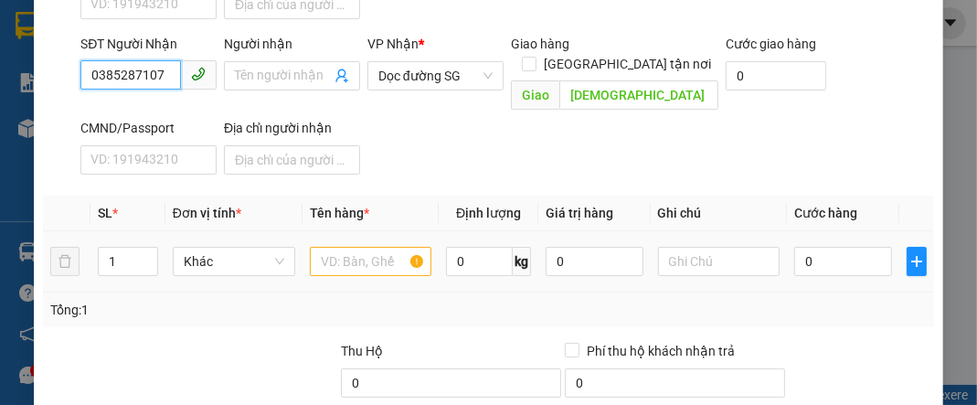
scroll to position [249, 0]
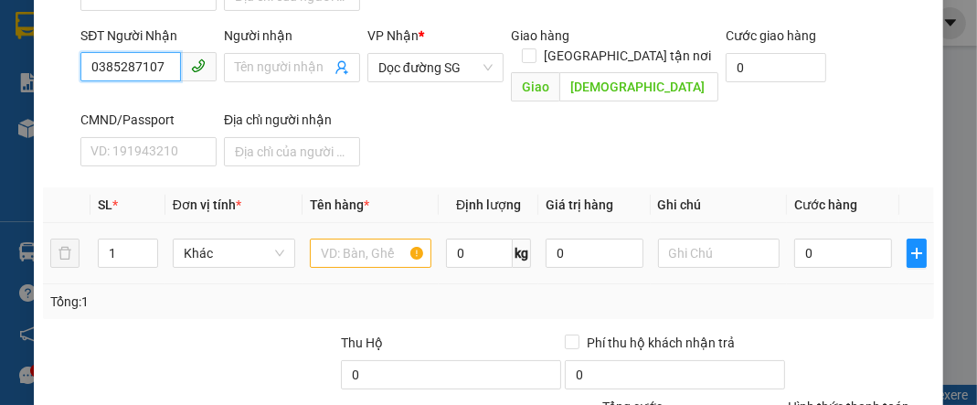
type input "0385287107"
click at [372, 239] on input "text" at bounding box center [371, 253] width 122 height 29
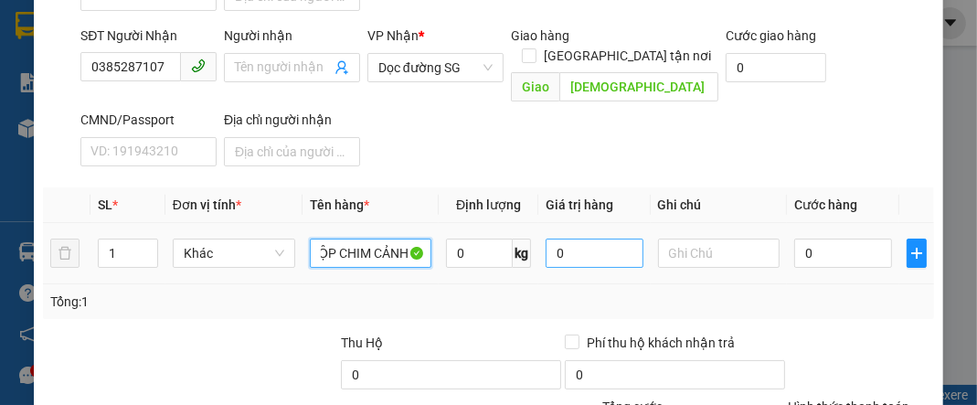
scroll to position [0, 29]
type input "1 HỘP CHIM CẢNH CR"
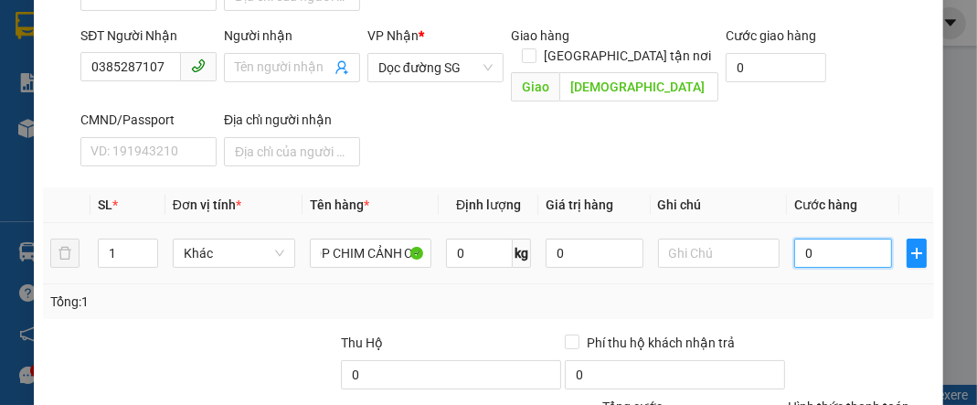
click at [859, 239] on input "0" at bounding box center [842, 253] width 97 height 29
type input "1"
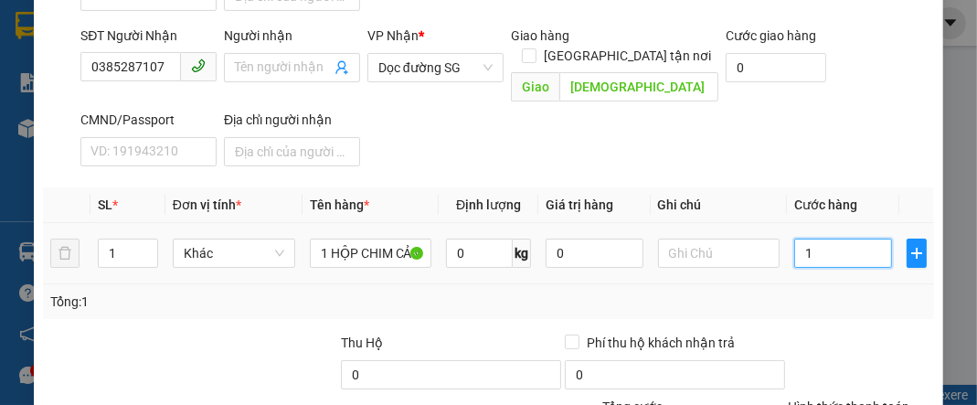
type input "10"
type input "100"
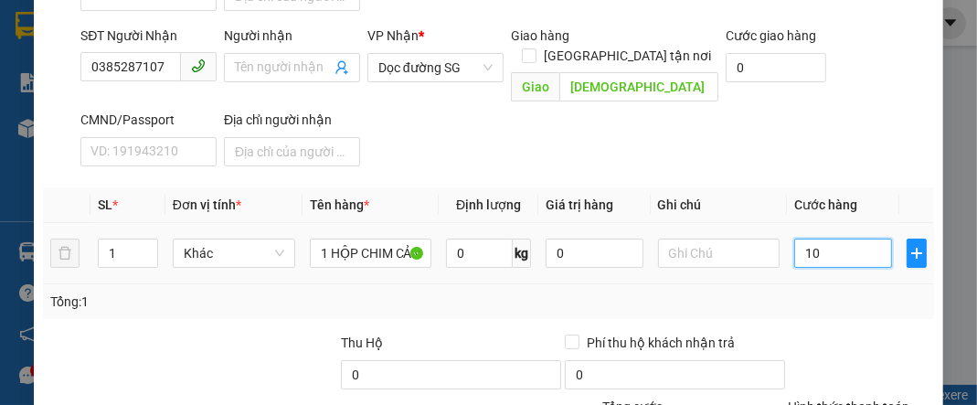
type input "100"
type input "1.000"
type input "10.000"
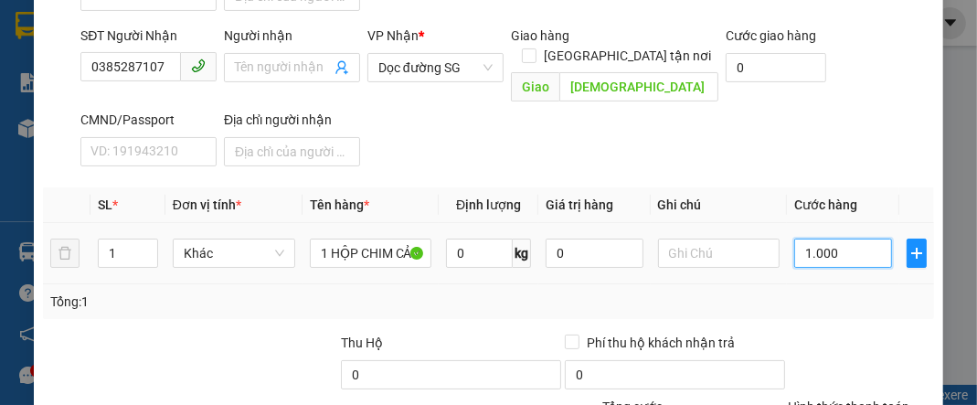
type input "10.000"
type input "100.000"
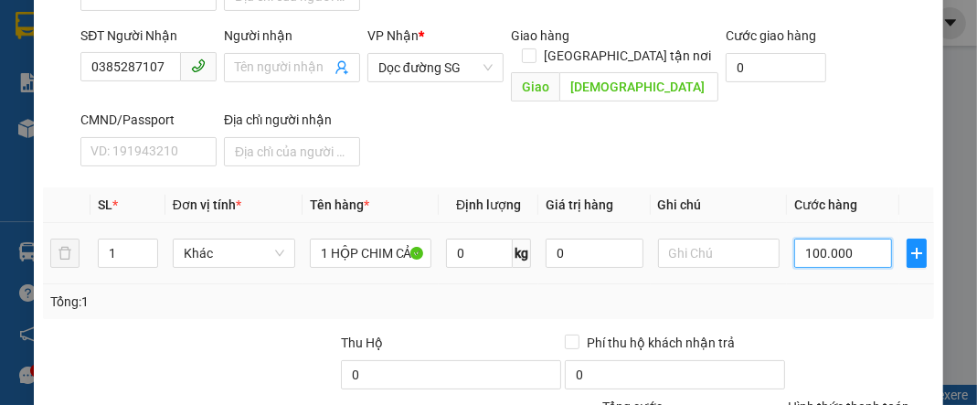
scroll to position [395, 0]
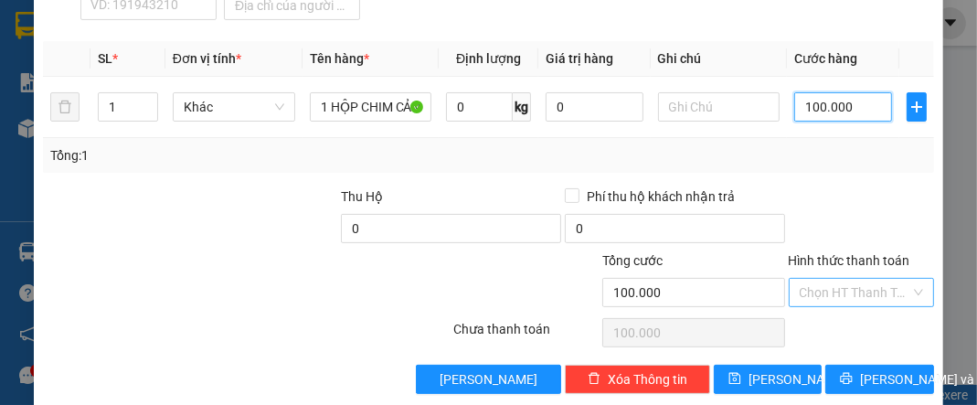
type input "100.000"
click at [858, 279] on input "Hình thức thanh toán" at bounding box center [855, 292] width 111 height 27
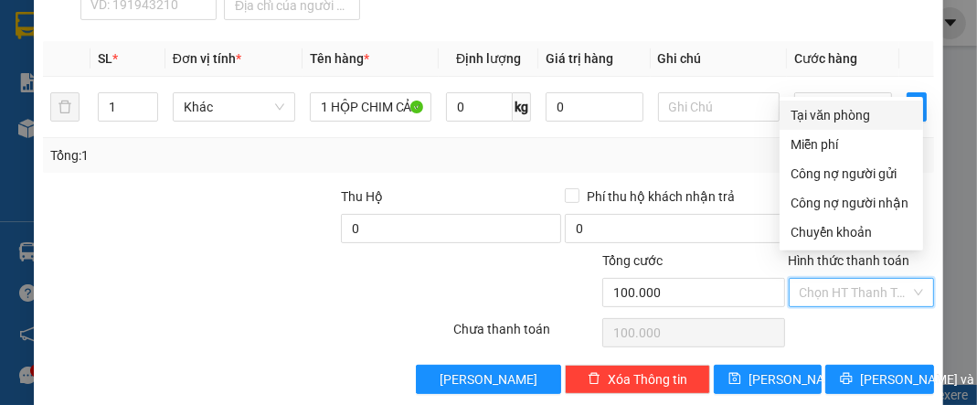
click at [872, 122] on div "Tại văn phòng" at bounding box center [852, 115] width 122 height 20
type input "0"
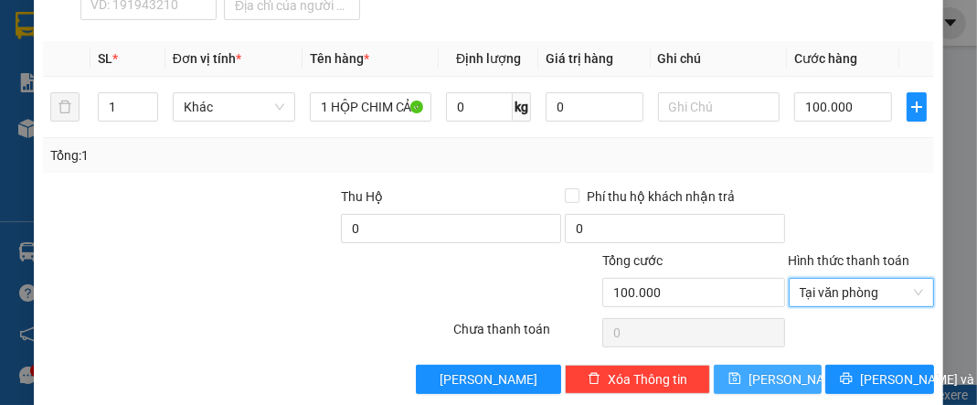
click at [781, 365] on button "[PERSON_NAME]" at bounding box center [768, 379] width 108 height 29
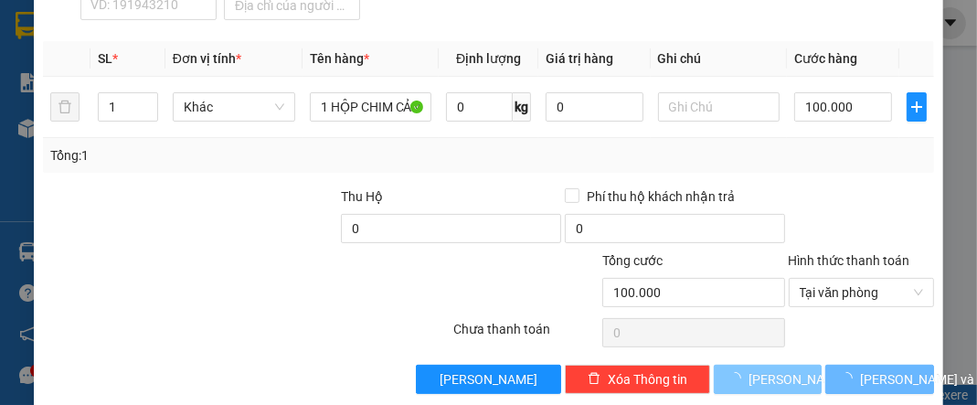
type input "0"
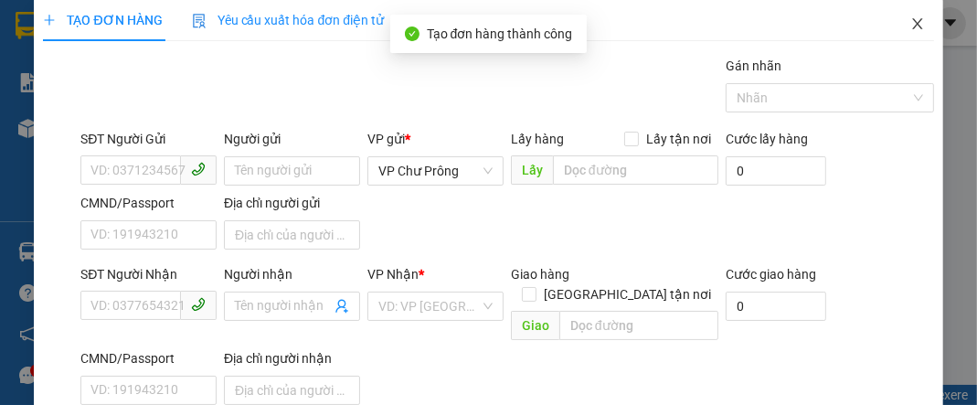
scroll to position [0, 0]
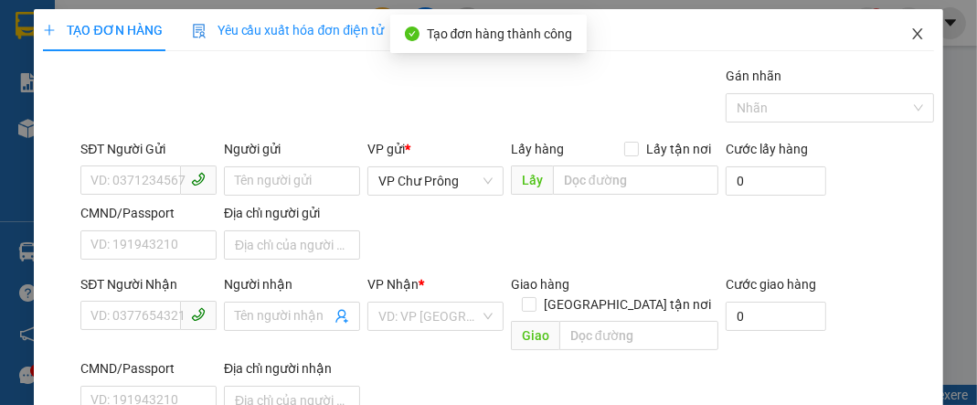
click at [910, 36] on icon "close" at bounding box center [917, 34] width 15 height 15
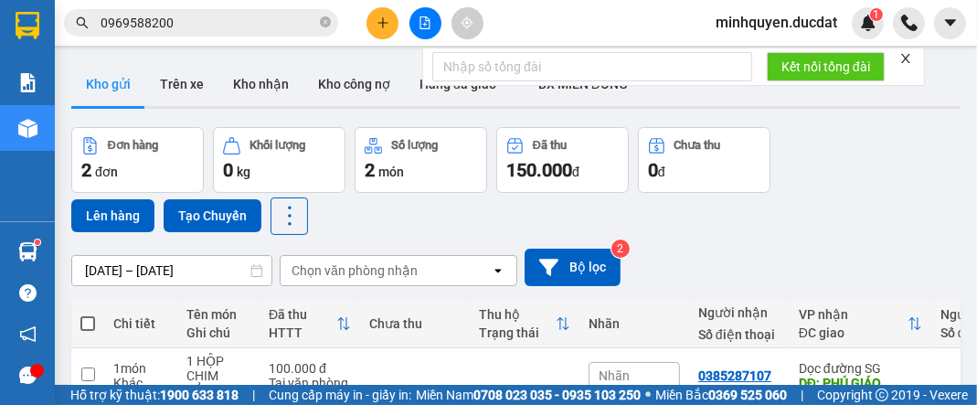
scroll to position [142, 0]
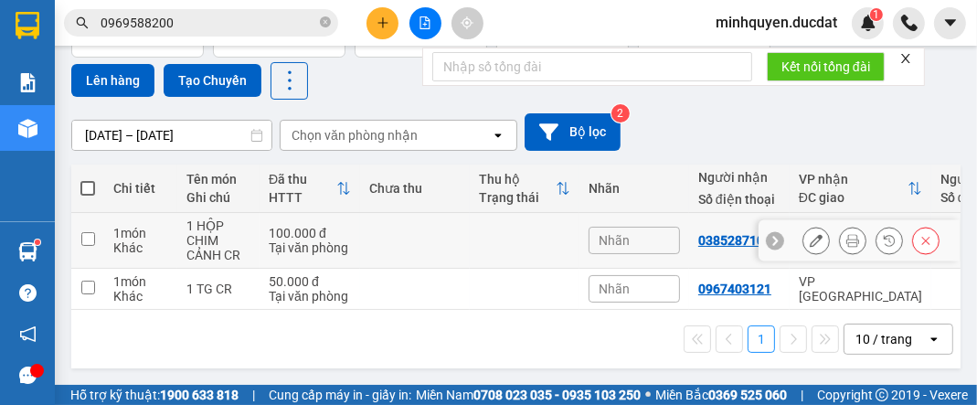
click at [172, 227] on td "1 món Khác" at bounding box center [140, 241] width 73 height 56
checkbox input "true"
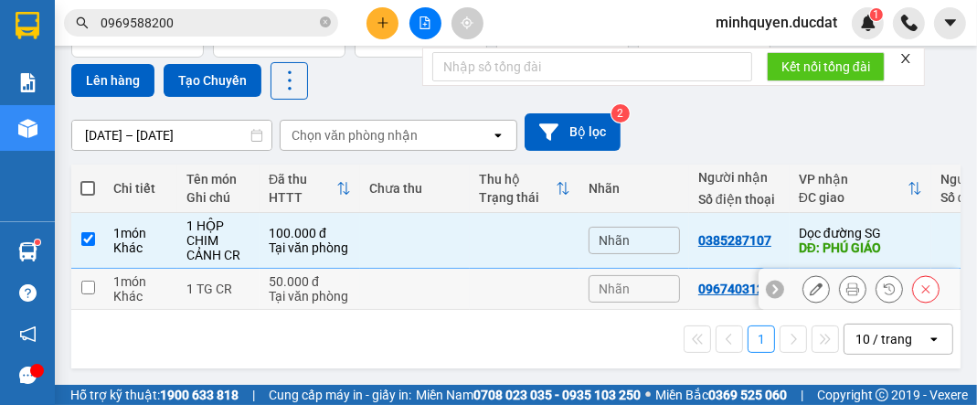
click at [139, 289] on div "Khác" at bounding box center [140, 296] width 55 height 15
checkbox input "true"
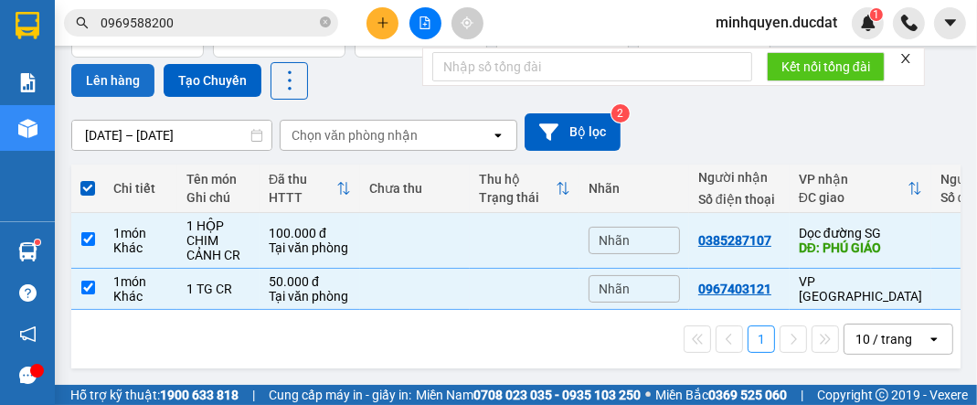
click at [133, 72] on button "Lên hàng" at bounding box center [112, 80] width 83 height 33
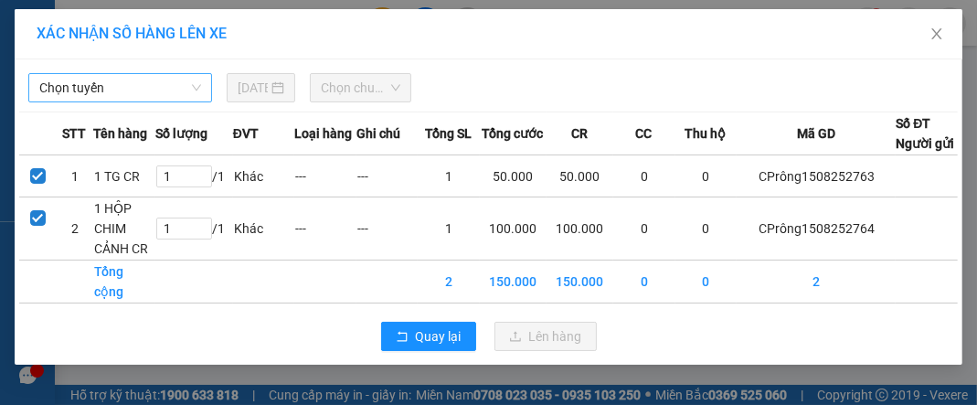
click at [163, 93] on span "Chọn tuyến" at bounding box center [120, 87] width 162 height 27
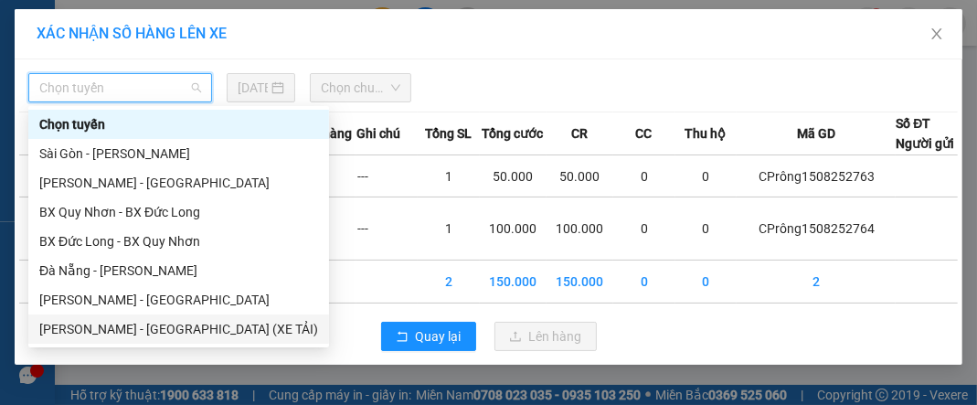
click at [154, 332] on div "[PERSON_NAME] - [GEOGRAPHIC_DATA] (XE TẢI)" at bounding box center [178, 329] width 279 height 20
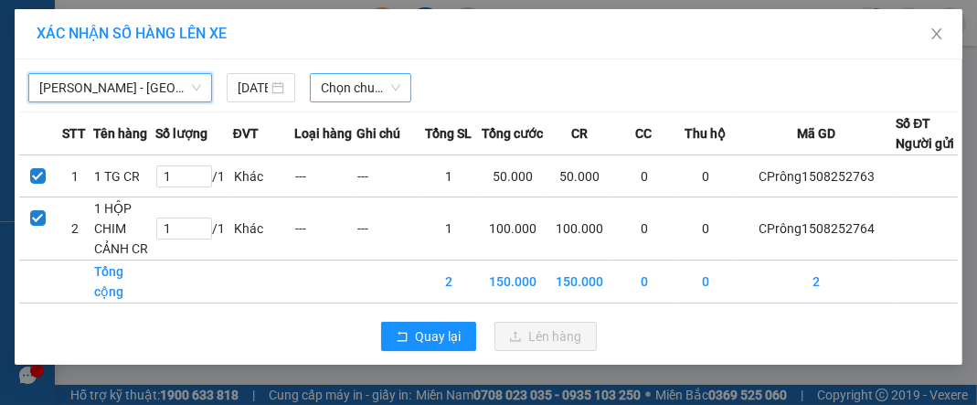
click at [368, 83] on span "Chọn chuyến" at bounding box center [361, 87] width 80 height 27
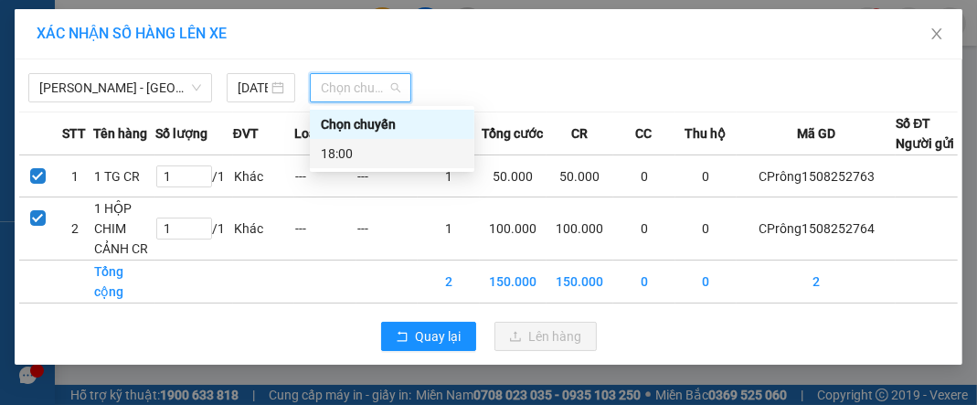
click at [396, 162] on div "18:00" at bounding box center [392, 154] width 143 height 20
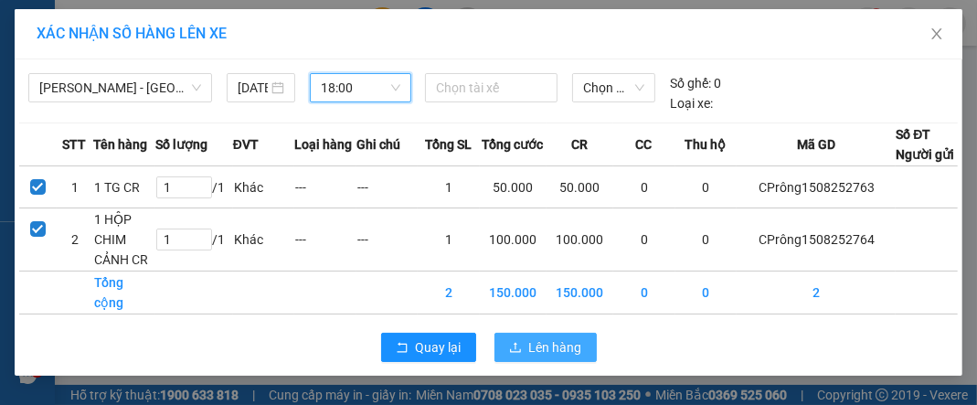
click at [529, 357] on span "Lên hàng" at bounding box center [555, 347] width 53 height 20
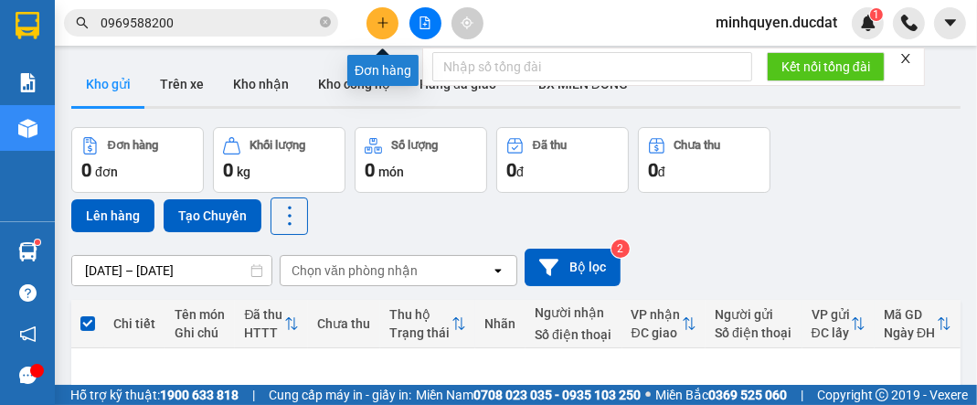
click at [378, 25] on icon "plus" at bounding box center [383, 22] width 13 height 13
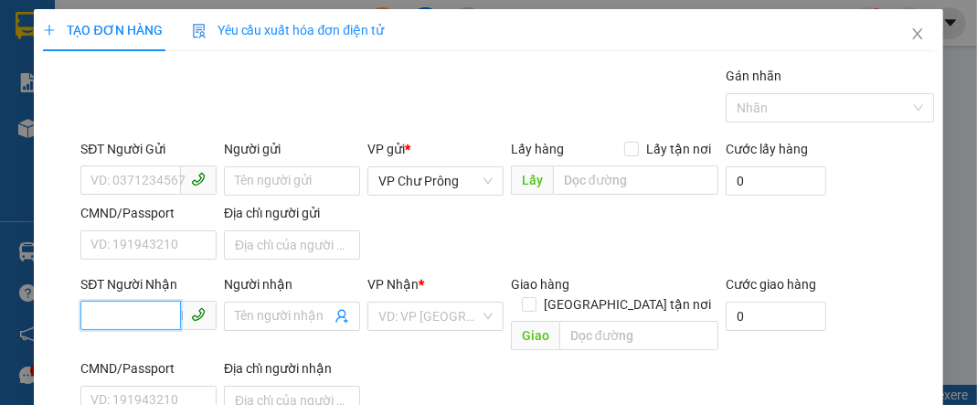
click at [124, 322] on input "SĐT Người Nhận" at bounding box center [130, 315] width 101 height 29
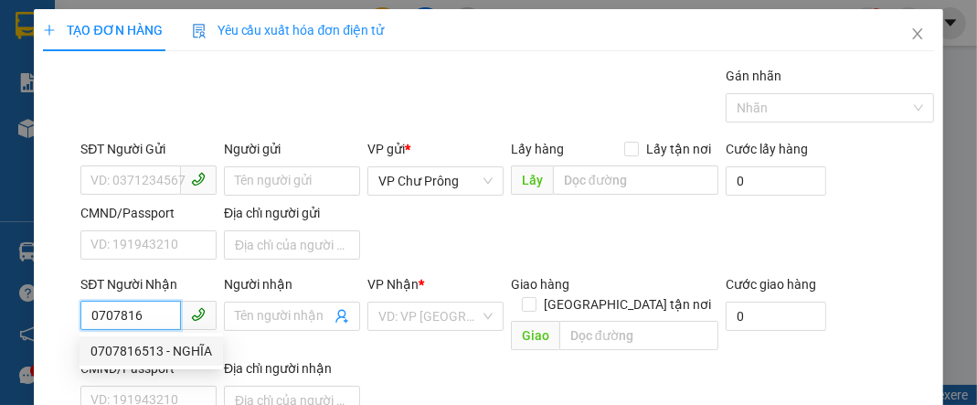
click at [151, 347] on div "0707816513 - NGHĨA" at bounding box center [151, 351] width 122 height 20
type input "0707816513"
type input "NGHĨA"
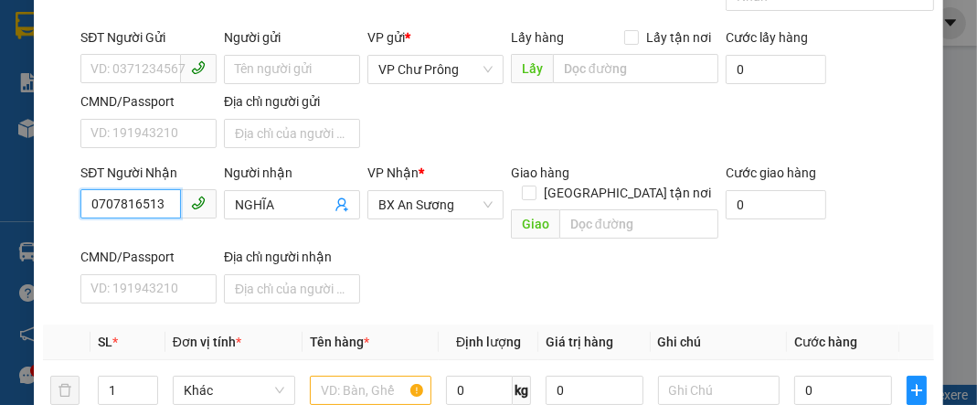
scroll to position [218, 0]
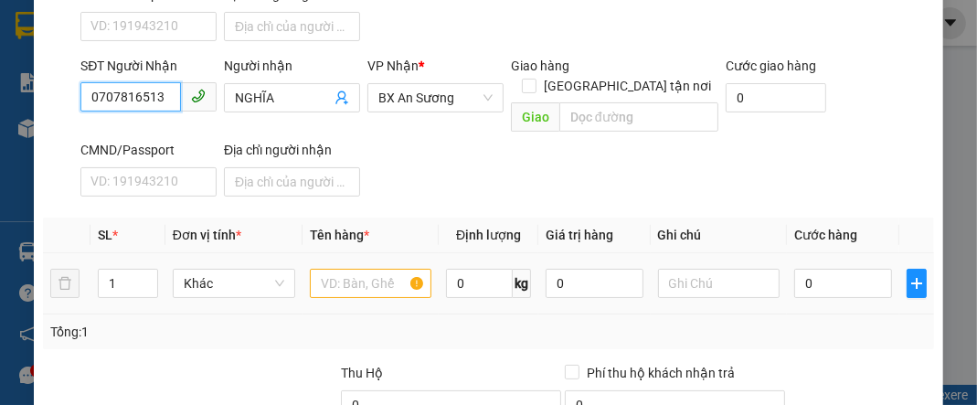
type input "0707816513"
click at [383, 269] on input "text" at bounding box center [371, 283] width 122 height 29
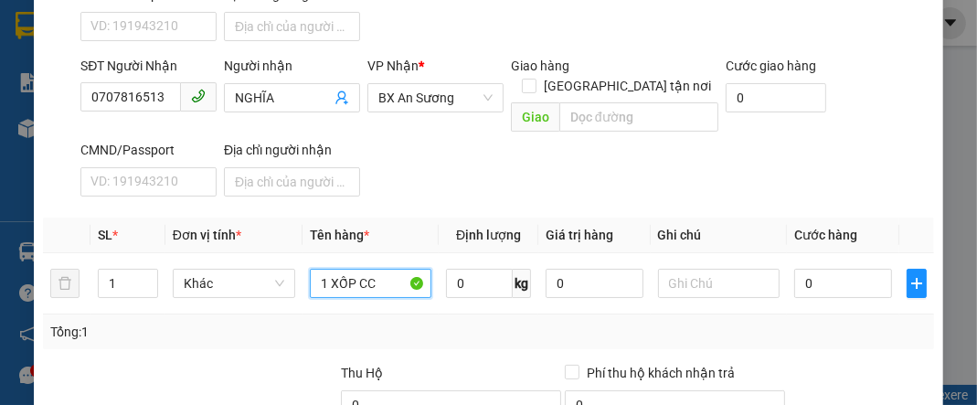
scroll to position [395, 0]
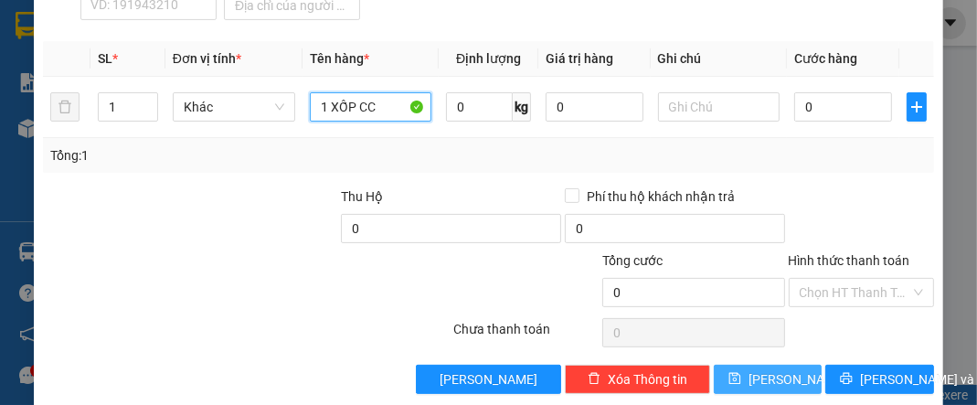
type input "1 XỐP CC"
click at [778, 369] on span "[PERSON_NAME]" at bounding box center [798, 379] width 98 height 20
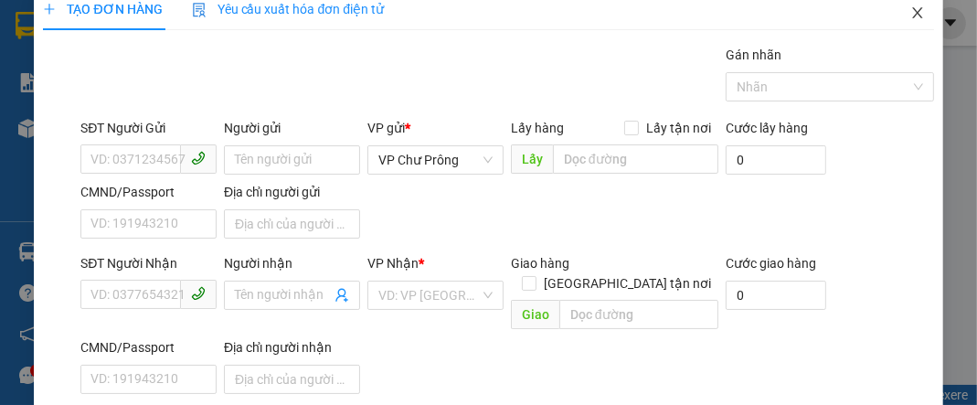
scroll to position [0, 0]
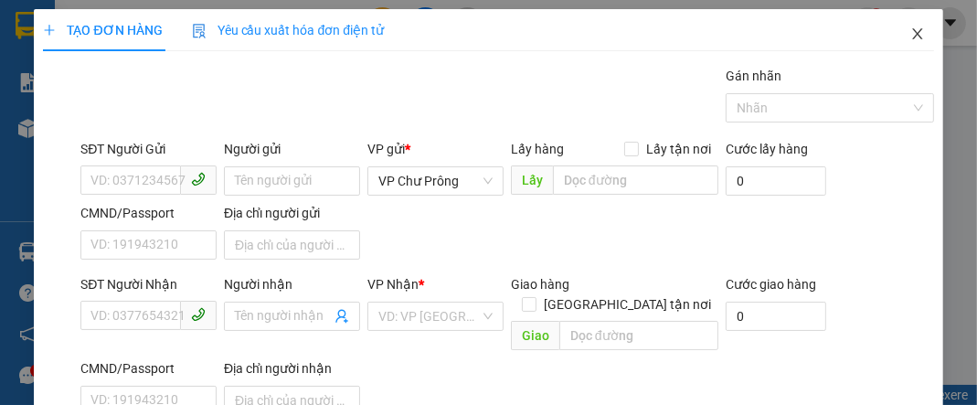
click at [910, 30] on icon "close" at bounding box center [917, 34] width 15 height 15
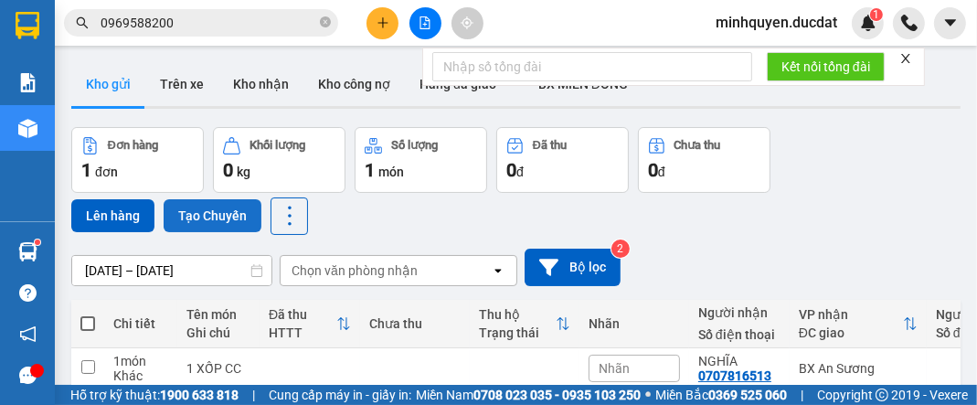
scroll to position [86, 0]
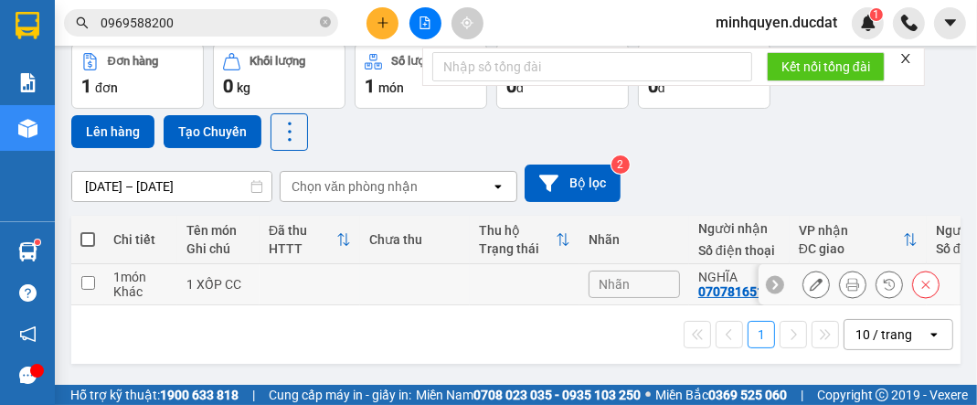
click at [82, 279] on input "checkbox" at bounding box center [88, 283] width 14 height 14
checkbox input "true"
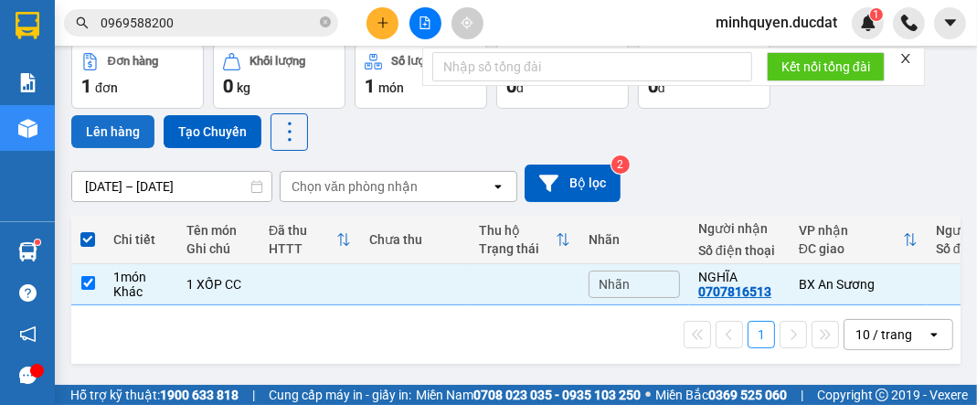
click at [104, 122] on button "Lên hàng" at bounding box center [112, 131] width 83 height 33
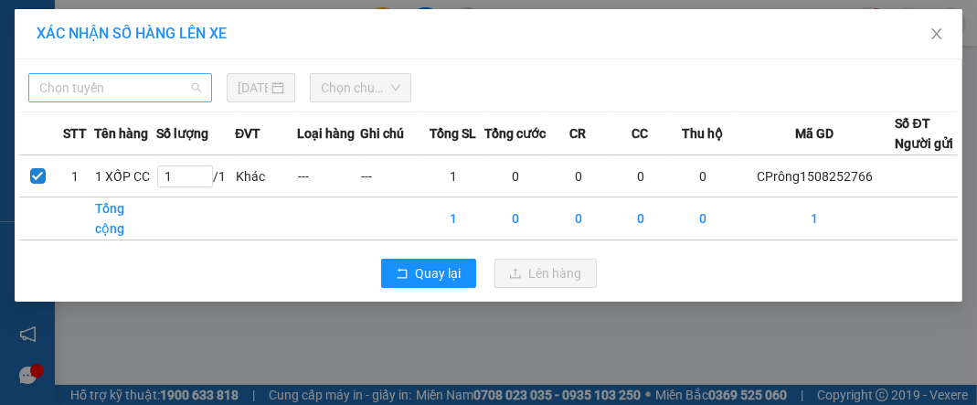
click at [108, 84] on span "Chọn tuyến" at bounding box center [120, 87] width 162 height 27
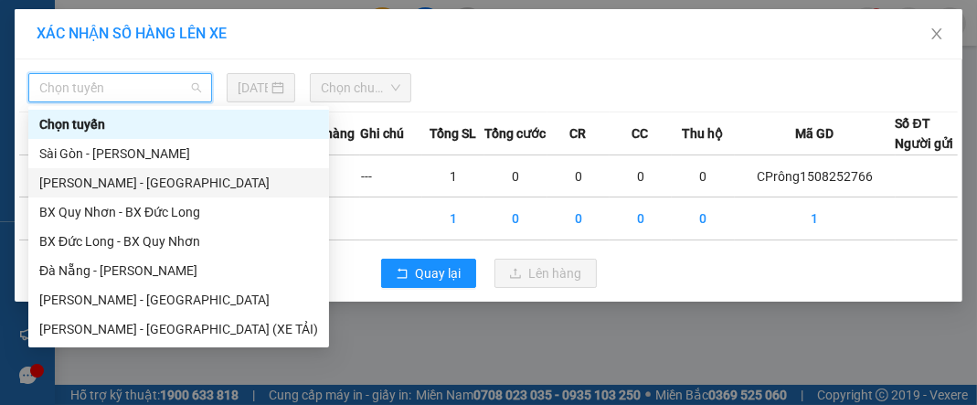
click at [119, 190] on div "[PERSON_NAME] - [GEOGRAPHIC_DATA]" at bounding box center [178, 183] width 279 height 20
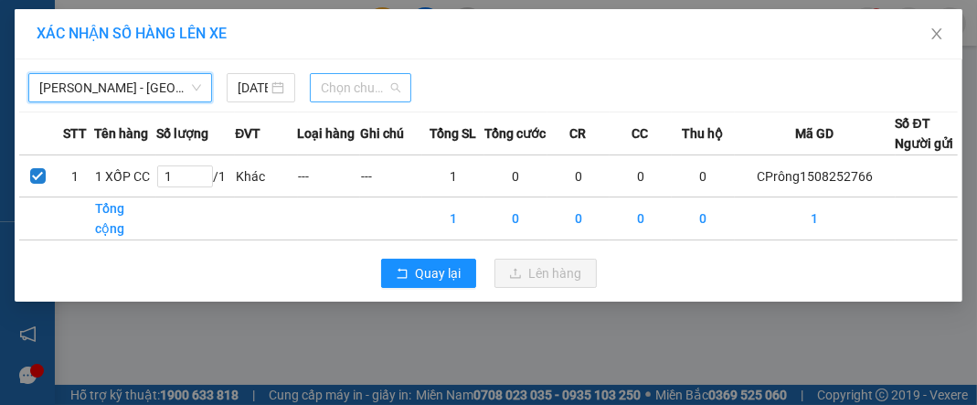
click at [384, 96] on span "Chọn chuyến" at bounding box center [361, 87] width 80 height 27
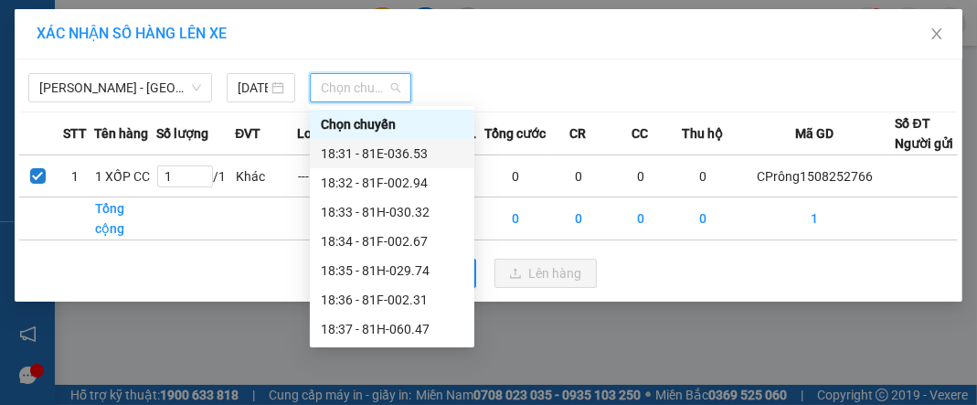
click at [398, 154] on div "18:31 - 81E-036.53" at bounding box center [392, 154] width 143 height 20
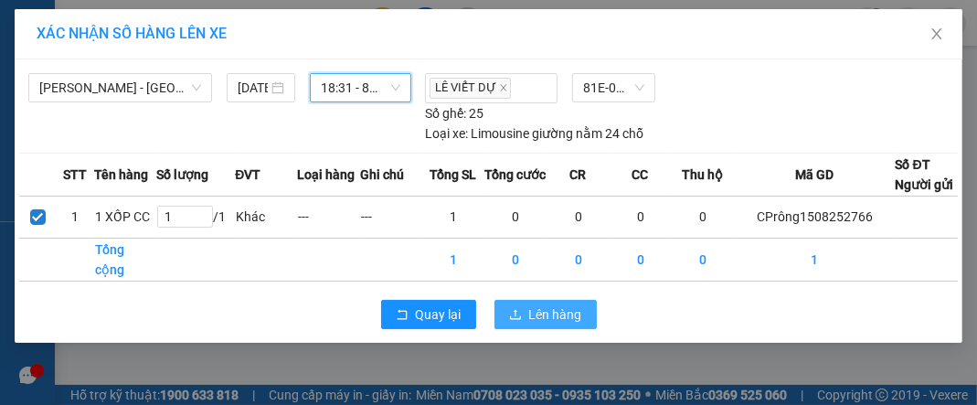
click at [568, 306] on span "Lên hàng" at bounding box center [555, 314] width 53 height 20
